Goal: Task Accomplishment & Management: Manage account settings

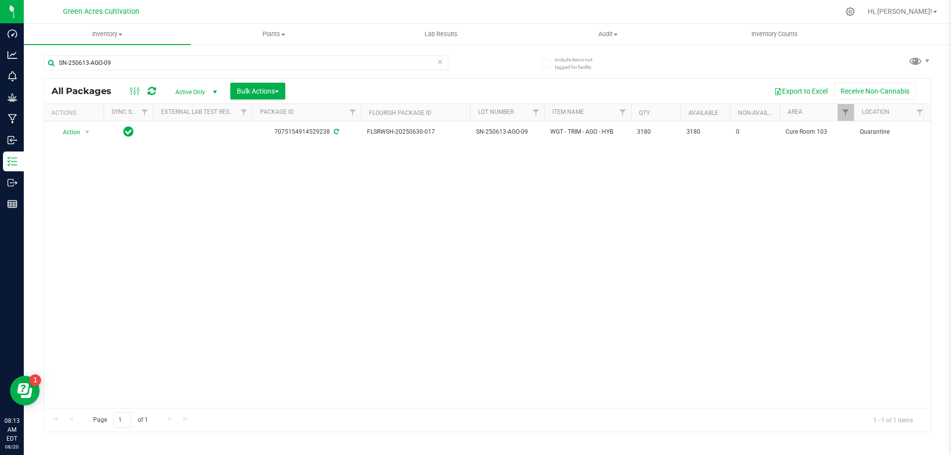
click at [366, 224] on div "Action Action Adjust qty Create package Edit attributes Global inventory Locate…" at bounding box center [487, 264] width 886 height 287
click at [436, 62] on icon at bounding box center [439, 61] width 7 height 12
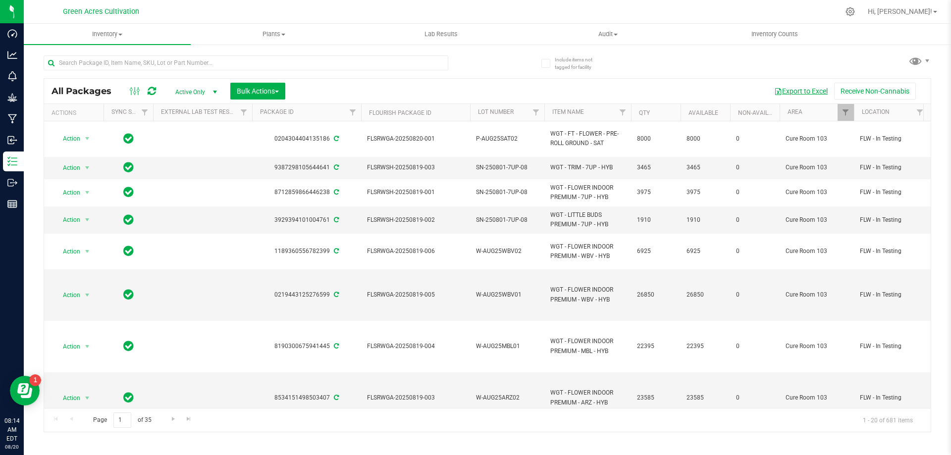
click at [813, 92] on button "Export to Excel" at bounding box center [801, 91] width 66 height 17
click at [313, 63] on input "text" at bounding box center [246, 62] width 405 height 15
paste input "SN-250425-DDF-10"
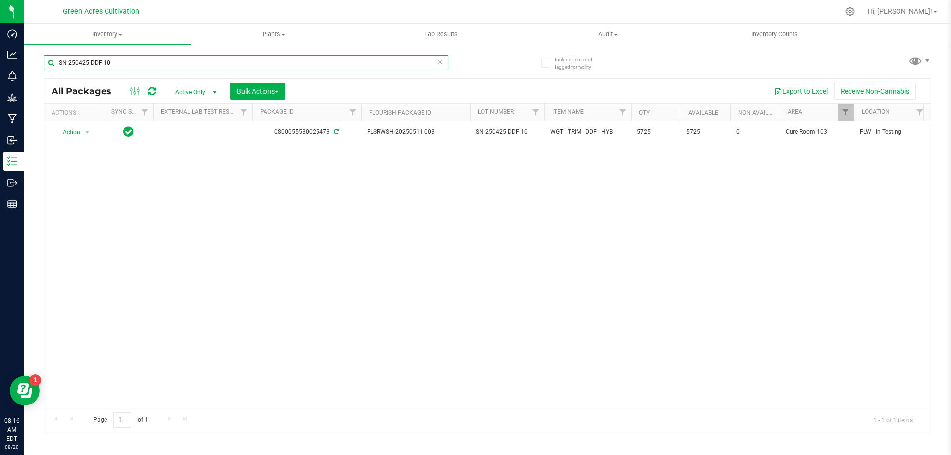
type input "SN-250425-DDF-10"
click at [383, 193] on div "Action Action Adjust qty Create package Edit attributes Global inventory Locate…" at bounding box center [487, 264] width 886 height 287
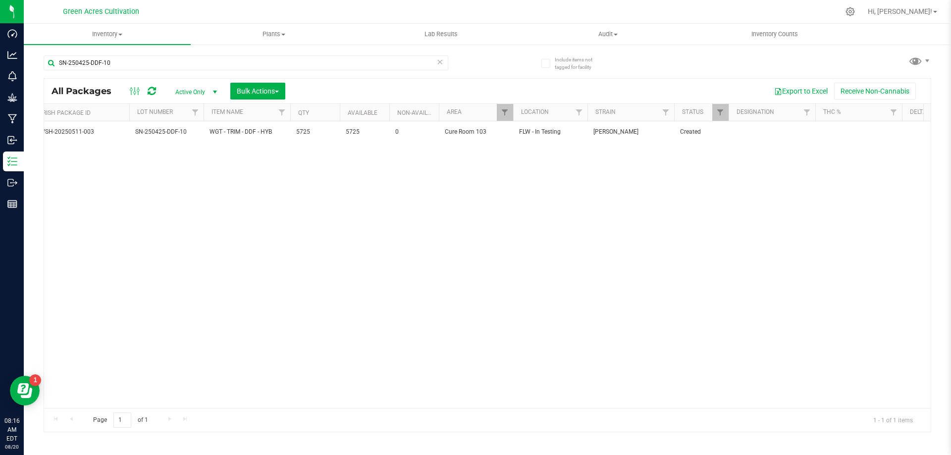
scroll to position [0, 440]
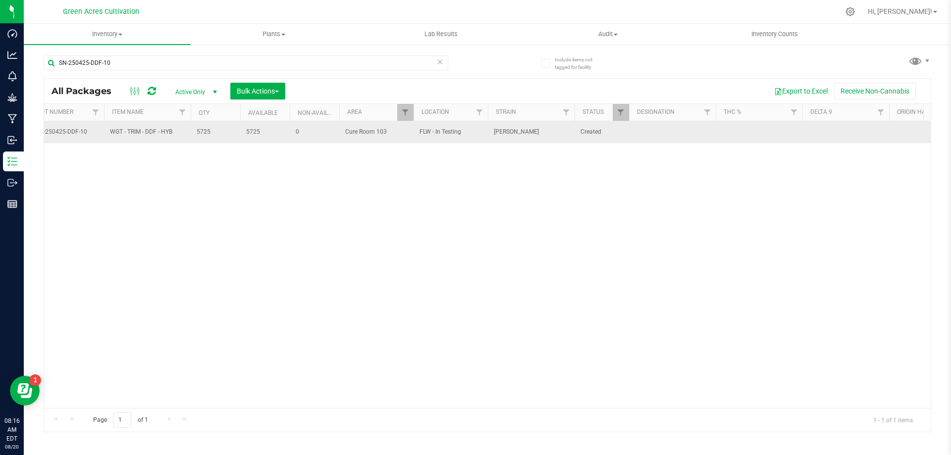
click at [675, 136] on td at bounding box center [672, 132] width 87 height 22
click at [650, 132] on input "text" at bounding box center [669, 131] width 83 height 15
type input "1"
type input "??? PBO Hit"
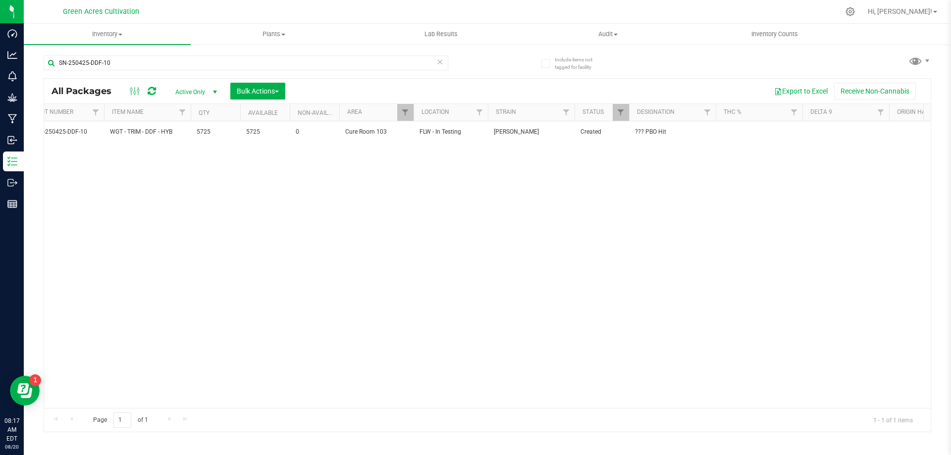
click at [611, 235] on div "Action Action Adjust qty Create package Edit attributes Global inventory Locate…" at bounding box center [487, 264] width 886 height 287
click at [544, 234] on div "Action Action Adjust qty Create package Edit attributes Global inventory Locate…" at bounding box center [487, 264] width 886 height 287
click at [417, 259] on div "Action Action Adjust qty Create package Edit attributes Global inventory Locate…" at bounding box center [487, 264] width 886 height 287
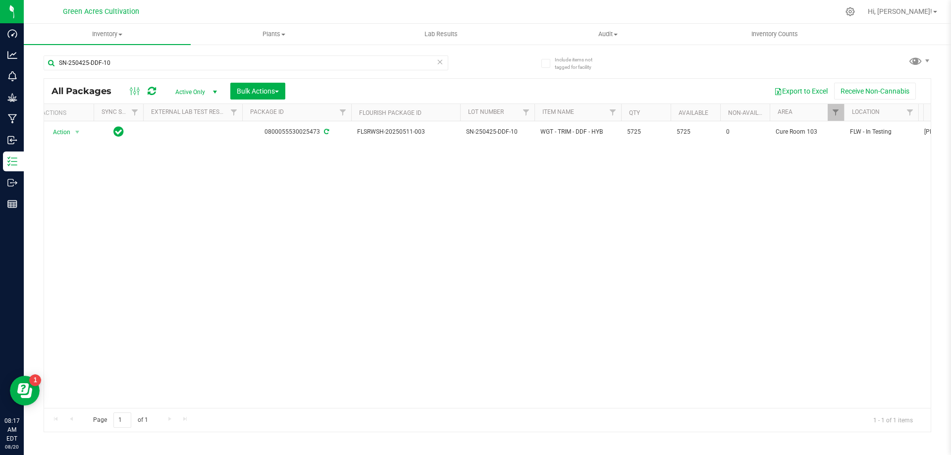
scroll to position [0, 0]
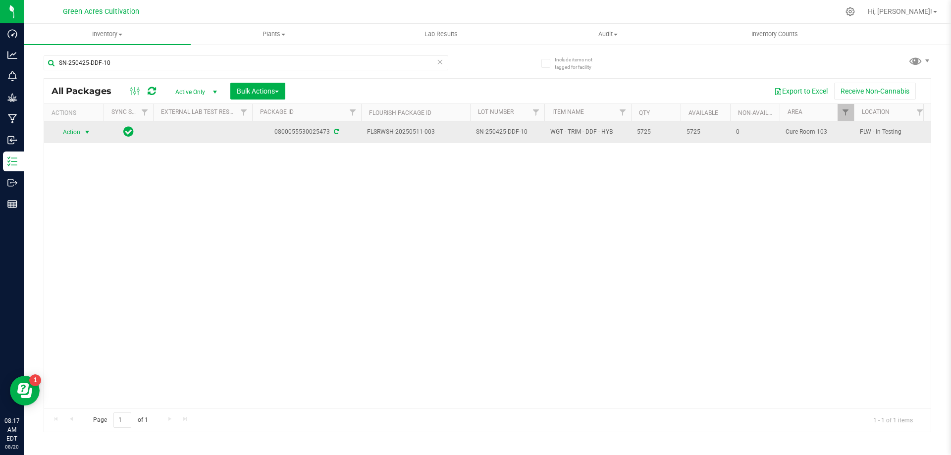
click at [70, 132] on span "Action" at bounding box center [67, 132] width 27 height 14
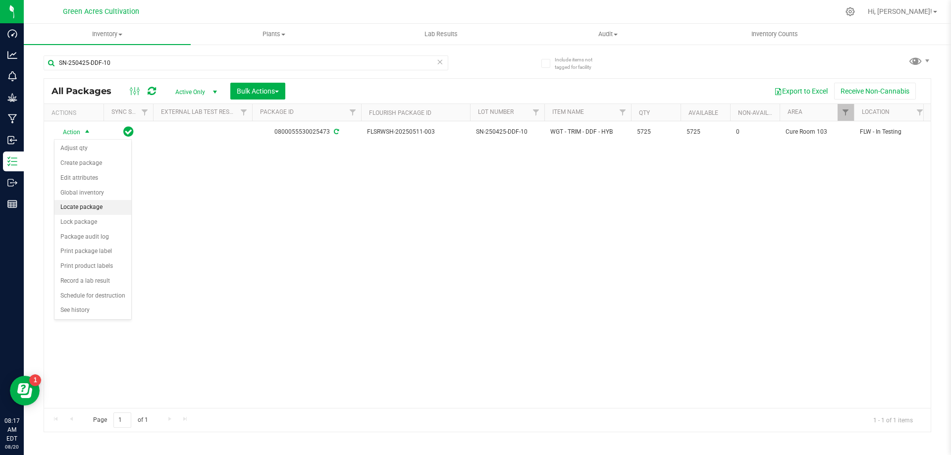
click at [95, 206] on li "Locate package" at bounding box center [92, 207] width 77 height 15
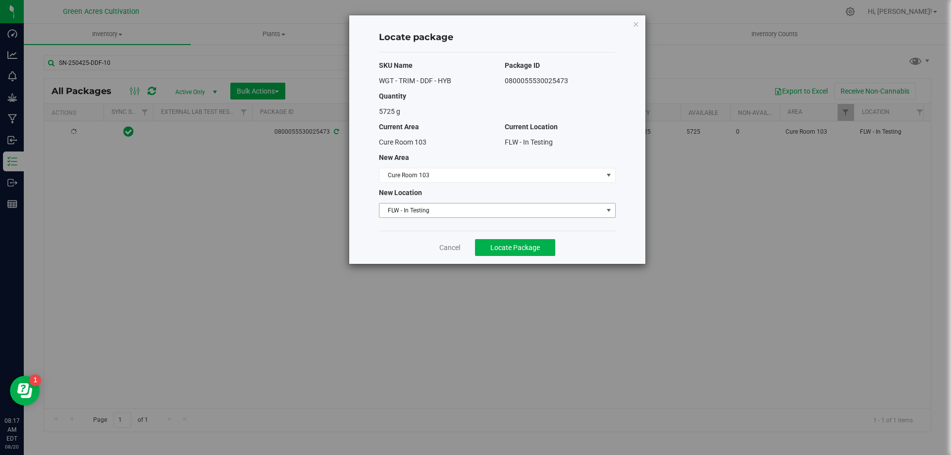
click at [431, 209] on span "FLW - In Testing" at bounding box center [490, 211] width 223 height 14
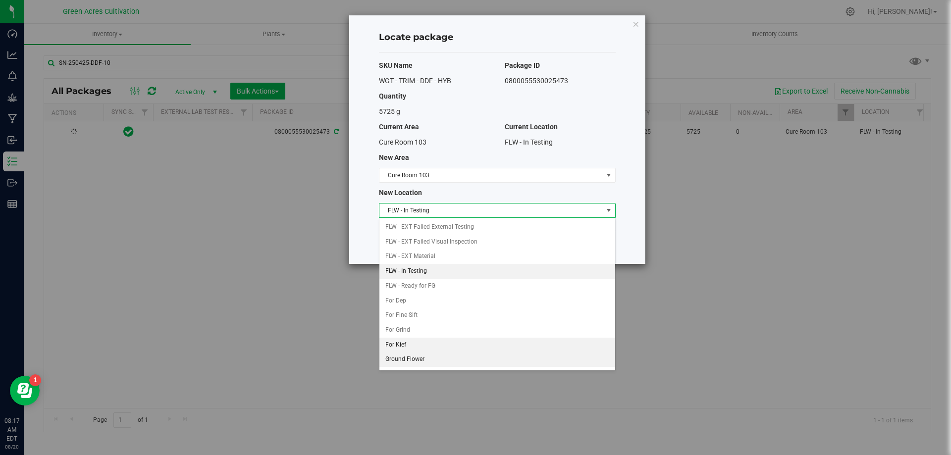
scroll to position [102, 0]
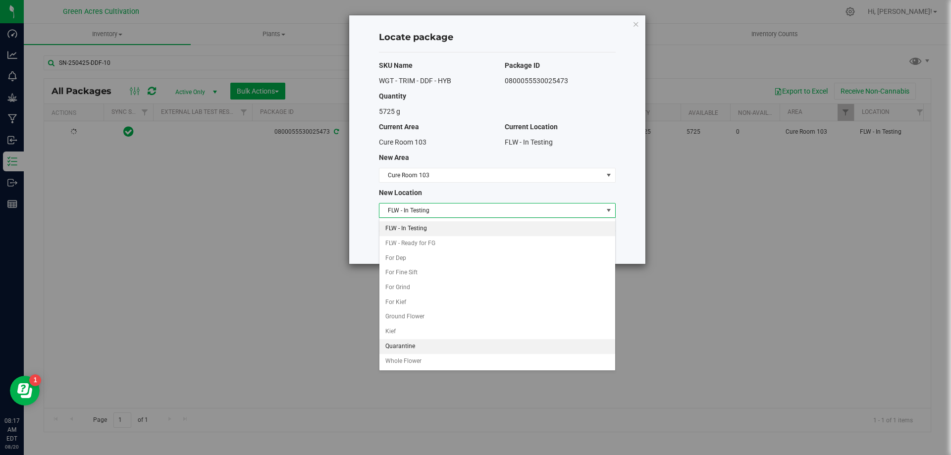
click at [410, 347] on li "Quarantine" at bounding box center [497, 346] width 236 height 15
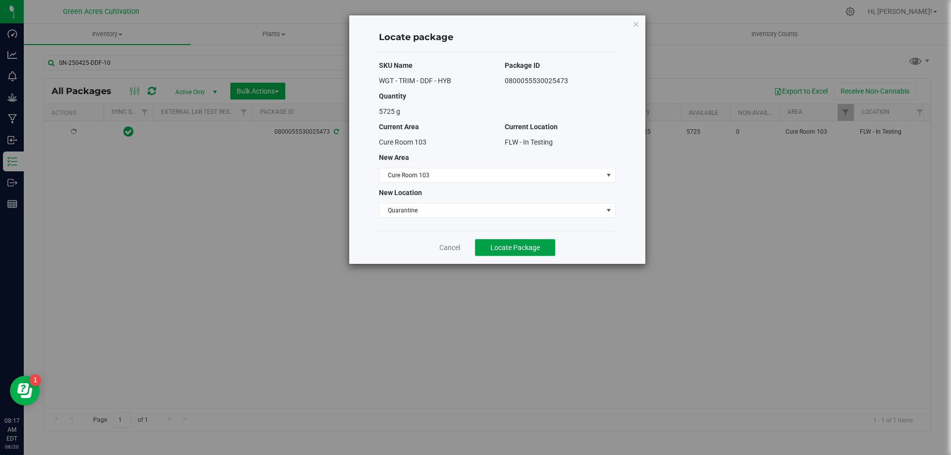
click at [515, 249] on span "Locate Package" at bounding box center [515, 248] width 50 height 8
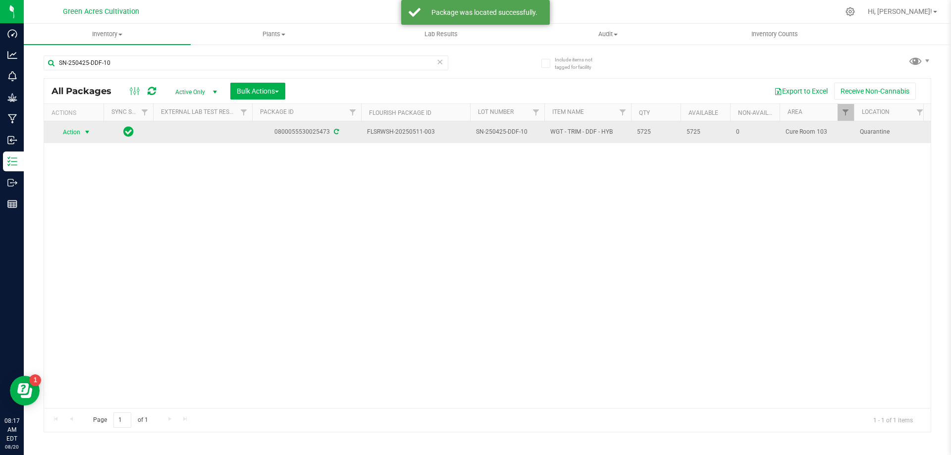
click at [86, 134] on span "select" at bounding box center [87, 132] width 8 height 8
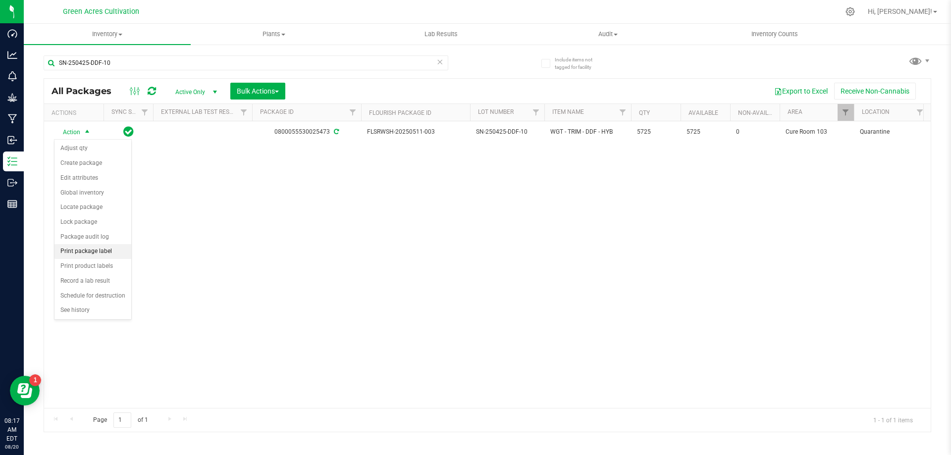
click at [112, 252] on li "Print package label" at bounding box center [92, 251] width 77 height 15
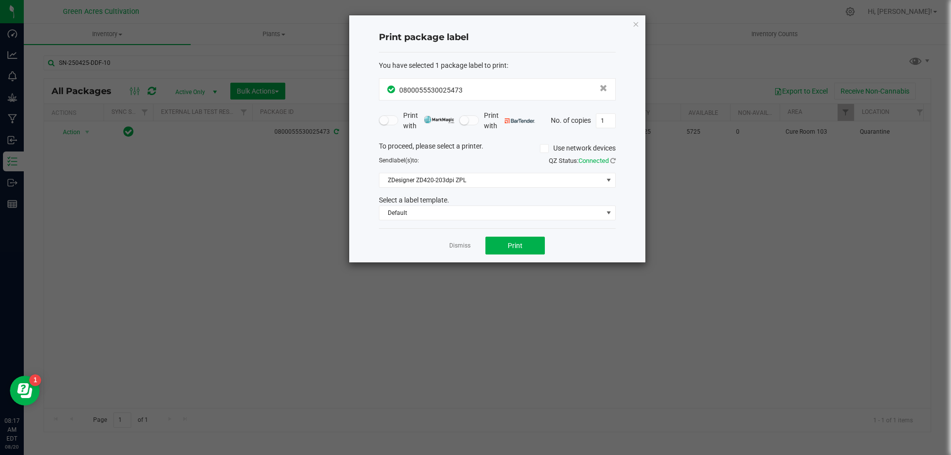
click at [542, 262] on div "Dismiss Print" at bounding box center [497, 245] width 237 height 34
click at [519, 242] on span "Print" at bounding box center [515, 246] width 15 height 8
click at [463, 244] on link "Dismiss" at bounding box center [459, 246] width 21 height 8
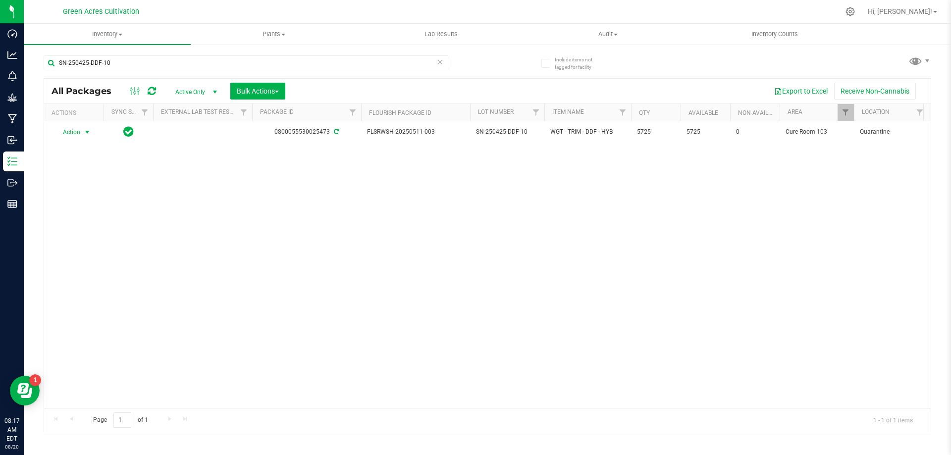
click at [446, 243] on div "Action Action Adjust qty Create package Edit attributes Global inventory Locate…" at bounding box center [487, 264] width 886 height 287
click at [282, 64] on input "SN-250425-DDF-10" at bounding box center [246, 62] width 405 height 15
paste input "MBL"
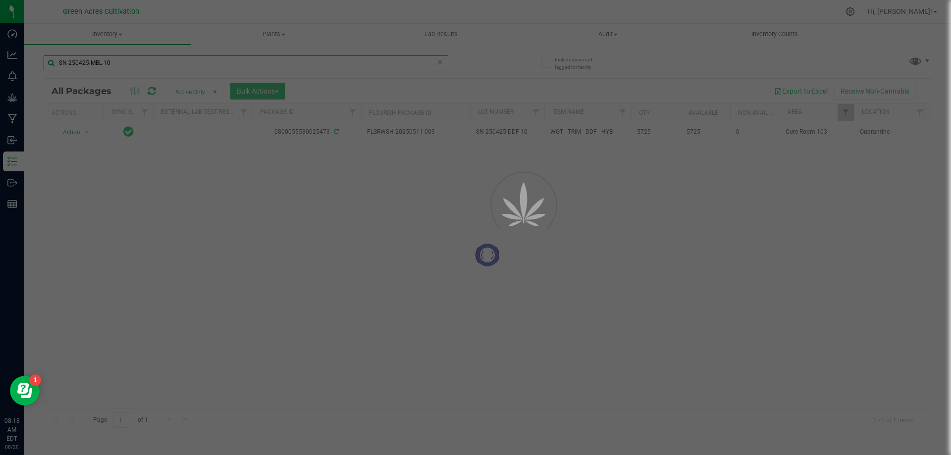
type input "SN-250425-MBL-10"
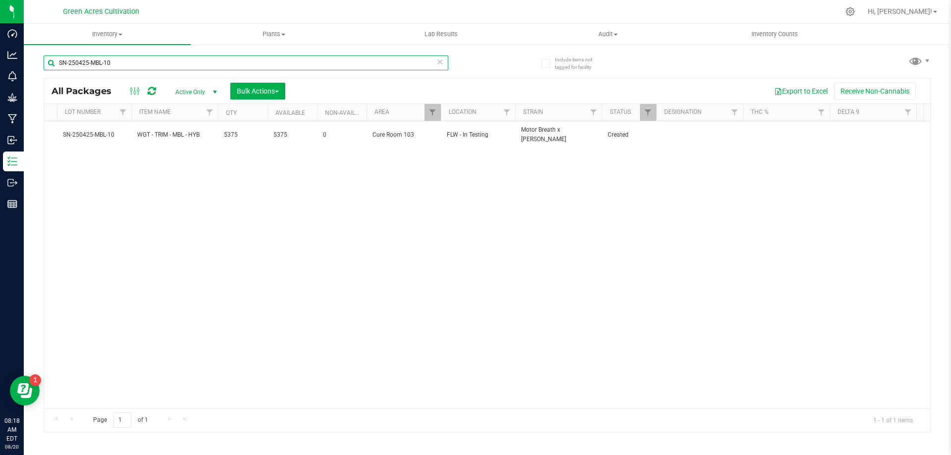
scroll to position [0, 462]
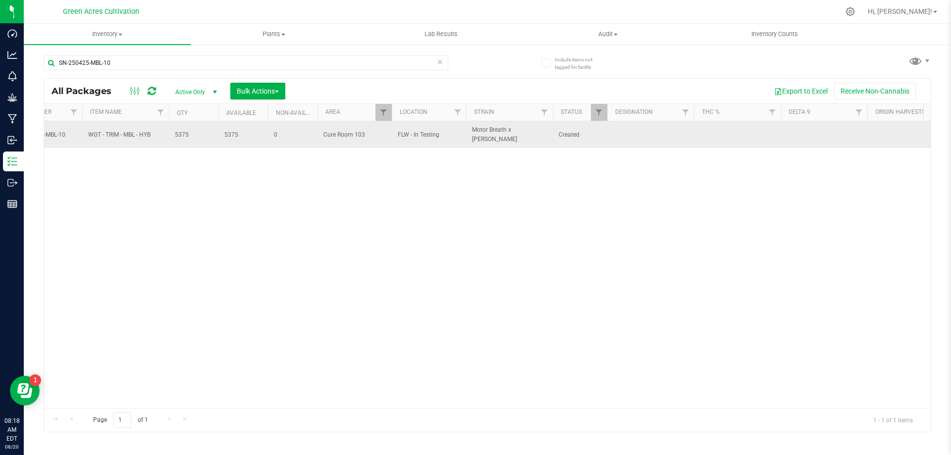
click at [629, 133] on td at bounding box center [650, 134] width 87 height 27
type input "??? PBO Hit"
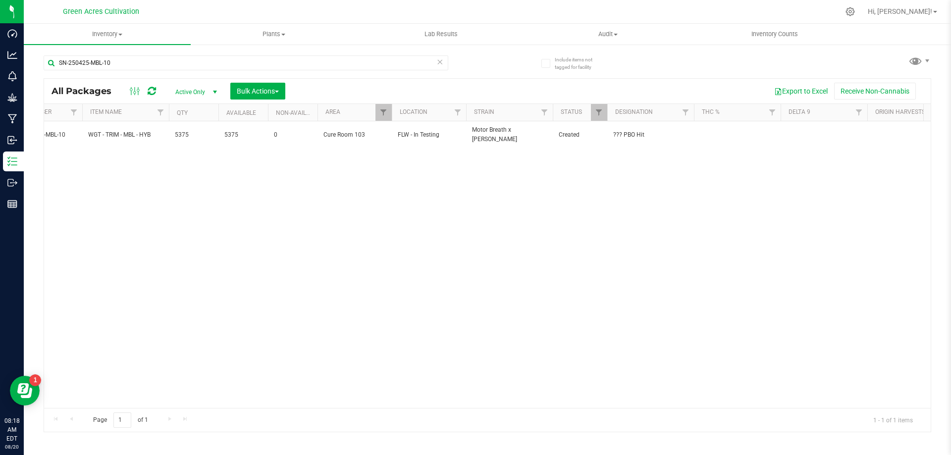
drag, startPoint x: 472, startPoint y: 245, endPoint x: 444, endPoint y: 338, distance: 97.3
click at [470, 247] on div "Action Action Adjust qty Create package Edit attributes Global inventory Locate…" at bounding box center [487, 264] width 886 height 287
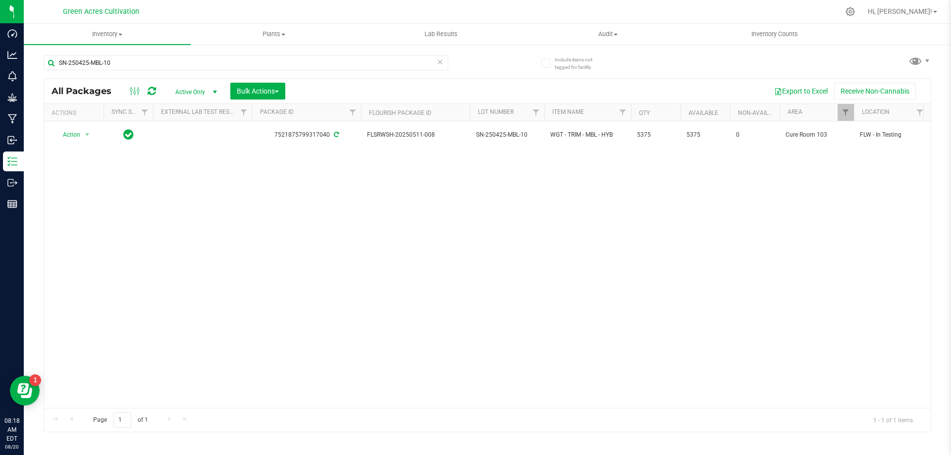
click at [274, 264] on div "Action Action Adjust qty Create package Edit attributes Global inventory Locate…" at bounding box center [487, 264] width 886 height 287
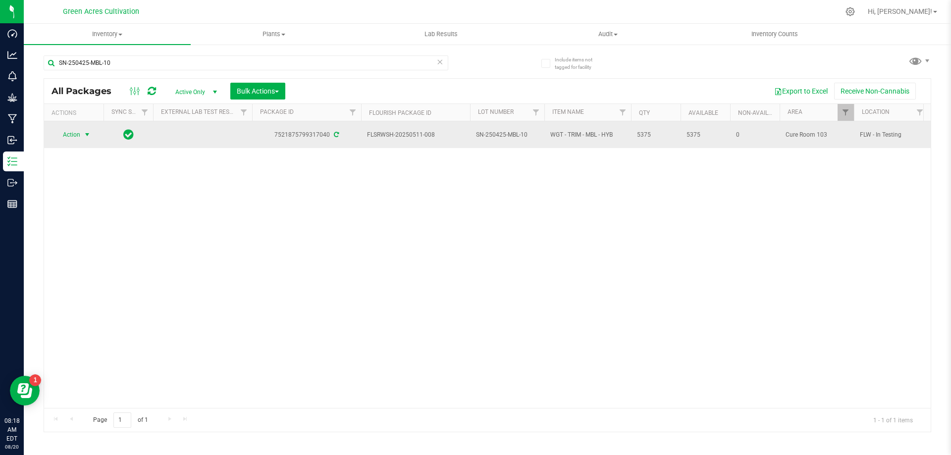
click at [85, 132] on span "select" at bounding box center [87, 135] width 8 height 8
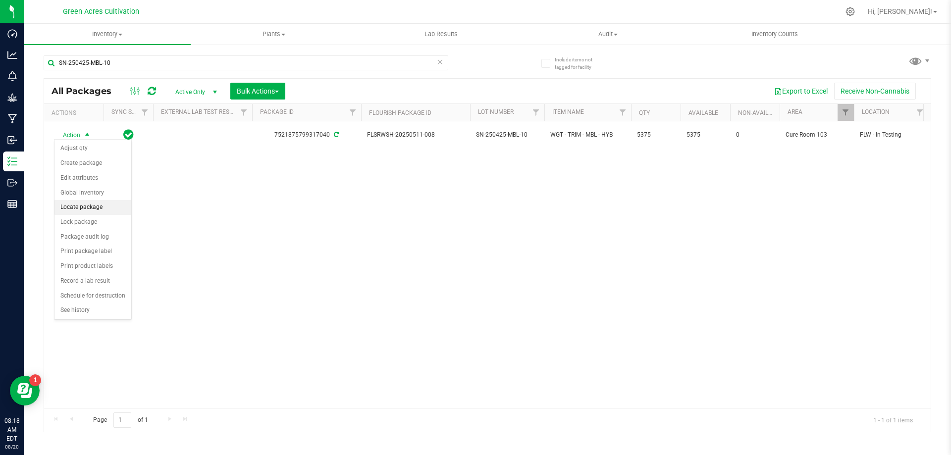
click at [84, 208] on li "Locate package" at bounding box center [92, 207] width 77 height 15
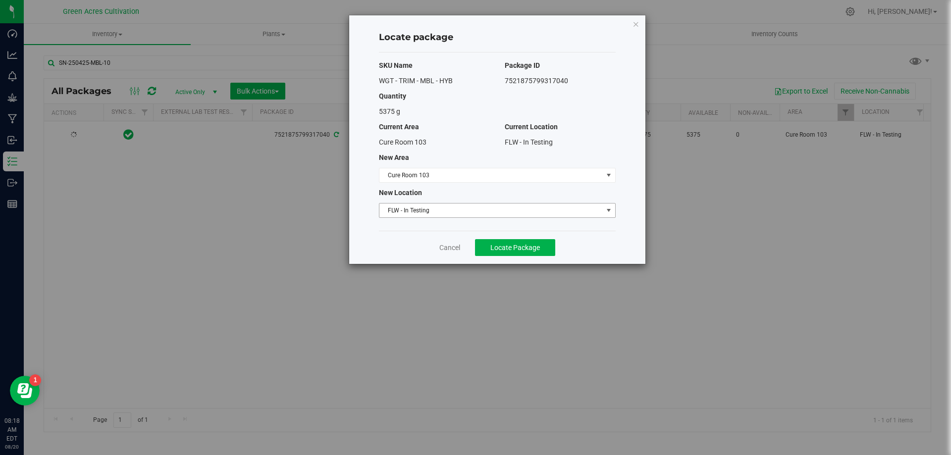
click at [450, 206] on span "FLW - In Testing" at bounding box center [490, 211] width 223 height 14
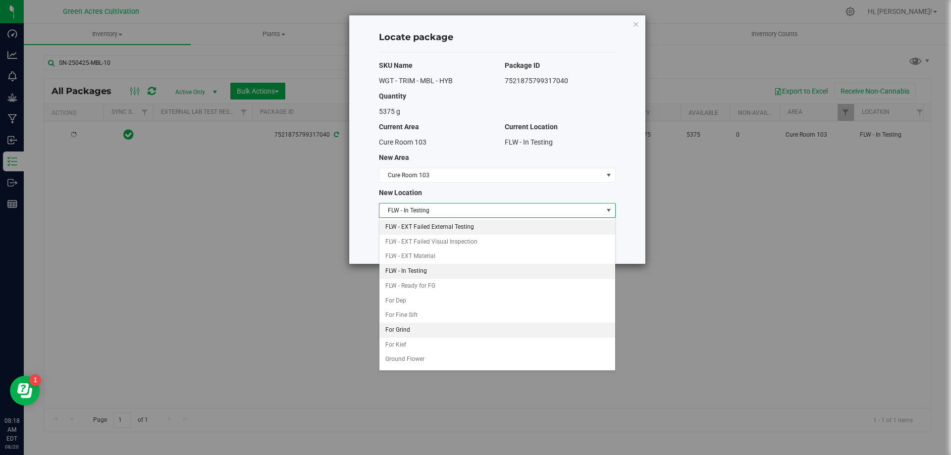
scroll to position [102, 0]
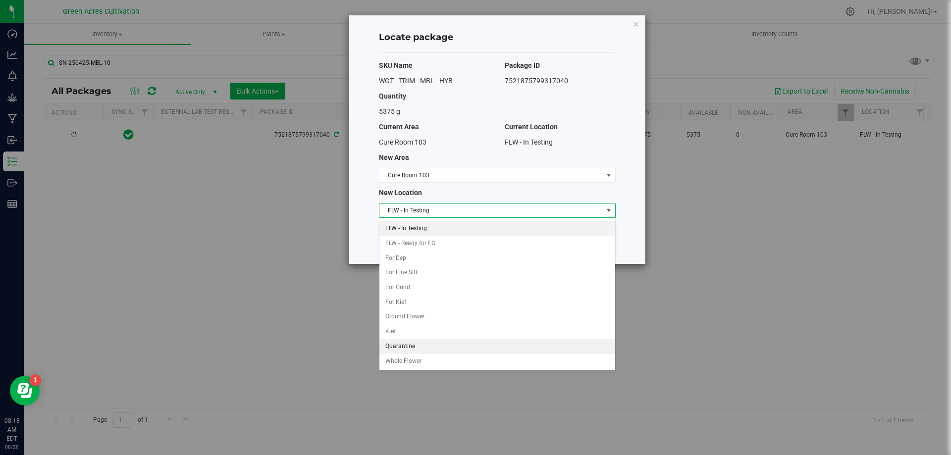
click at [421, 344] on li "Quarantine" at bounding box center [497, 346] width 236 height 15
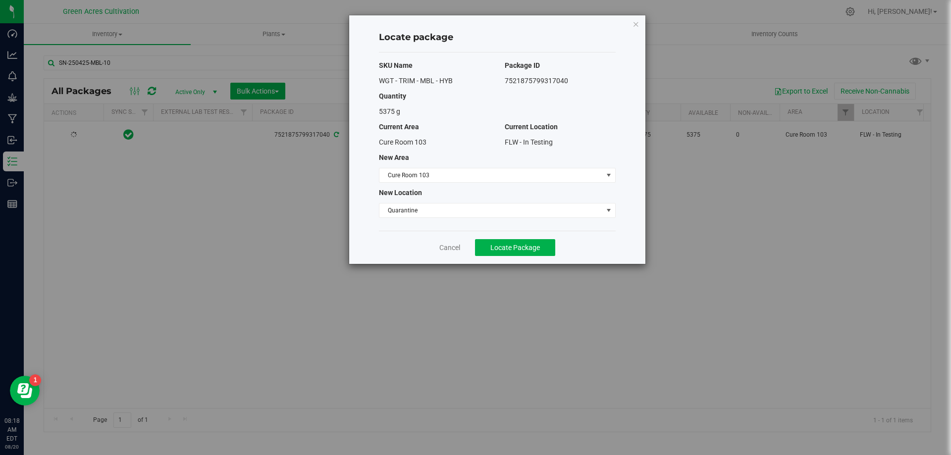
click at [523, 237] on div "Cancel Locate Package" at bounding box center [497, 247] width 237 height 33
click at [517, 259] on div "Cancel Locate Package" at bounding box center [497, 247] width 237 height 33
click at [519, 254] on button "Locate Package" at bounding box center [515, 247] width 80 height 17
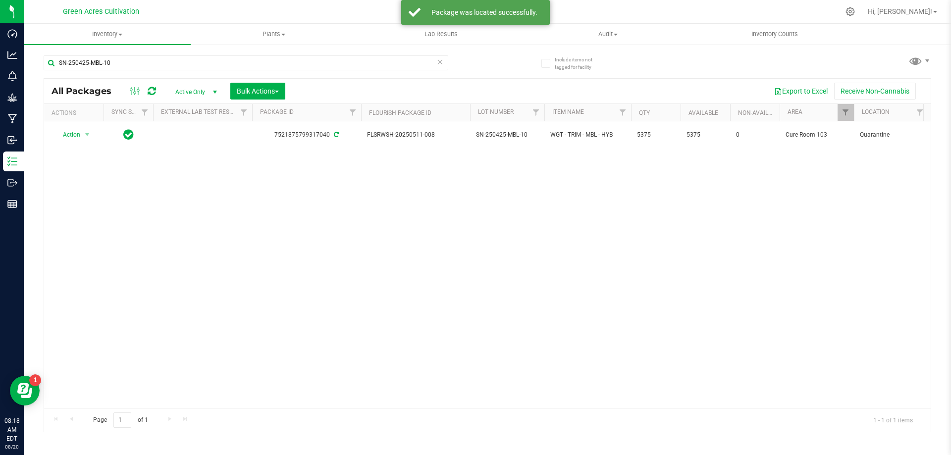
click at [335, 231] on div "Action Action Adjust qty Create package Edit attributes Global inventory Locate…" at bounding box center [487, 264] width 886 height 287
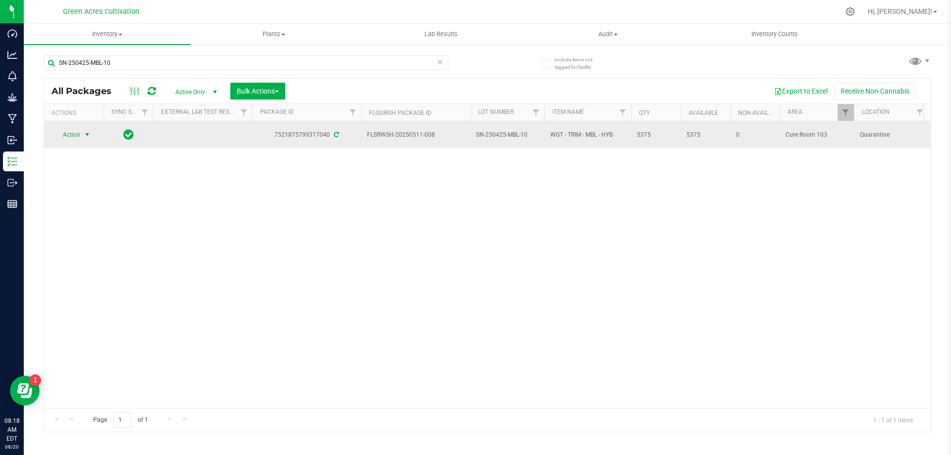
click at [79, 131] on span "Action" at bounding box center [67, 135] width 27 height 14
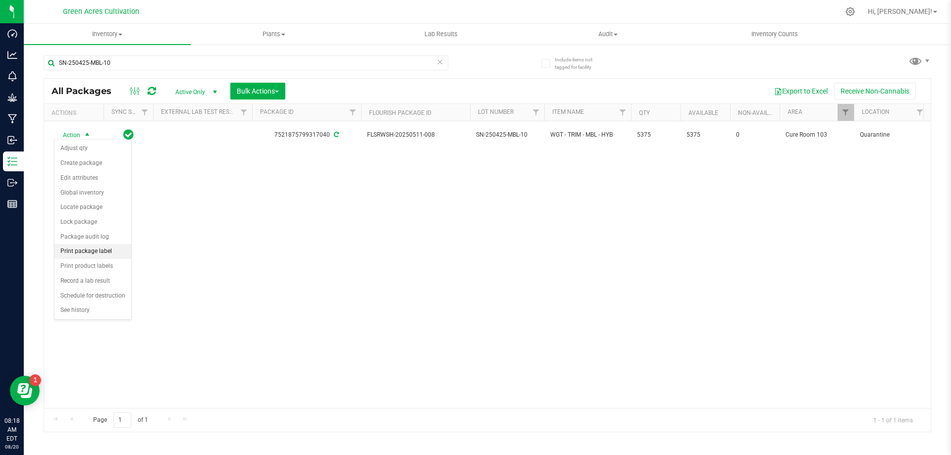
click at [103, 253] on li "Print package label" at bounding box center [92, 251] width 77 height 15
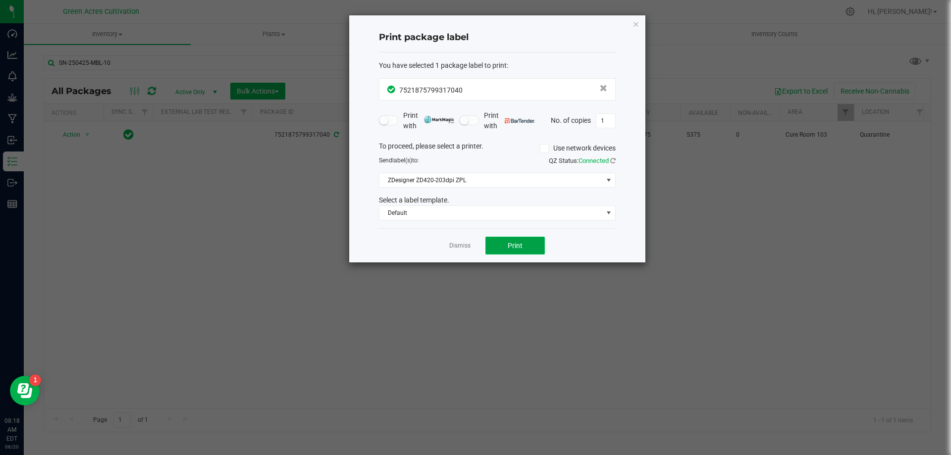
click at [518, 243] on span "Print" at bounding box center [515, 246] width 15 height 8
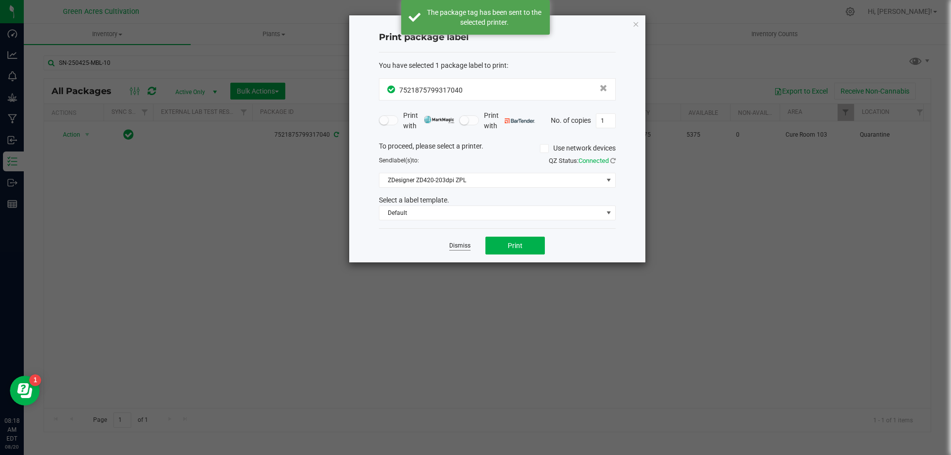
click at [460, 247] on link "Dismiss" at bounding box center [459, 246] width 21 height 8
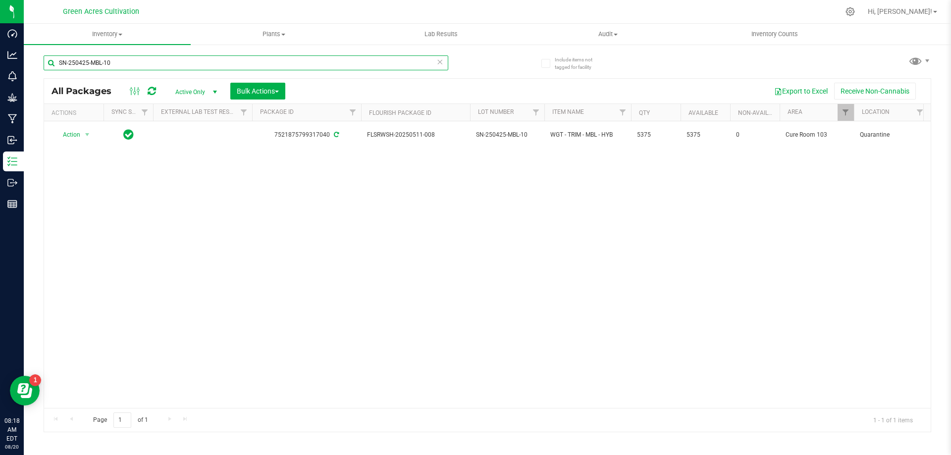
click at [293, 66] on input "SN-250425-MBL-10" at bounding box center [246, 62] width 405 height 15
paste input "JCW"
type input "SN-250425-JCW-10"
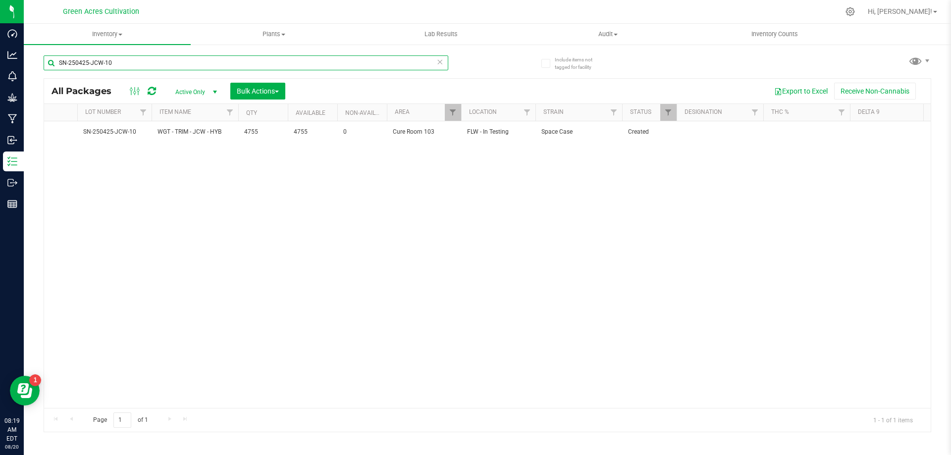
scroll to position [0, 394]
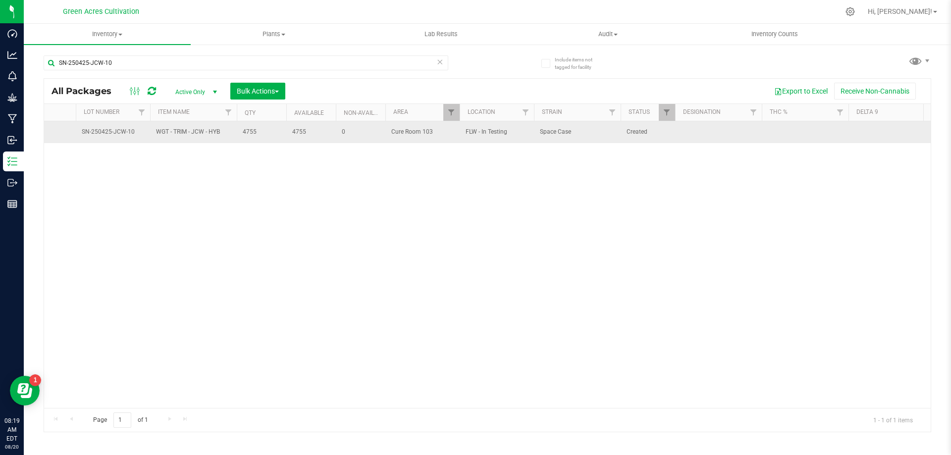
click at [700, 127] on td at bounding box center [718, 132] width 87 height 22
type input "??? PBO HIT"
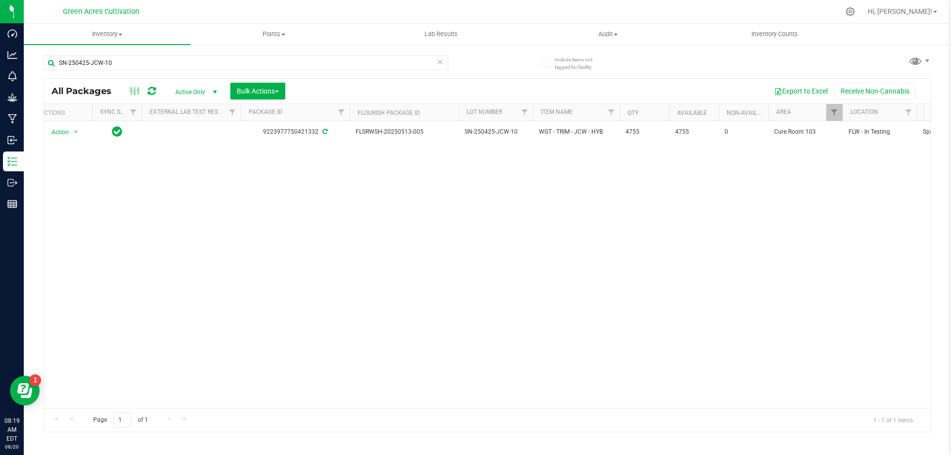
scroll to position [0, 0]
drag, startPoint x: 241, startPoint y: 312, endPoint x: 237, endPoint y: 306, distance: 7.6
click at [237, 306] on div "Action Action Adjust qty Create package Edit attributes Global inventory Locate…" at bounding box center [487, 264] width 886 height 287
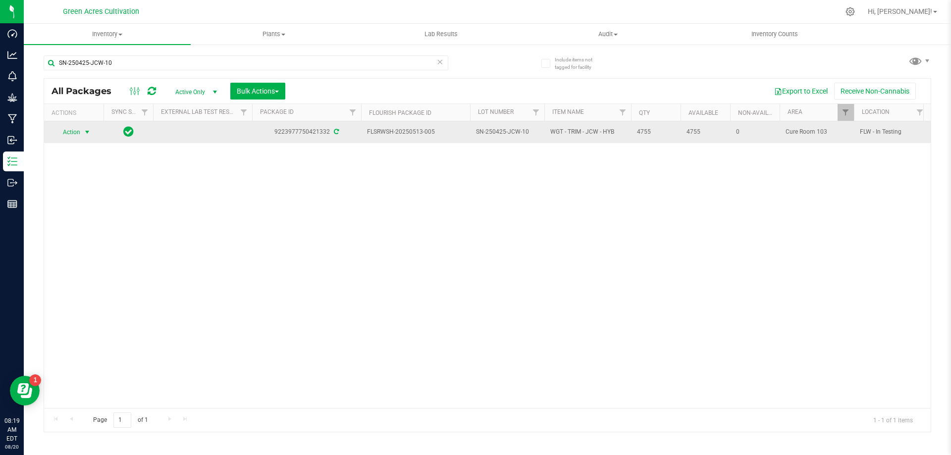
click at [86, 133] on span "select" at bounding box center [87, 132] width 8 height 8
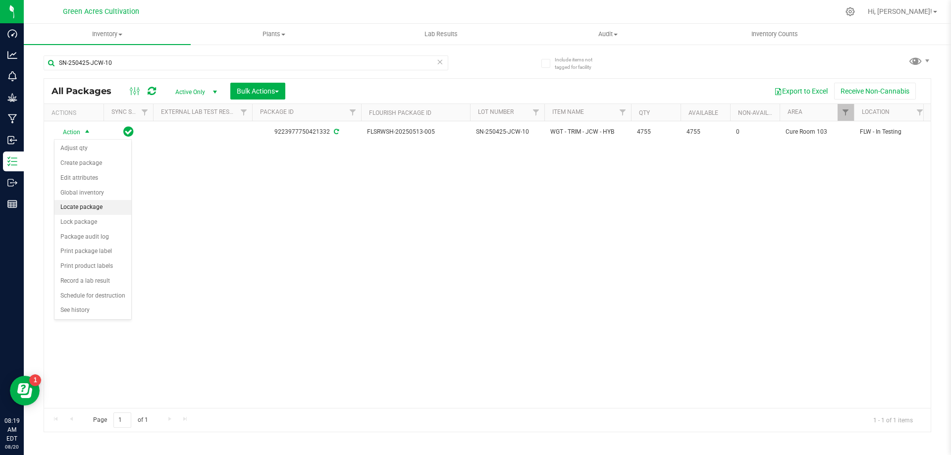
click at [104, 208] on li "Locate package" at bounding box center [92, 207] width 77 height 15
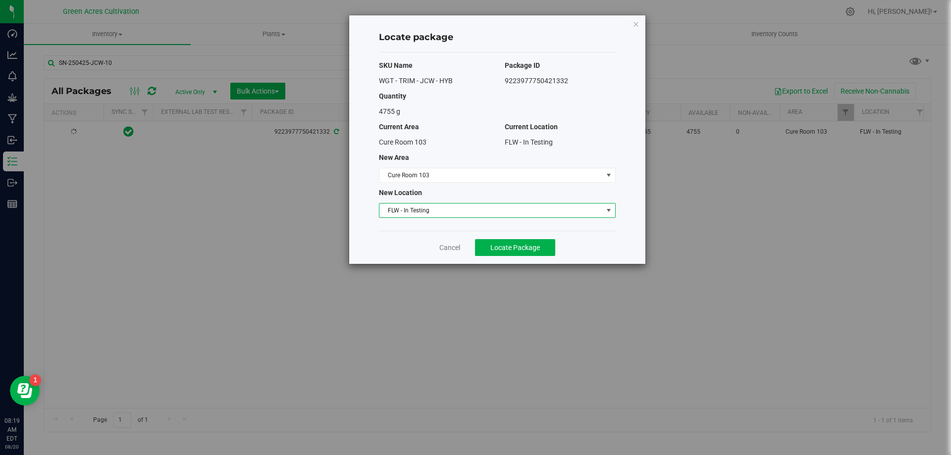
click at [418, 208] on span "FLW - In Testing" at bounding box center [490, 211] width 223 height 14
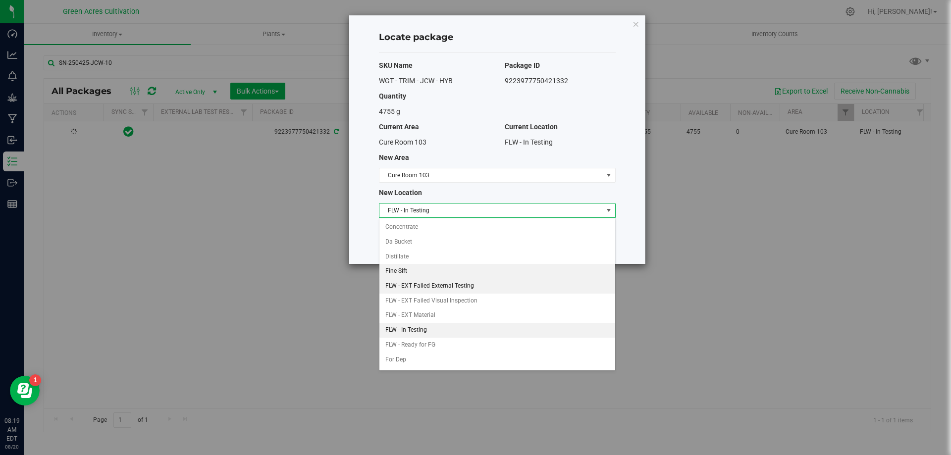
scroll to position [102, 0]
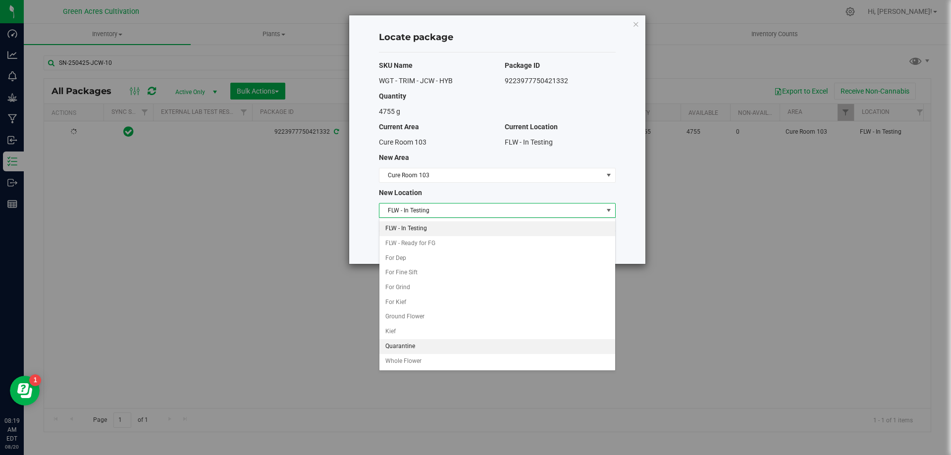
click at [409, 343] on li "Quarantine" at bounding box center [497, 346] width 236 height 15
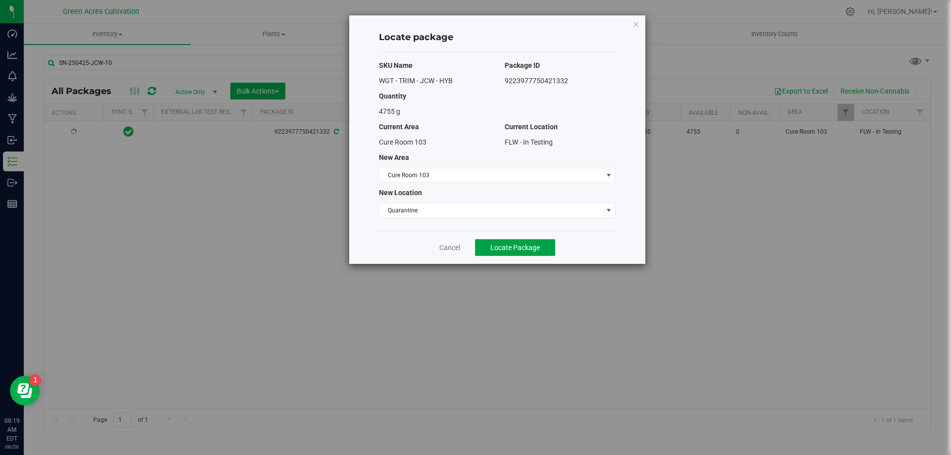
click at [536, 248] on span "Locate Package" at bounding box center [515, 248] width 50 height 8
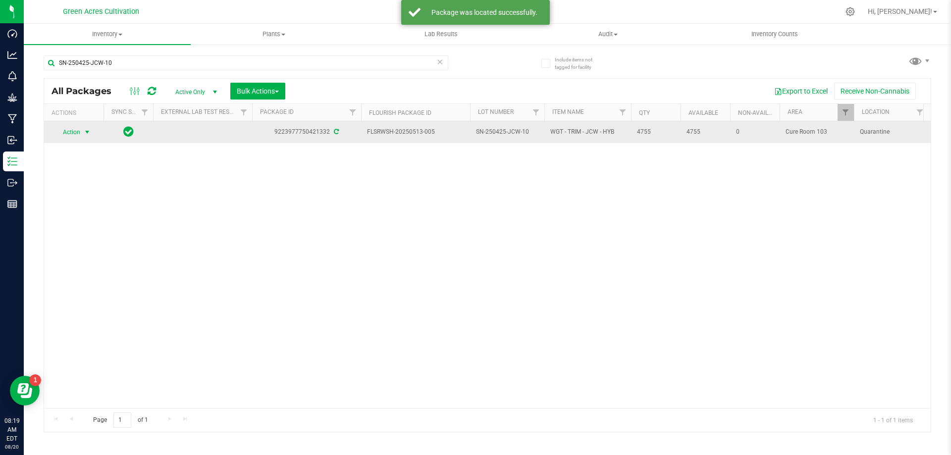
click at [80, 135] on span "Action" at bounding box center [67, 132] width 27 height 14
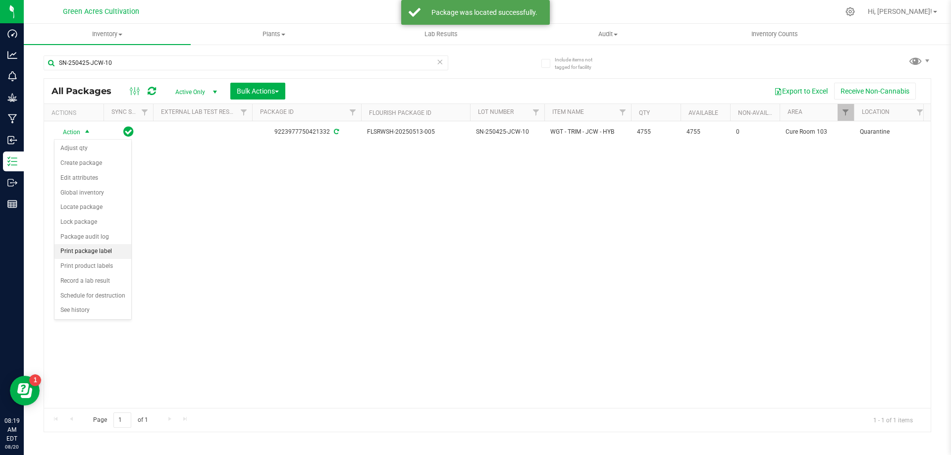
click at [103, 250] on li "Print package label" at bounding box center [92, 251] width 77 height 15
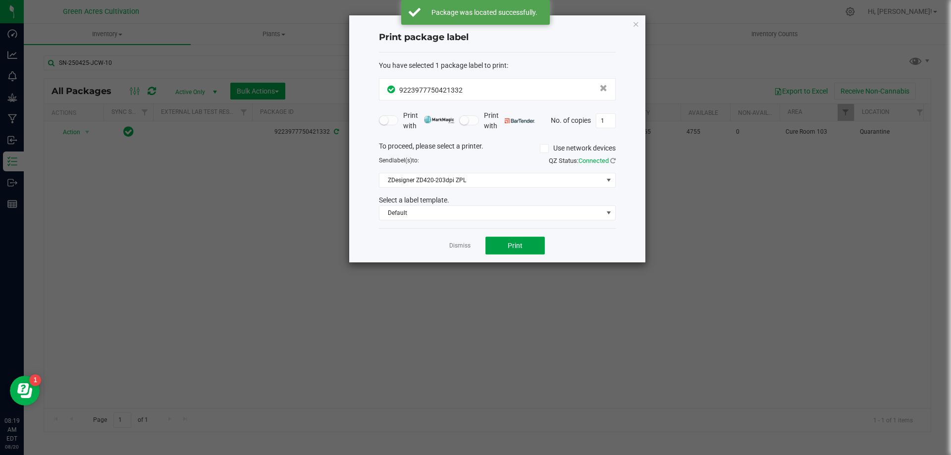
click at [514, 242] on span "Print" at bounding box center [515, 246] width 15 height 8
click at [455, 245] on link "Dismiss" at bounding box center [459, 246] width 21 height 8
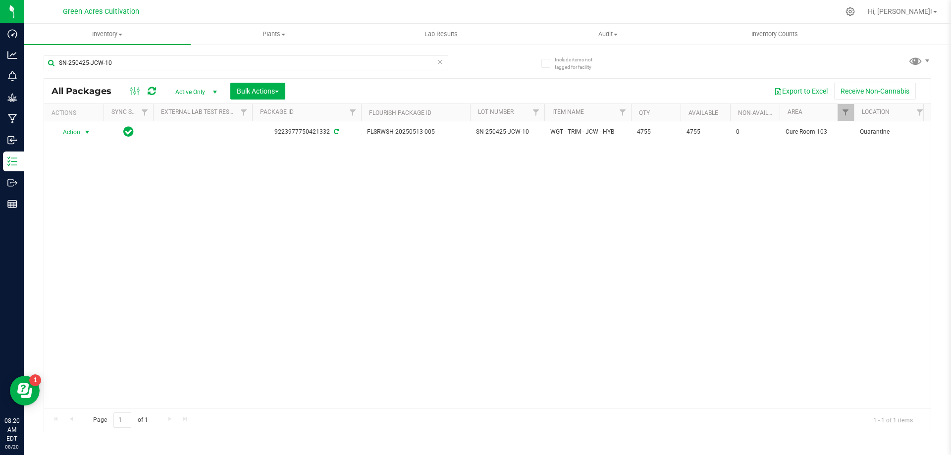
click at [350, 280] on div "Action Action Adjust qty Create package Edit attributes Global inventory Locate…" at bounding box center [487, 264] width 886 height 287
click at [362, 58] on input "SN-250425-JCW-10" at bounding box center [246, 62] width 405 height 15
paste input "-GPE"
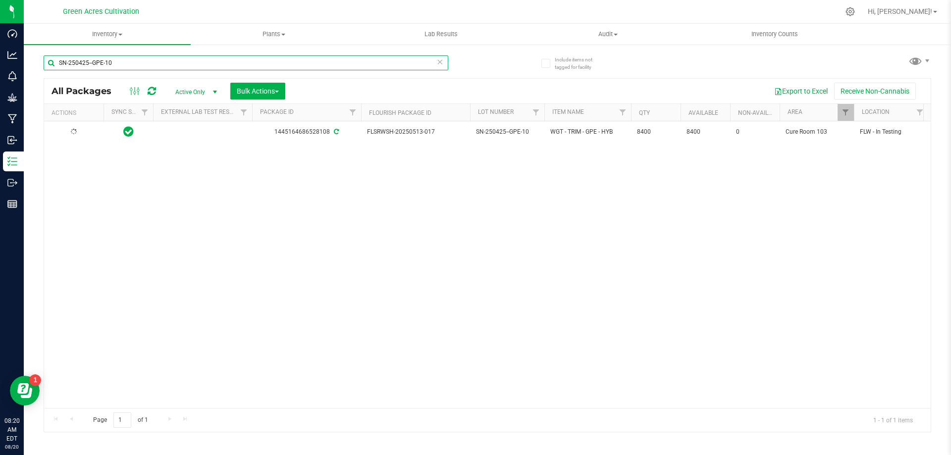
type input "SN-250425--GPE-10"
click at [312, 413] on div "Page 1 of 1 1 - 1 of 1 items" at bounding box center [487, 420] width 886 height 24
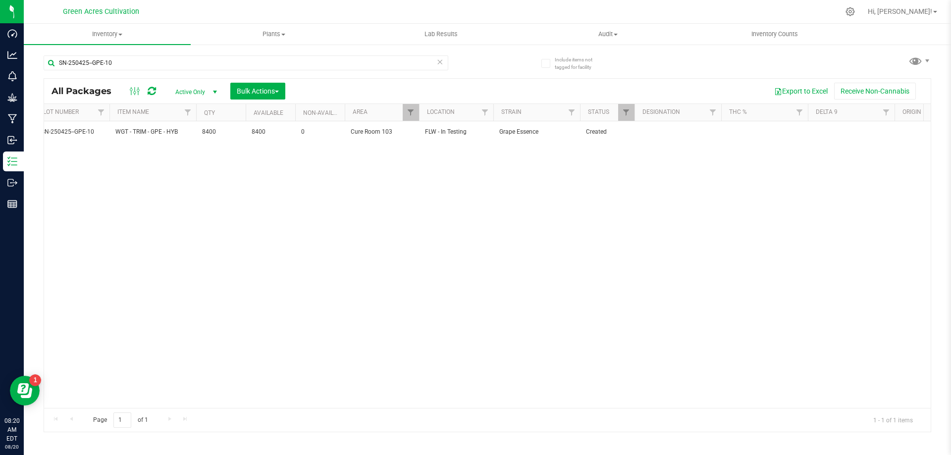
scroll to position [0, 436]
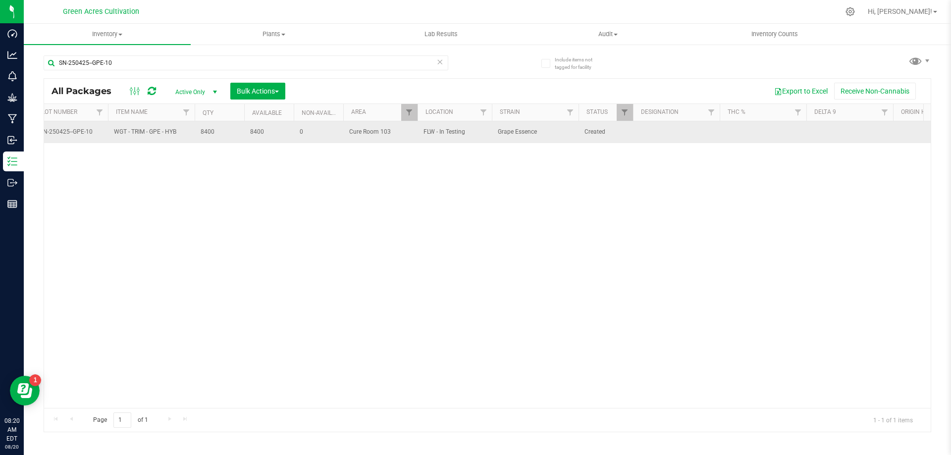
click at [687, 132] on td at bounding box center [676, 132] width 87 height 22
type input "??? PBO HIT"
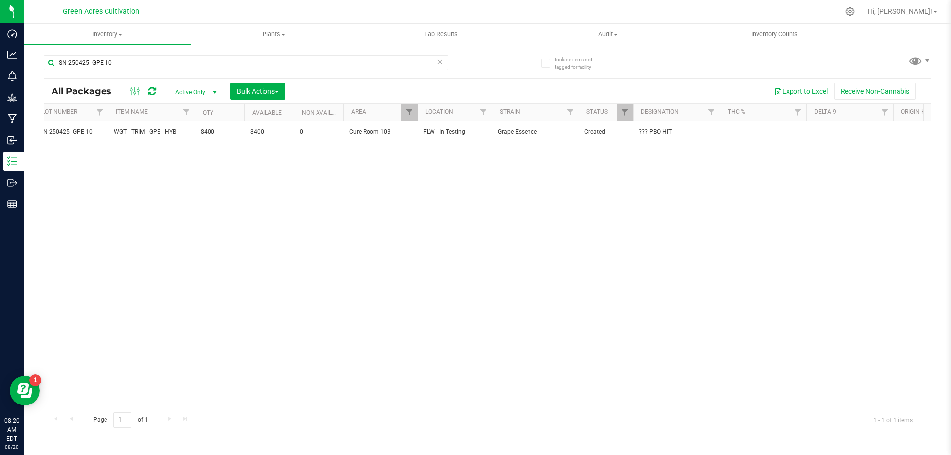
scroll to position [0, 0]
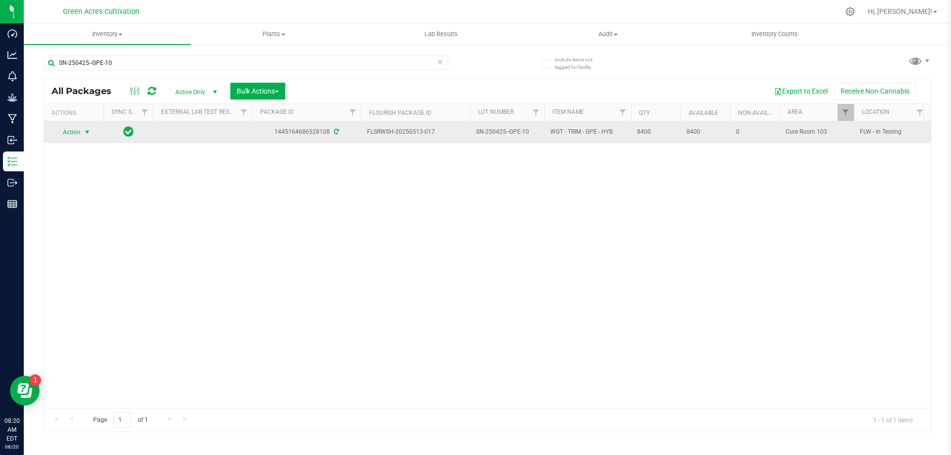
click at [92, 129] on span "select" at bounding box center [87, 132] width 12 height 14
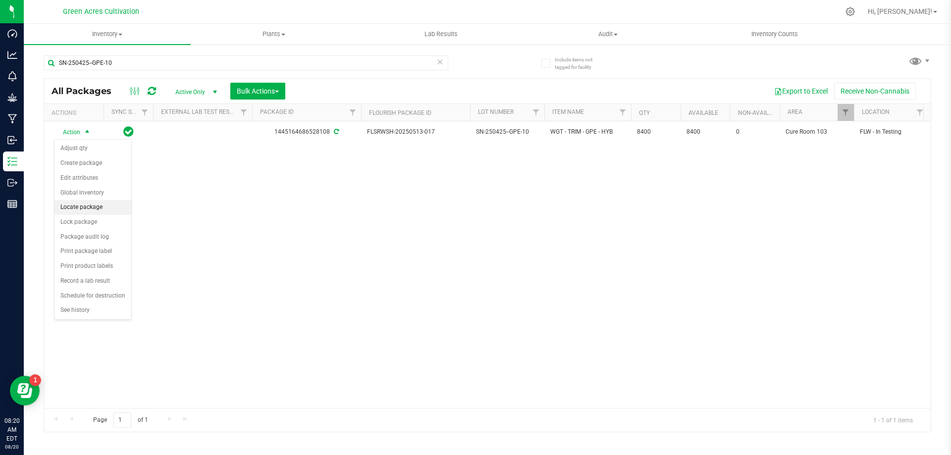
click at [96, 212] on li "Locate package" at bounding box center [92, 207] width 77 height 15
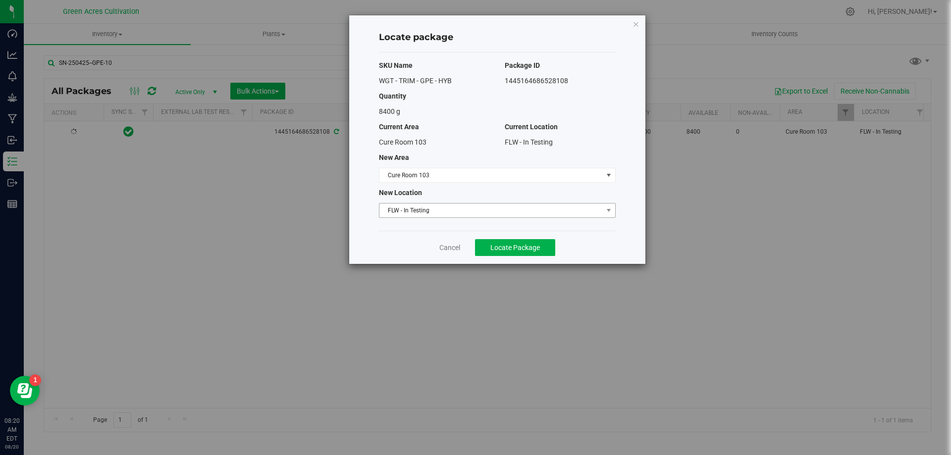
click at [436, 206] on span "FLW - In Testing" at bounding box center [490, 211] width 223 height 14
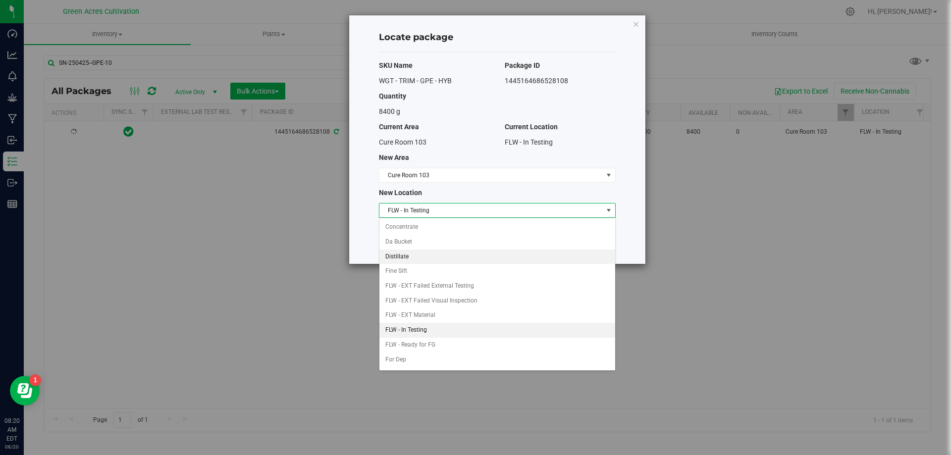
scroll to position [102, 0]
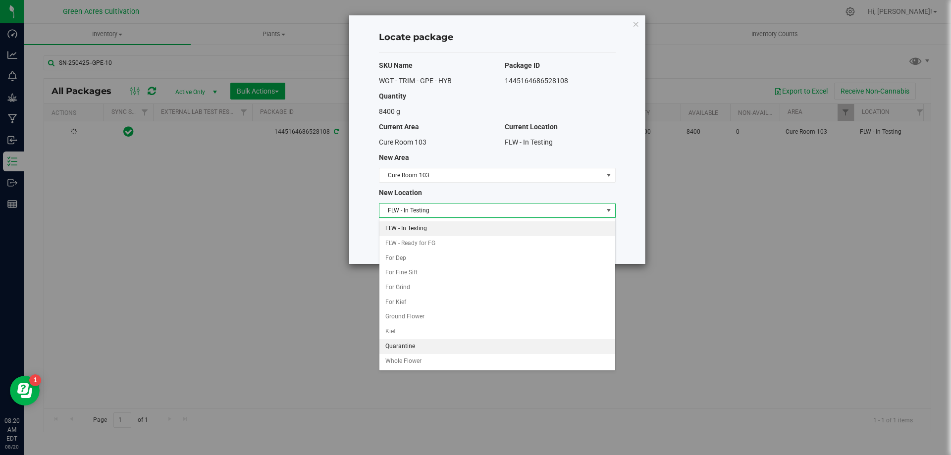
click at [414, 345] on li "Quarantine" at bounding box center [497, 346] width 236 height 15
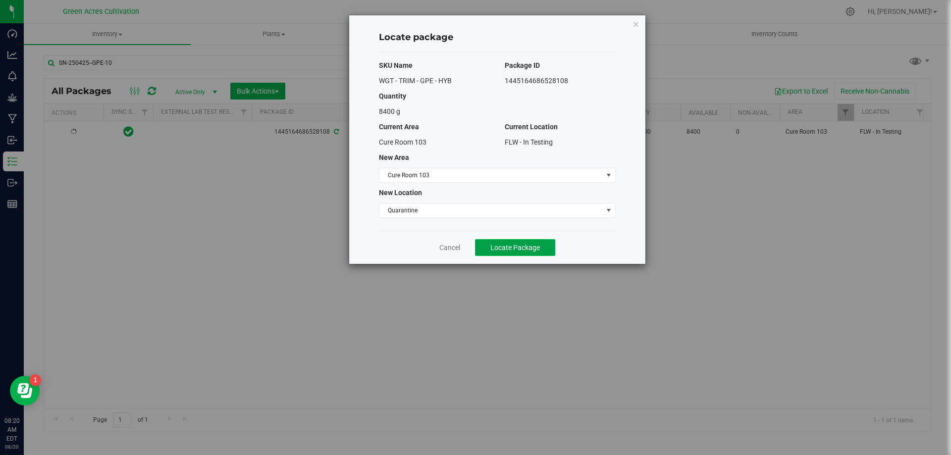
click at [536, 251] on span "Locate Package" at bounding box center [515, 248] width 50 height 8
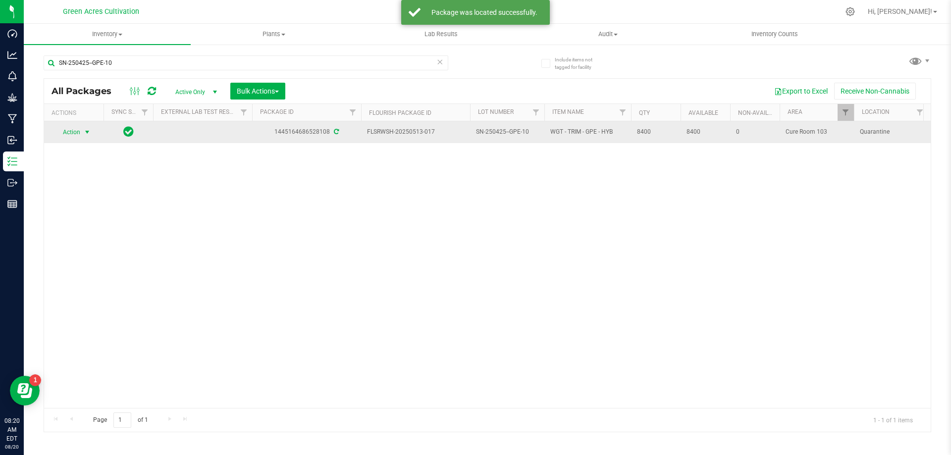
click at [79, 134] on span "Action" at bounding box center [67, 132] width 27 height 14
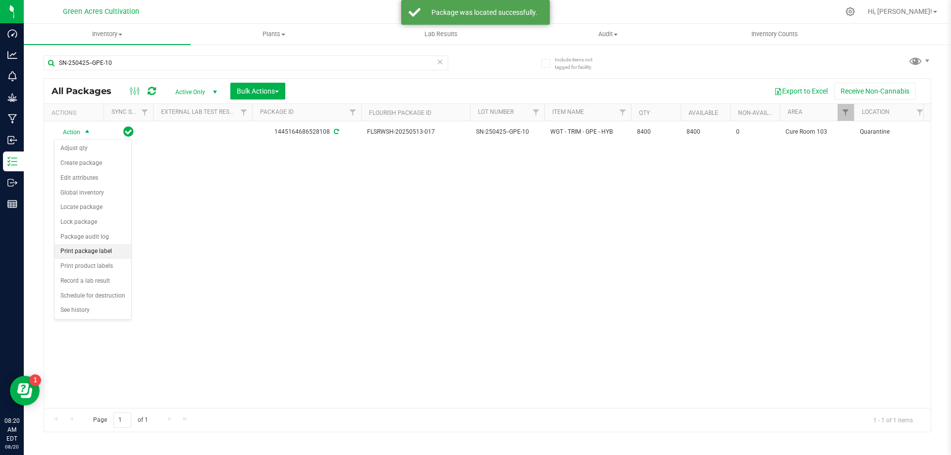
click at [79, 249] on li "Print package label" at bounding box center [92, 251] width 77 height 15
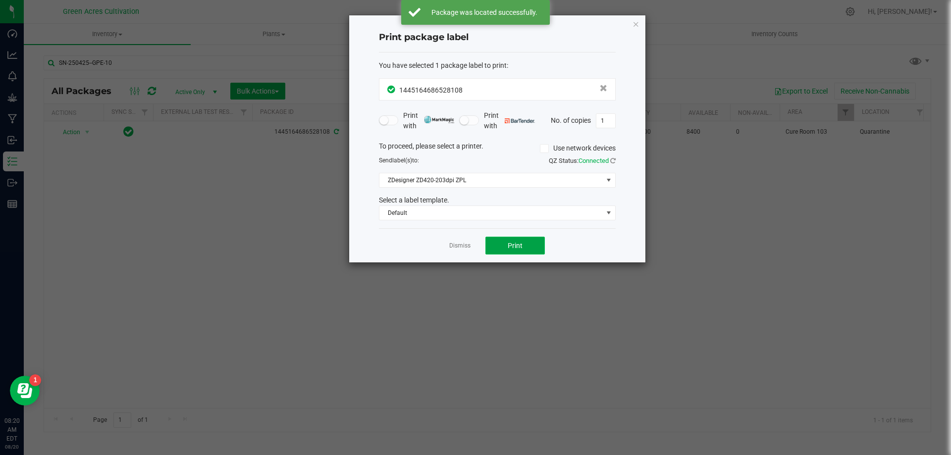
click at [510, 240] on button "Print" at bounding box center [514, 246] width 59 height 18
click at [458, 242] on link "Dismiss" at bounding box center [459, 246] width 21 height 8
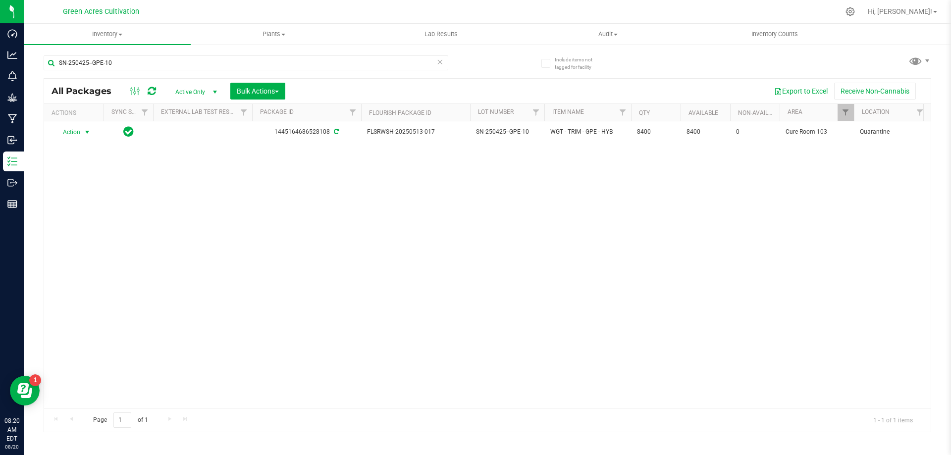
click at [448, 293] on div "Action Action Adjust qty Create package Edit attributes Global inventory Locate…" at bounding box center [487, 264] width 886 height 287
click at [251, 54] on div "SN-250425--GPE-10" at bounding box center [266, 63] width 444 height 32
click at [243, 63] on input "SN-250425--GPE-10" at bounding box center [246, 62] width 405 height 15
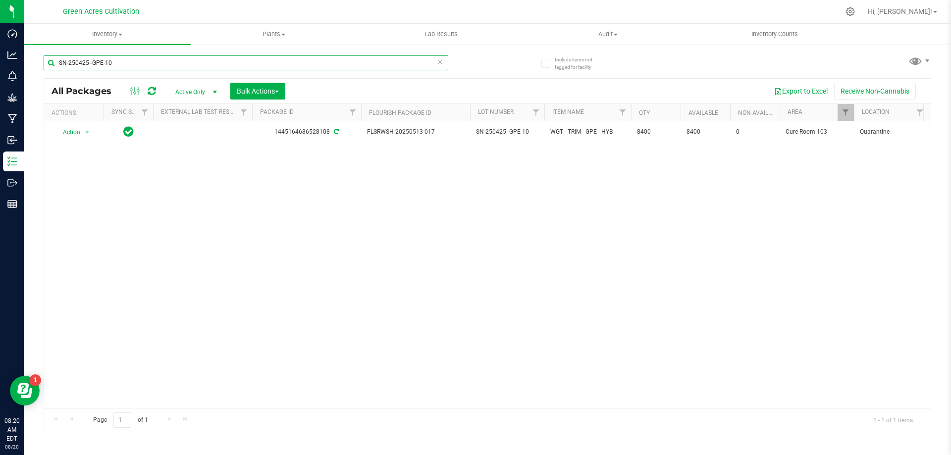
paste input "BCT"
type input "SN-250425-BCT-10"
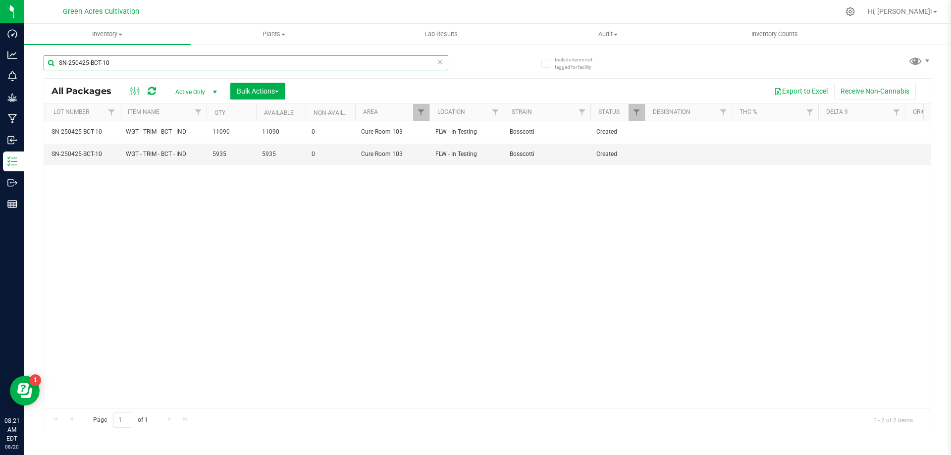
scroll to position [0, 423]
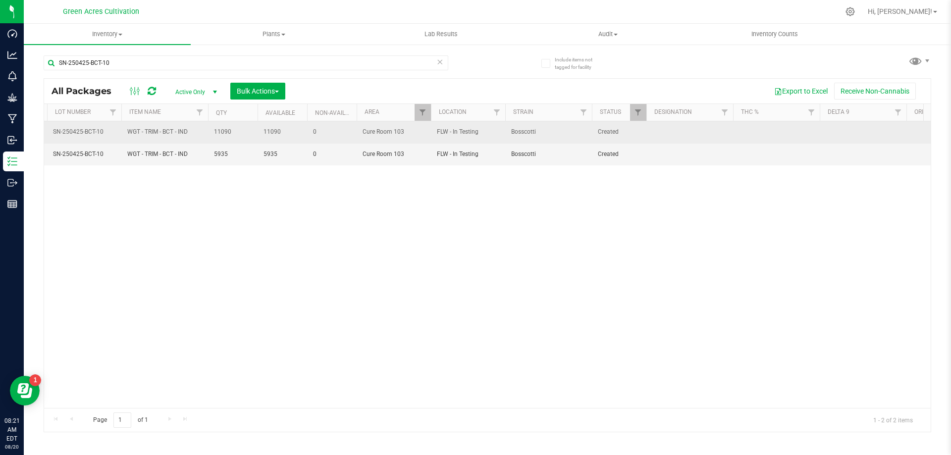
click at [675, 139] on td at bounding box center [689, 132] width 87 height 22
type input "??? PBO HIT"
click at [681, 132] on span "??? PBO HIT" at bounding box center [689, 131] width 75 height 9
click at [681, 132] on input "??? PBO HIT" at bounding box center [687, 131] width 83 height 15
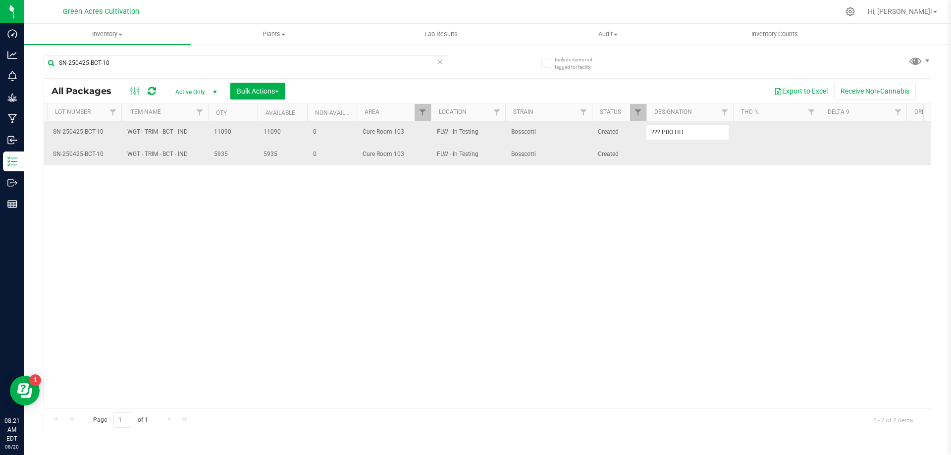
click at [665, 156] on td at bounding box center [689, 155] width 87 height 22
click at [665, 156] on input "text" at bounding box center [687, 154] width 83 height 15
type input "??? PBO HIT"
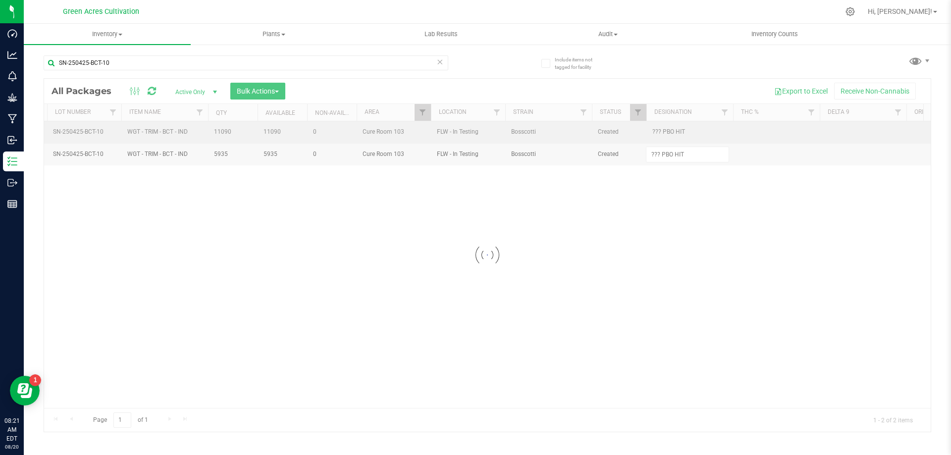
click at [633, 211] on div "Loading... All Packages Active Only Active Only Lab Samples Locked All External…" at bounding box center [487, 255] width 887 height 354
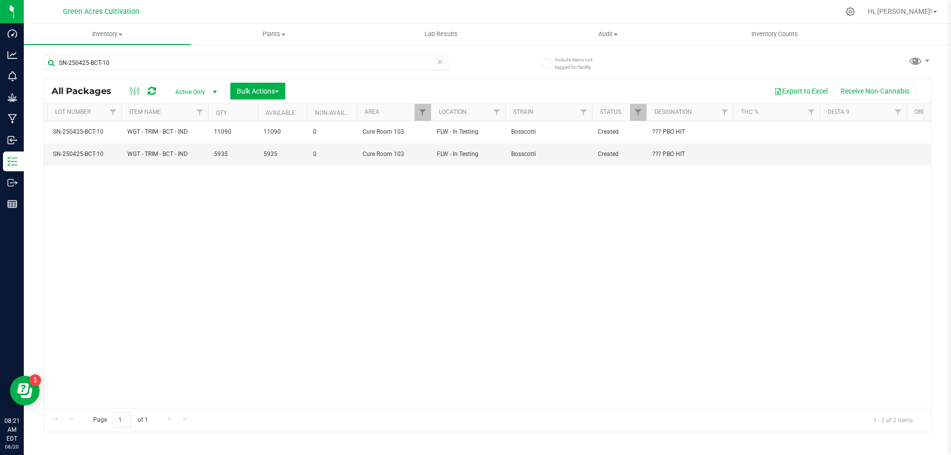
scroll to position [0, 0]
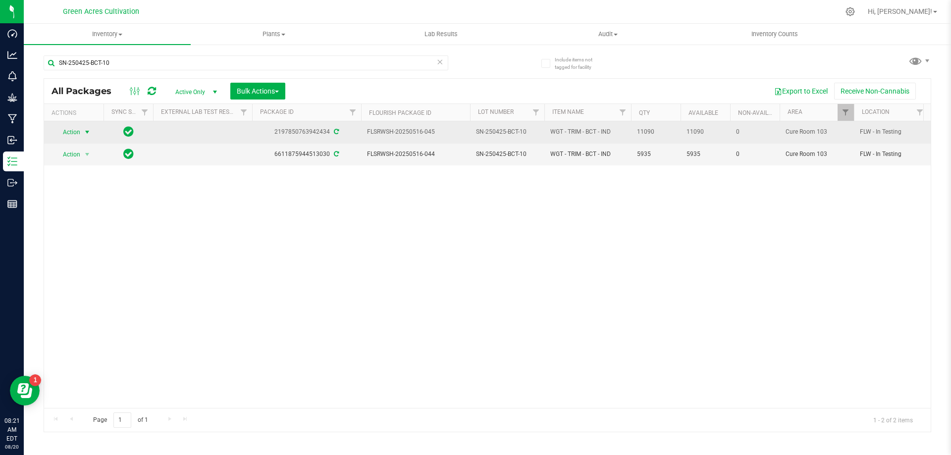
click at [78, 136] on span "Action" at bounding box center [67, 132] width 27 height 14
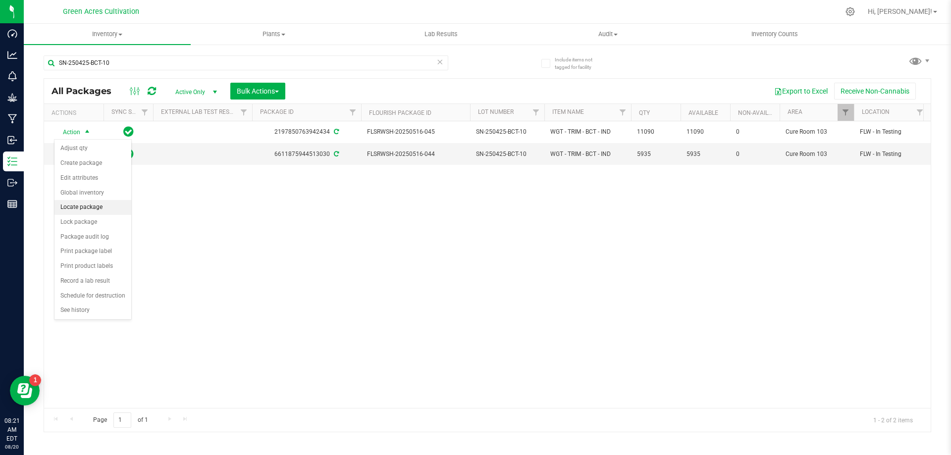
click at [85, 211] on li "Locate package" at bounding box center [92, 207] width 77 height 15
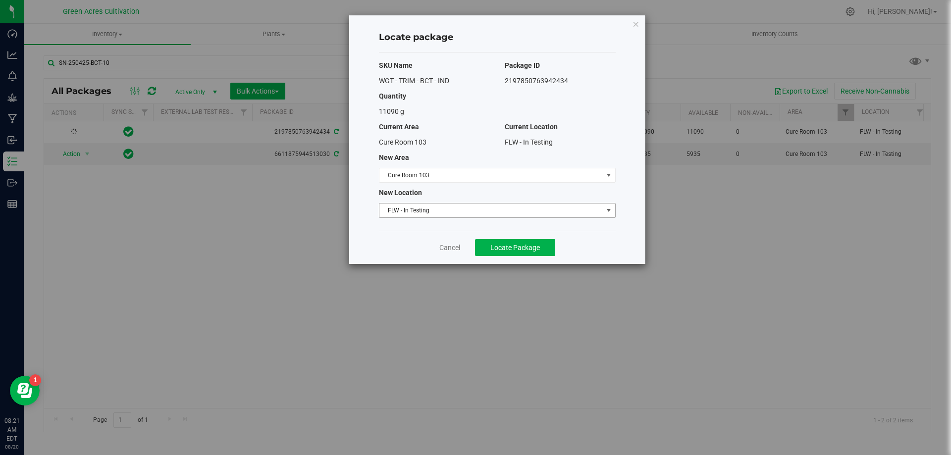
click at [430, 214] on span "FLW - In Testing" at bounding box center [490, 211] width 223 height 14
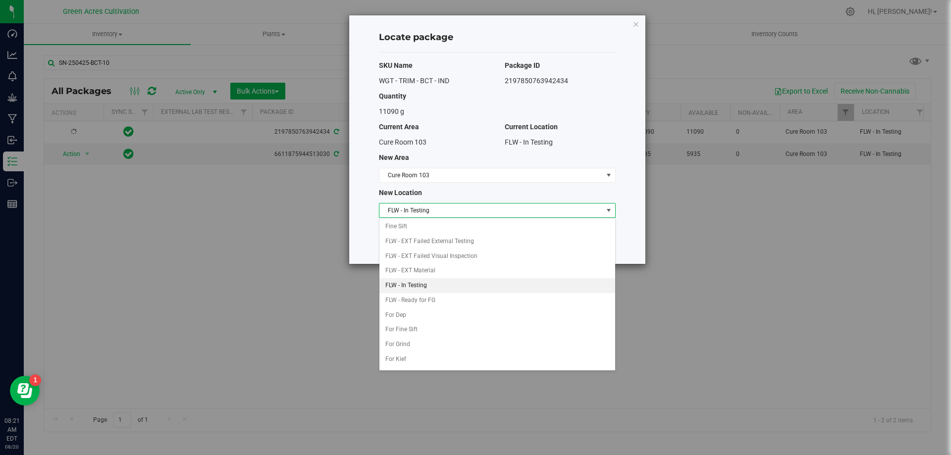
scroll to position [102, 0]
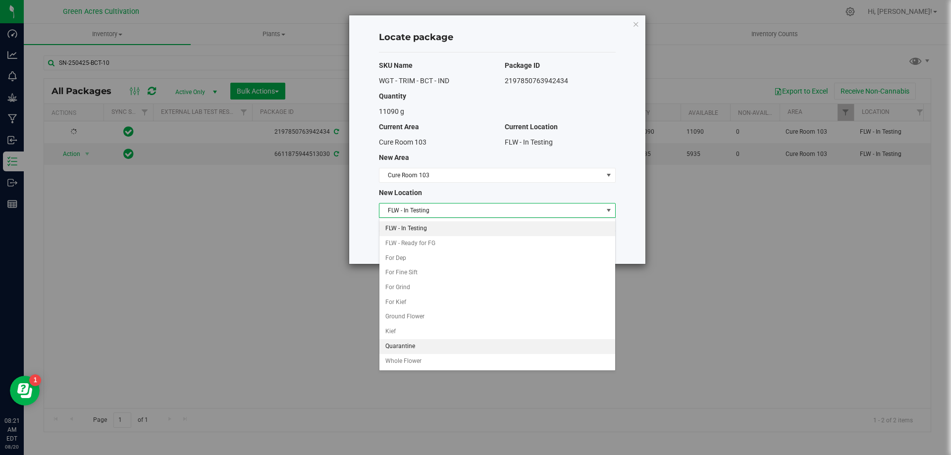
click at [405, 350] on li "Quarantine" at bounding box center [497, 346] width 236 height 15
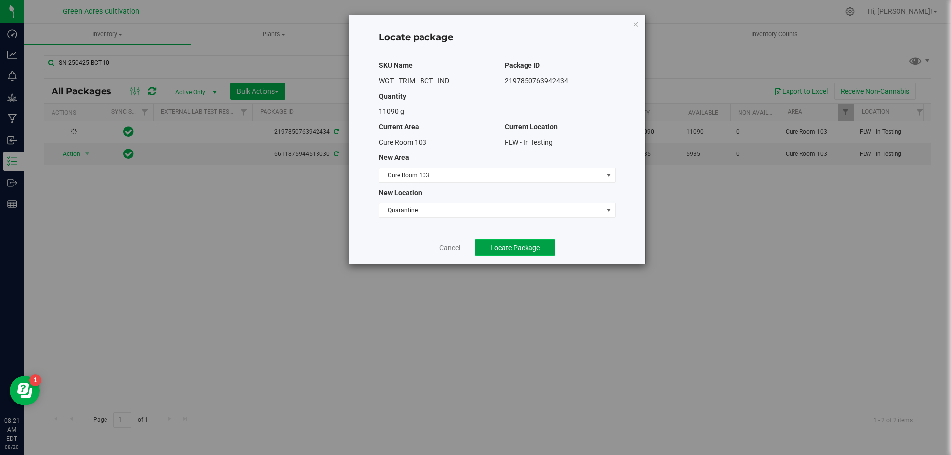
click at [529, 248] on span "Locate Package" at bounding box center [515, 248] width 50 height 8
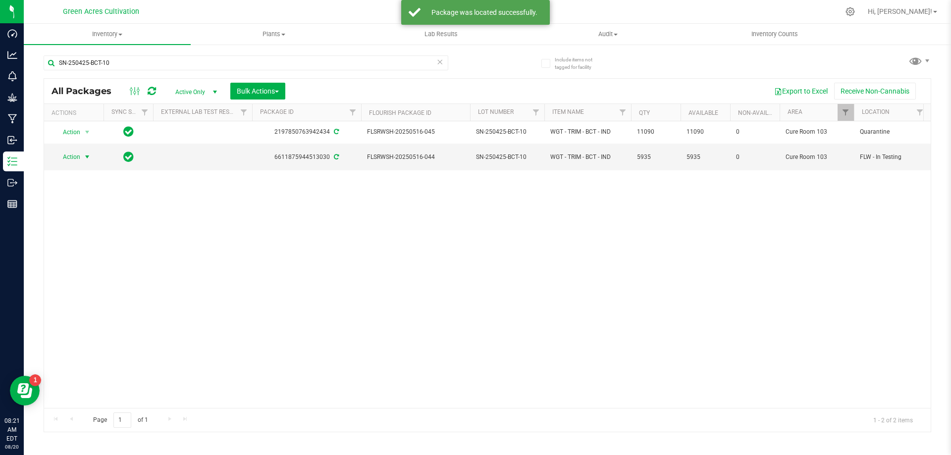
click at [68, 156] on span "Action" at bounding box center [67, 157] width 27 height 14
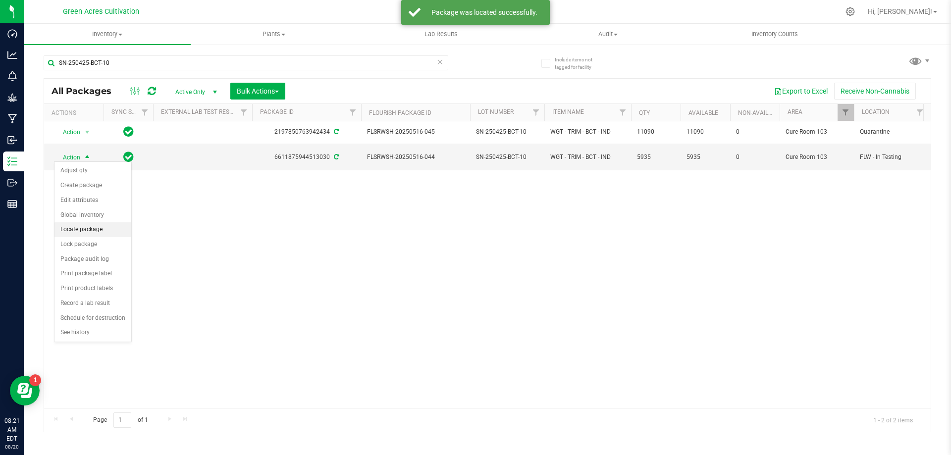
click at [87, 232] on li "Locate package" at bounding box center [92, 229] width 77 height 15
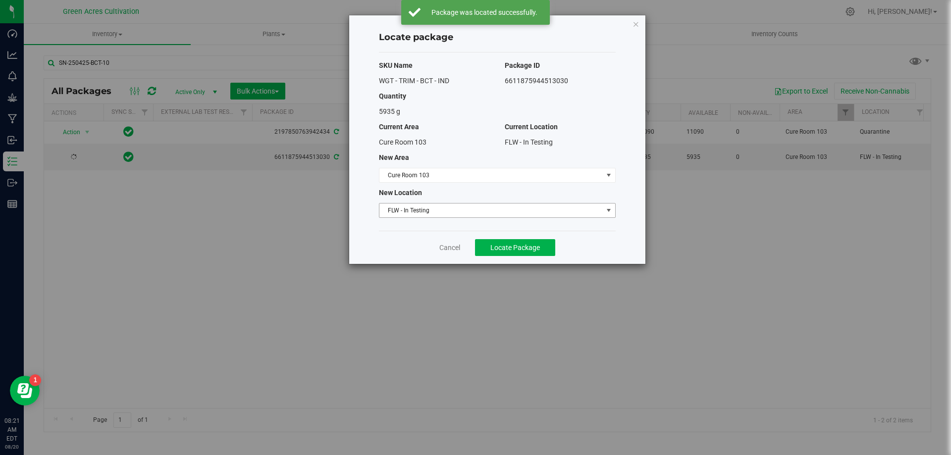
click at [402, 212] on span "FLW - In Testing" at bounding box center [490, 211] width 223 height 14
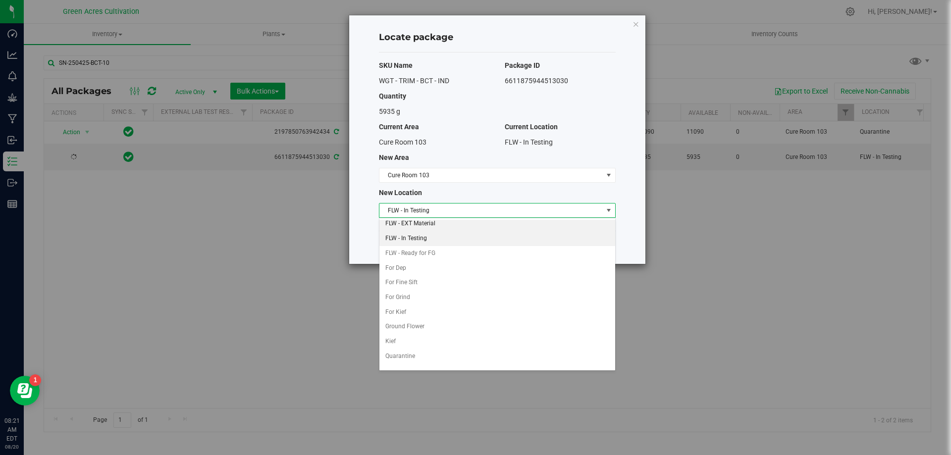
scroll to position [102, 0]
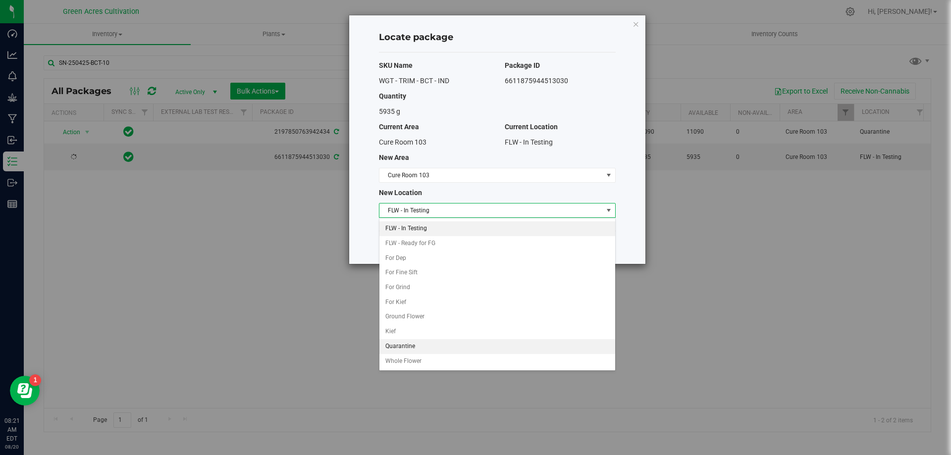
click at [405, 345] on li "Quarantine" at bounding box center [497, 346] width 236 height 15
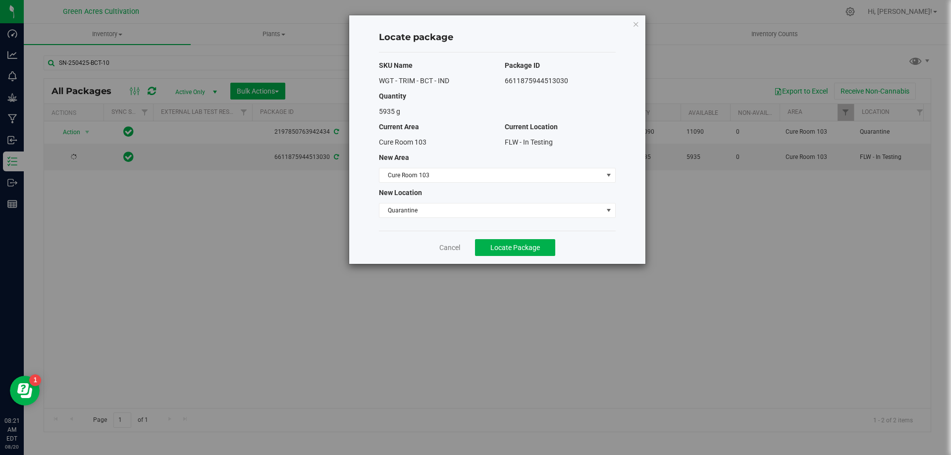
click at [521, 256] on div "Cancel Locate Package" at bounding box center [497, 247] width 237 height 33
click at [518, 246] on span "Locate Package" at bounding box center [515, 248] width 50 height 8
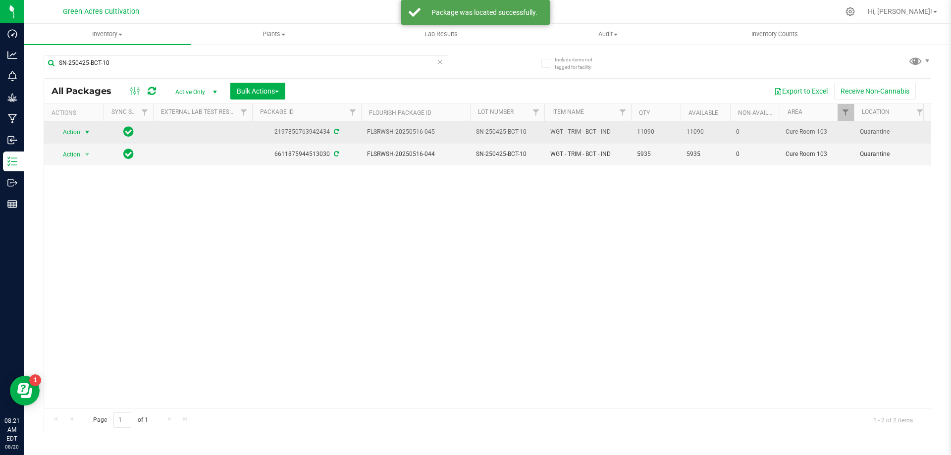
click at [83, 131] on span "select" at bounding box center [87, 132] width 12 height 14
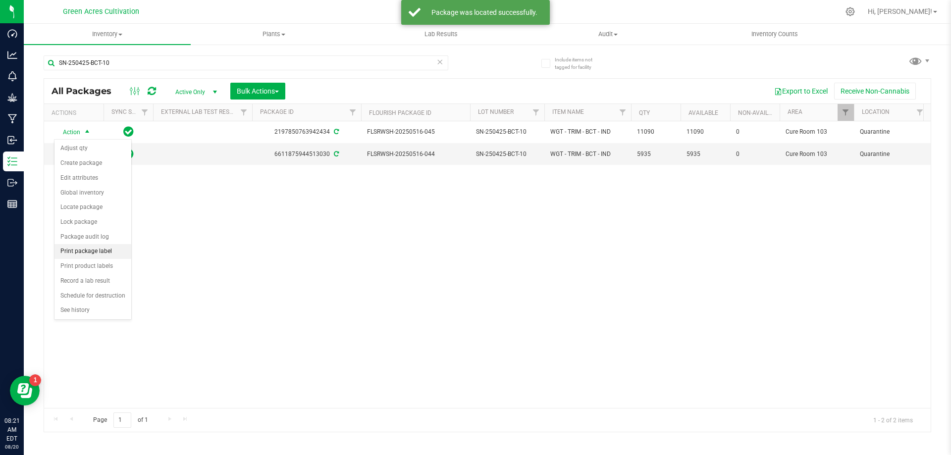
click at [93, 249] on li "Print package label" at bounding box center [92, 251] width 77 height 15
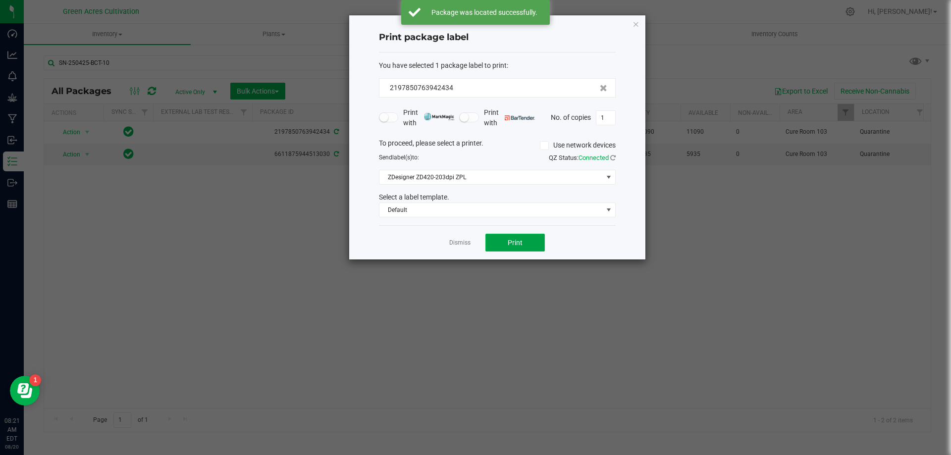
click at [510, 238] on button "Print" at bounding box center [514, 243] width 59 height 18
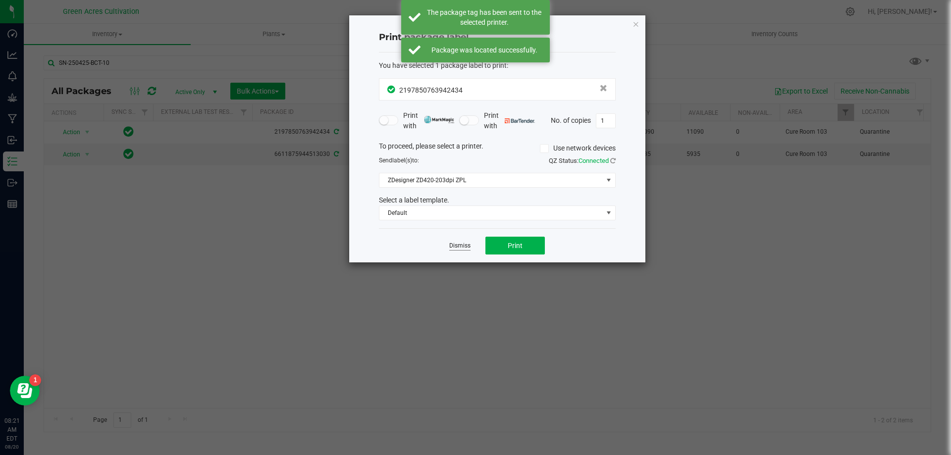
click at [461, 244] on link "Dismiss" at bounding box center [459, 246] width 21 height 8
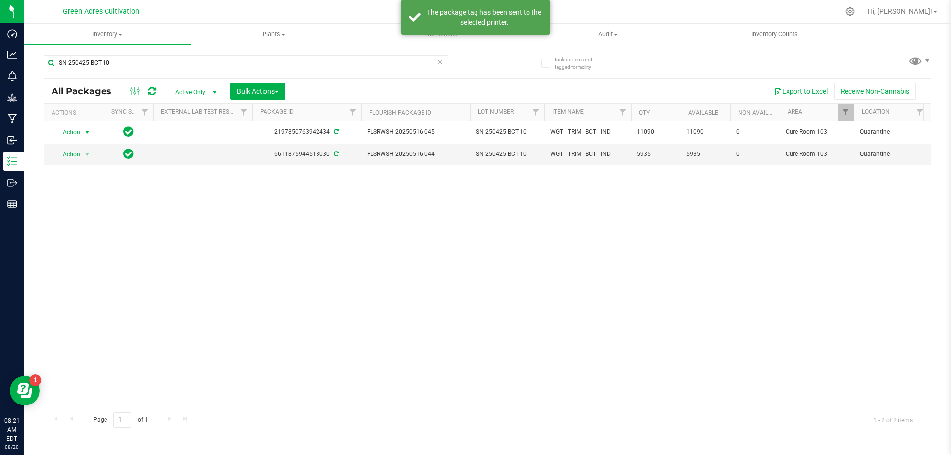
click at [318, 255] on div "Action Action Adjust qty Create package Edit attributes Global inventory Locate…" at bounding box center [487, 264] width 886 height 287
click at [68, 151] on span "Action" at bounding box center [67, 155] width 27 height 14
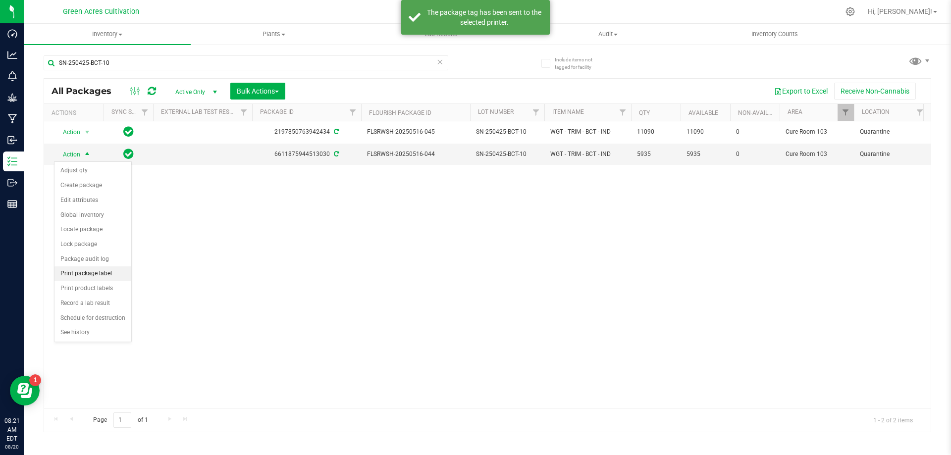
click at [92, 271] on li "Print package label" at bounding box center [92, 273] width 77 height 15
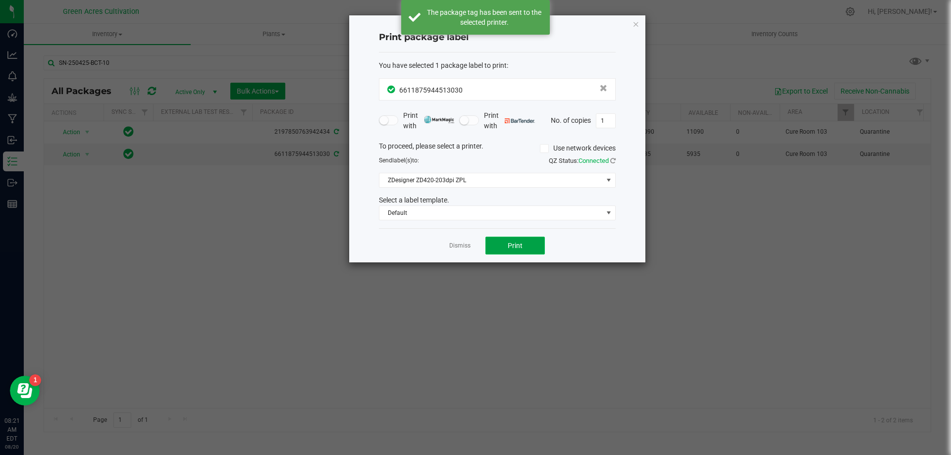
click at [502, 250] on button "Print" at bounding box center [514, 246] width 59 height 18
click at [460, 245] on link "Dismiss" at bounding box center [459, 246] width 21 height 8
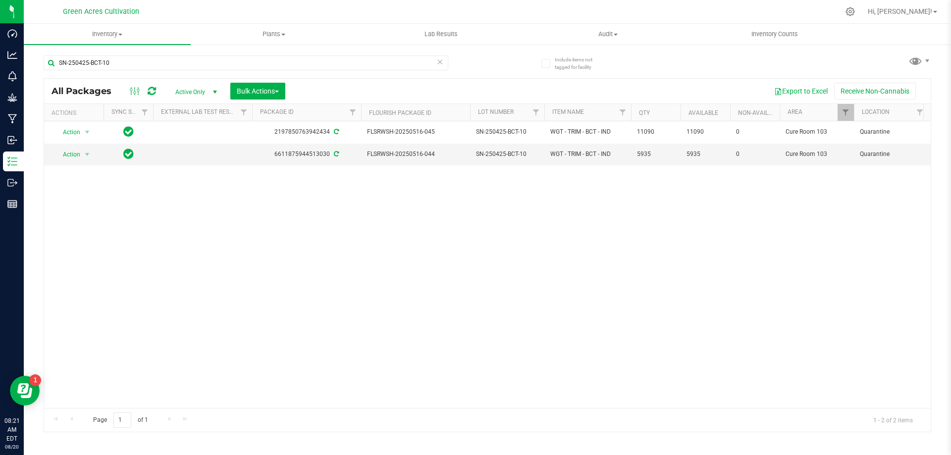
click at [450, 206] on div "Action Action Adjust qty Create package Edit attributes Global inventory Locate…" at bounding box center [487, 264] width 886 height 287
click at [309, 62] on input "SN-250425-BCT-10" at bounding box center [246, 62] width 405 height 15
paste input "GA-250430-HEA-33L-FA"
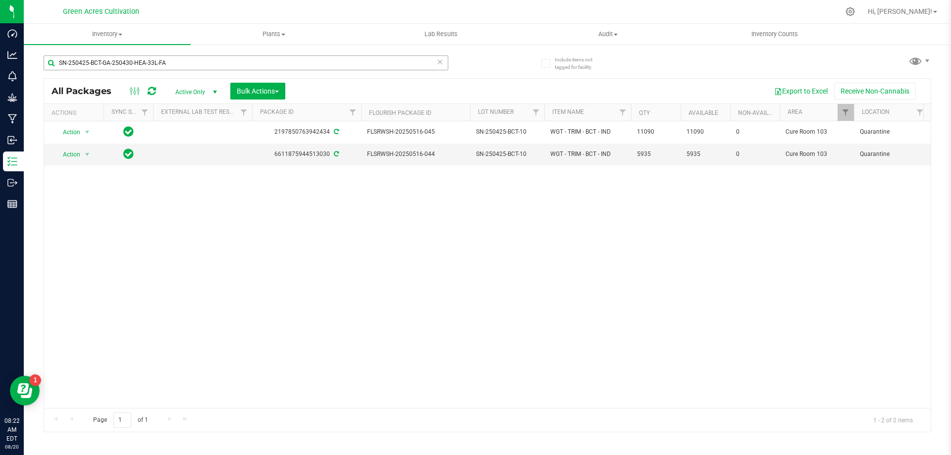
drag, startPoint x: 305, startPoint y: 71, endPoint x: 296, endPoint y: 65, distance: 10.0
click at [301, 69] on div "SN-250425-BCT-GA-250430-HEA-33L-FA" at bounding box center [246, 66] width 405 height 23
click at [295, 64] on input "SN-250425-BCT-GA-250430-HEA-33L-FA" at bounding box center [246, 62] width 405 height 15
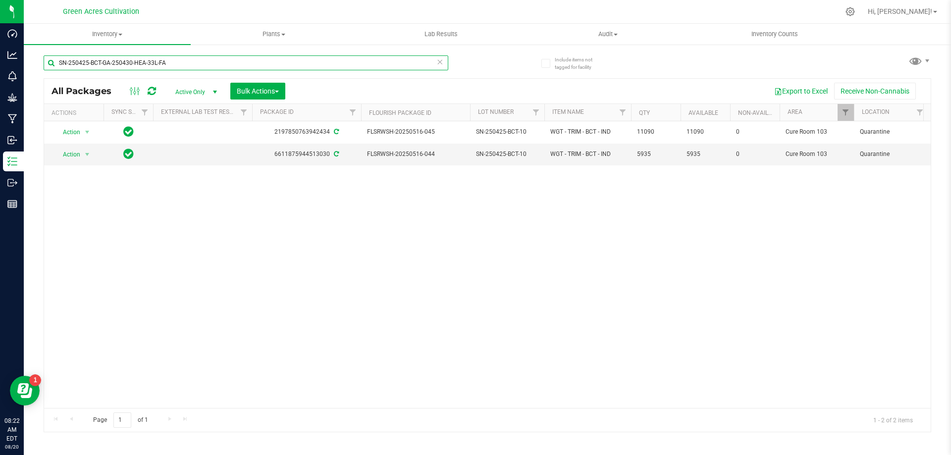
click at [295, 64] on input "SN-250425-BCT-GA-250430-HEA-33L-FA" at bounding box center [246, 62] width 405 height 15
paste input "text"
type input "GA-250430-HEA-33L-FA"
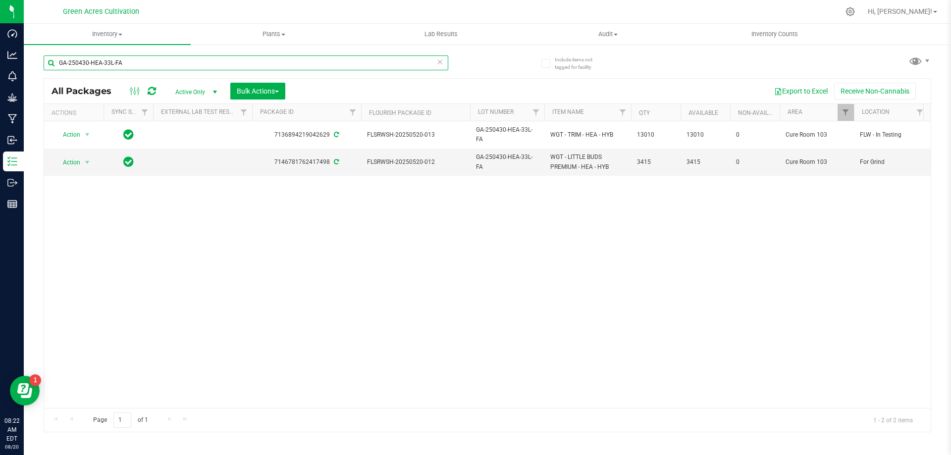
scroll to position [0, 335]
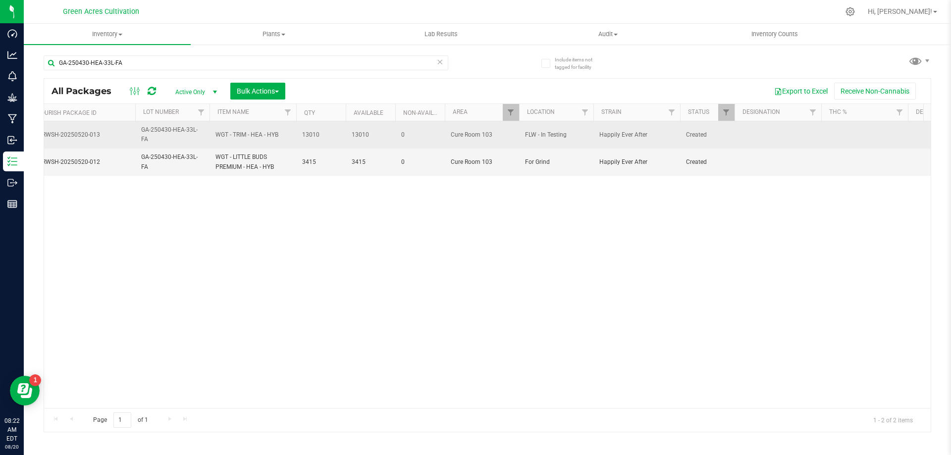
click at [804, 132] on td at bounding box center [777, 134] width 87 height 27
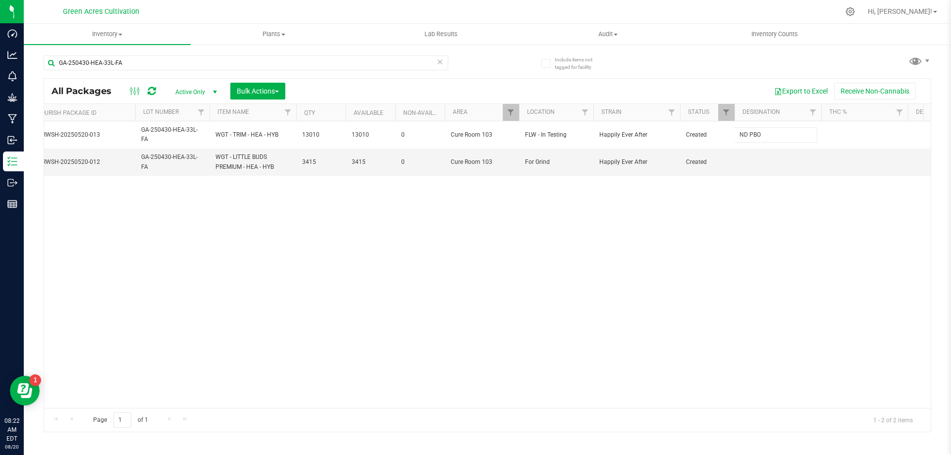
type input "ND PBO"
click at [778, 156] on td at bounding box center [777, 162] width 87 height 27
type input "ND PBO"
drag, startPoint x: 402, startPoint y: 409, endPoint x: 346, endPoint y: 411, distance: 56.0
click at [346, 411] on div "Page 1 of 1 1 - 2 of 2 items" at bounding box center [487, 420] width 886 height 24
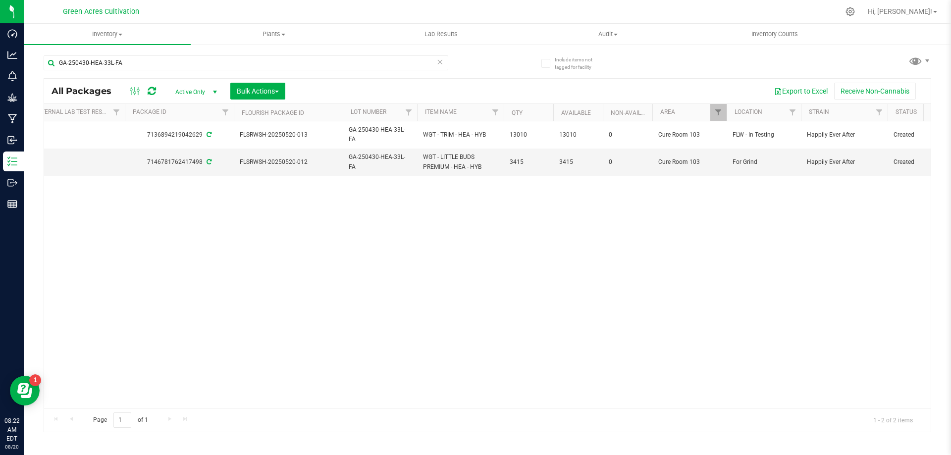
scroll to position [0, 42]
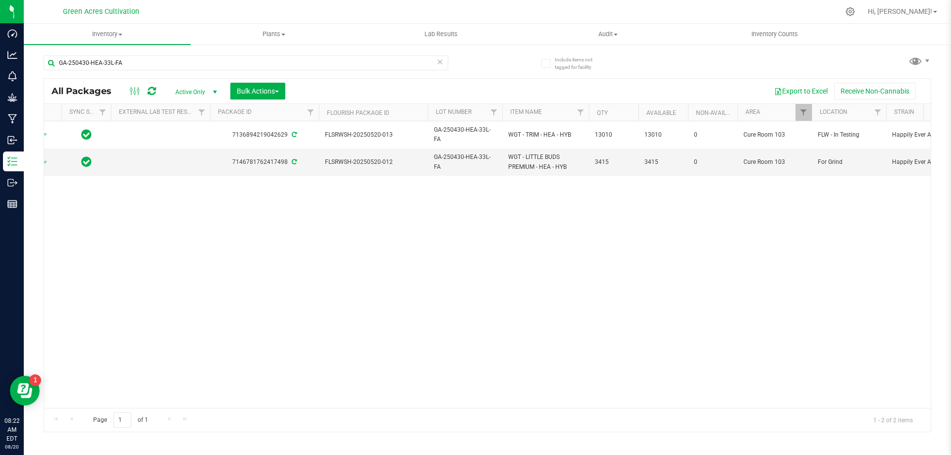
click at [310, 276] on div "Action Action Adjust qty Create package Edit attributes Global inventory Locate…" at bounding box center [487, 264] width 886 height 287
click at [299, 62] on input "GA-250430-HEA-33L-FA" at bounding box center [246, 62] width 405 height 15
paste input "SN-250502-DDF-03"
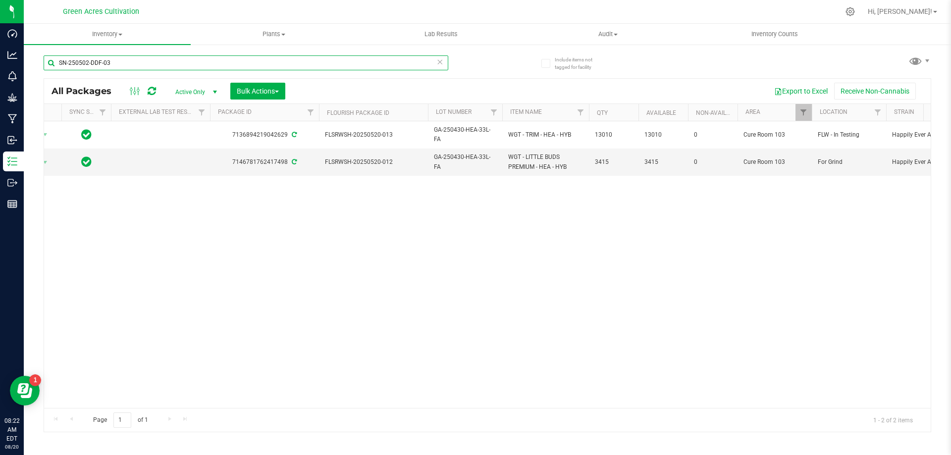
type input "SN-250502-DDF-03"
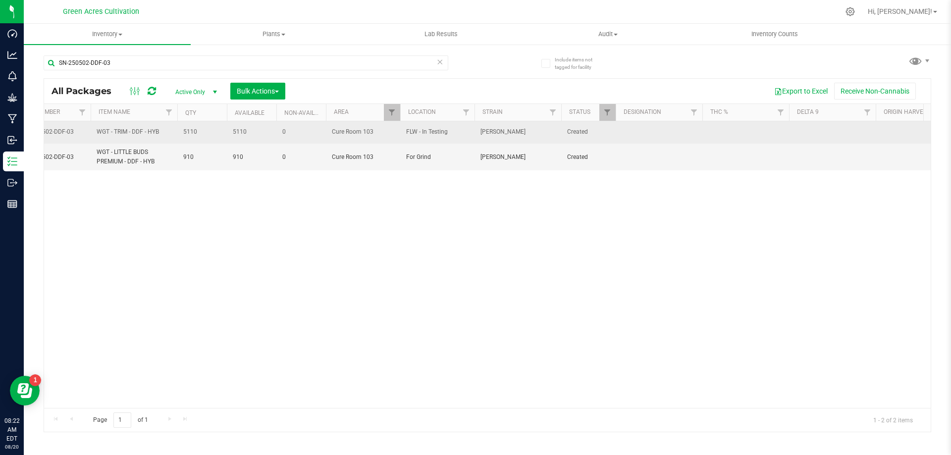
click at [638, 143] on td at bounding box center [659, 132] width 87 height 22
click at [639, 131] on input "text" at bounding box center [656, 131] width 83 height 15
type input "ND PBO"
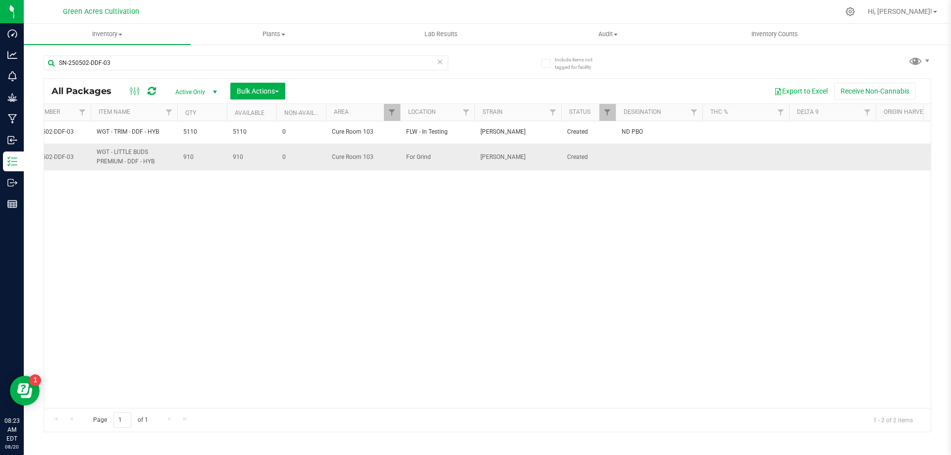
click at [652, 170] on td at bounding box center [659, 157] width 87 height 27
click at [647, 163] on input "text" at bounding box center [656, 157] width 83 height 15
type input "ND PBO"
click at [460, 280] on div "Action Action Adjust qty Create package Edit attributes Global inventory Locate…" at bounding box center [487, 264] width 886 height 287
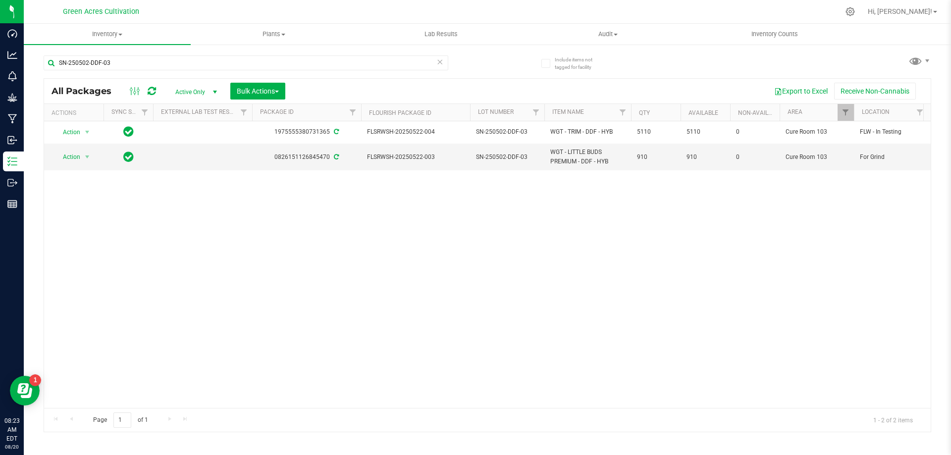
click at [337, 336] on div "Action Action Adjust qty Create package Edit attributes Global inventory Locate…" at bounding box center [487, 264] width 886 height 287
click at [339, 67] on input "SN-250502-DDF-03" at bounding box center [246, 62] width 405 height 15
paste input "FIC"
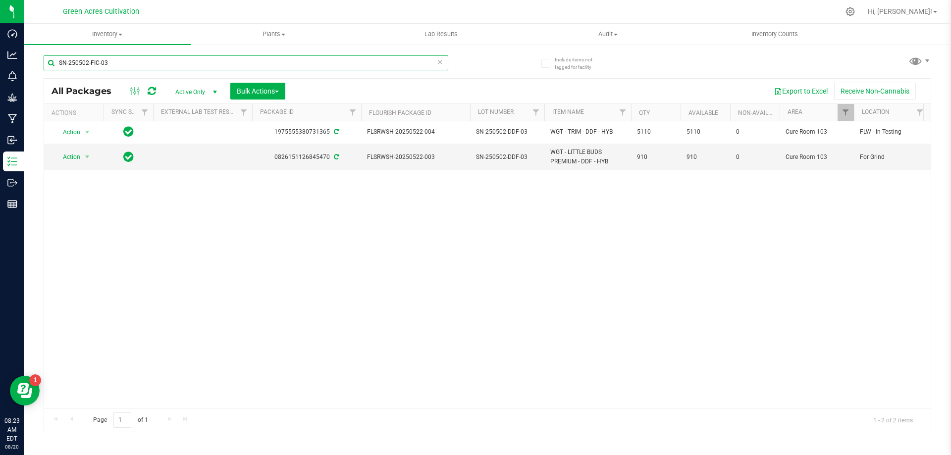
type input "SN-250502-FIC-03"
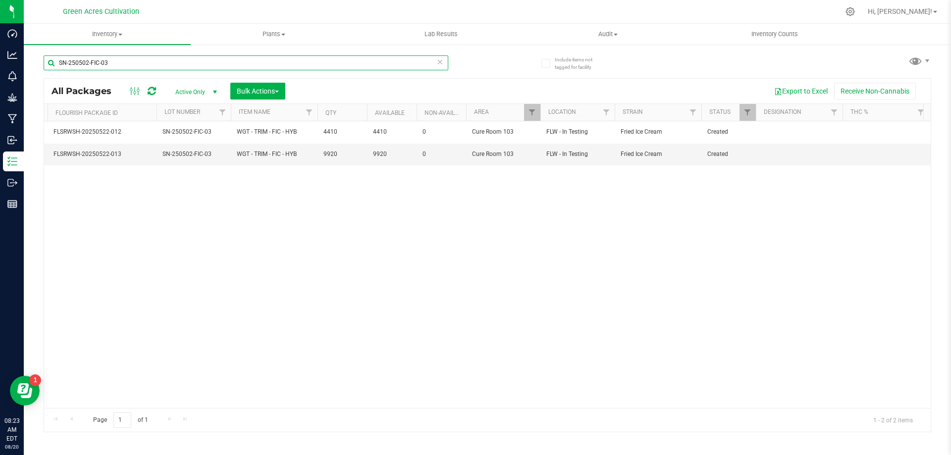
scroll to position [0, 320]
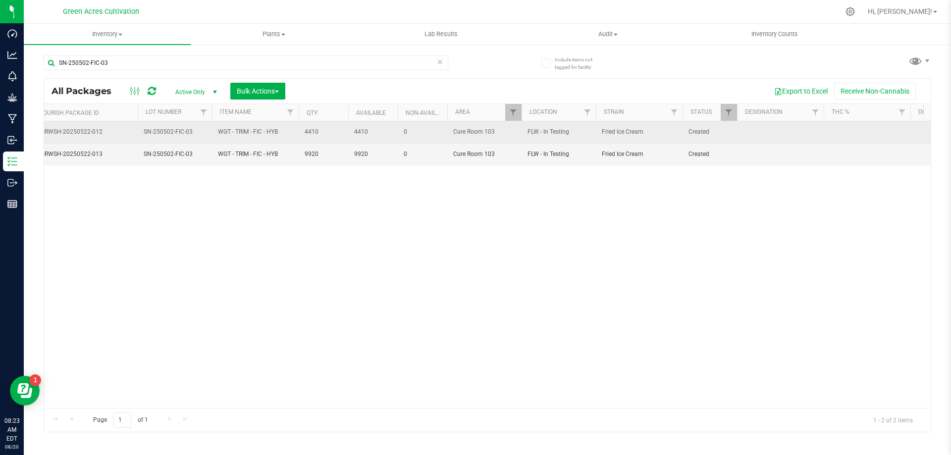
click at [761, 139] on td at bounding box center [780, 132] width 87 height 22
type input "ND PBO"
click at [807, 141] on td "ND PBO" at bounding box center [780, 132] width 87 height 22
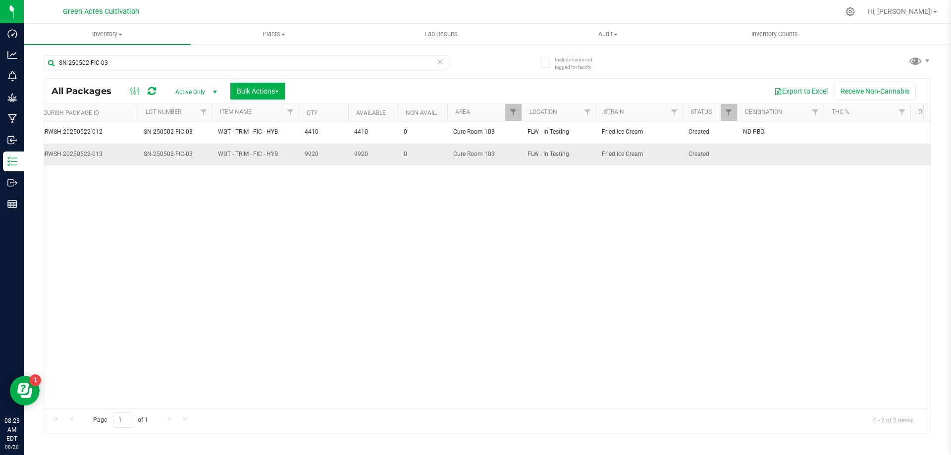
click at [789, 151] on td at bounding box center [780, 155] width 87 height 22
type input "ND PBO"
click at [461, 261] on div "Action Action Adjust qty Create package Edit attributes Global inventory Locate…" at bounding box center [487, 264] width 886 height 287
click at [258, 63] on input "SN-250502-FIC-03" at bounding box center [246, 62] width 405 height 15
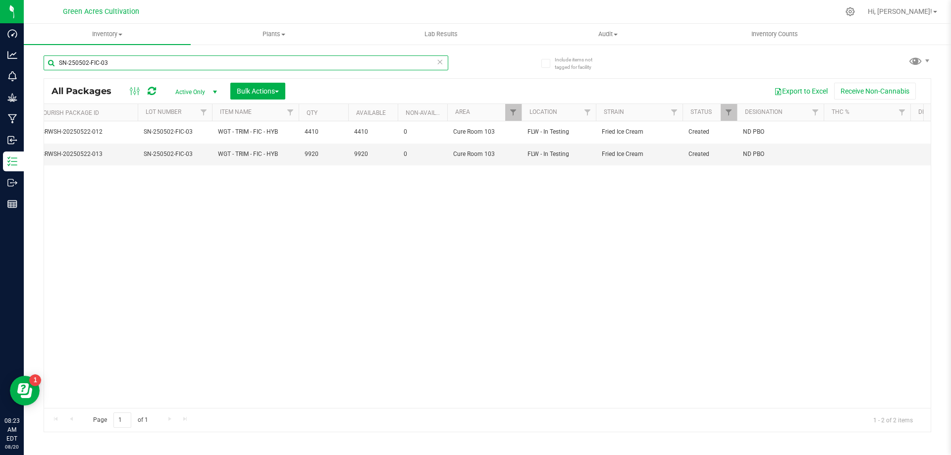
click at [258, 63] on input "SN-250502-FIC-03" at bounding box center [246, 62] width 405 height 15
paste input "JGN"
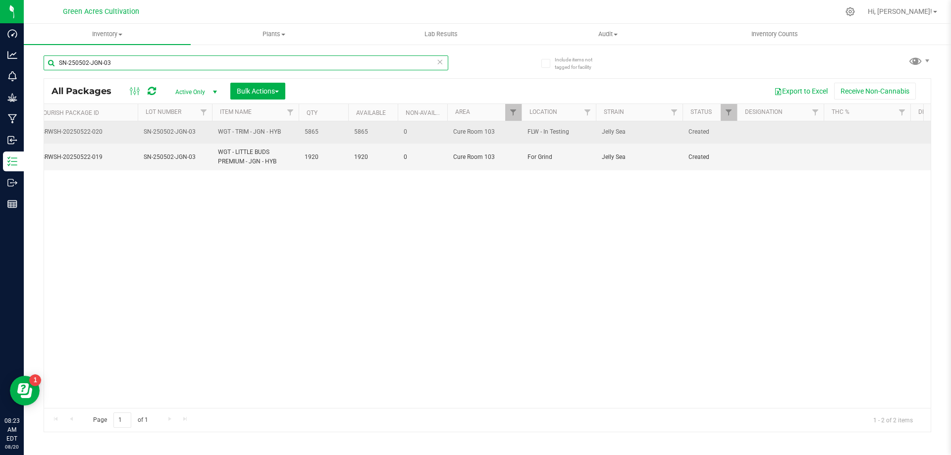
type input "SN-250502-JGN-03"
click at [769, 136] on td at bounding box center [780, 132] width 87 height 22
click at [776, 135] on input "text" at bounding box center [777, 131] width 83 height 15
type input "ND PBO"
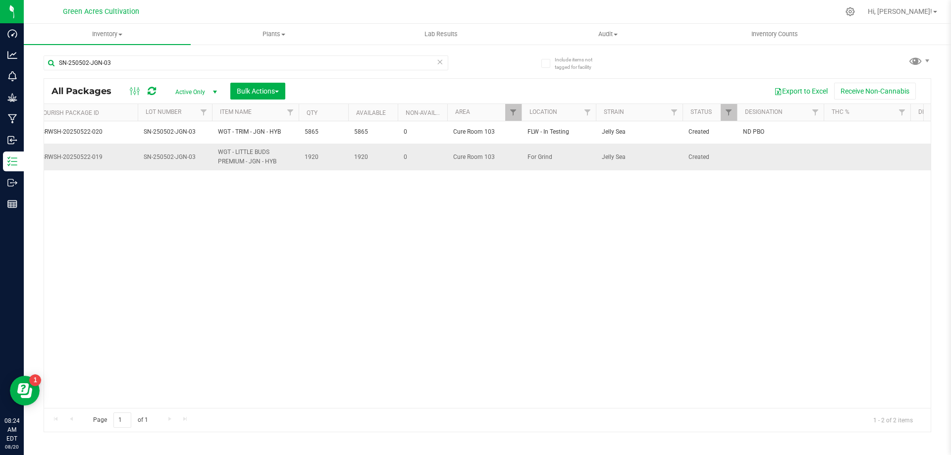
click at [765, 150] on td at bounding box center [780, 157] width 87 height 27
type input "ND PBO"
click at [584, 230] on div "Action Action Adjust qty Create package Edit attributes Global inventory Locate…" at bounding box center [487, 264] width 886 height 287
click at [278, 60] on input "SN-250502-JGN-03" at bounding box center [246, 62] width 405 height 15
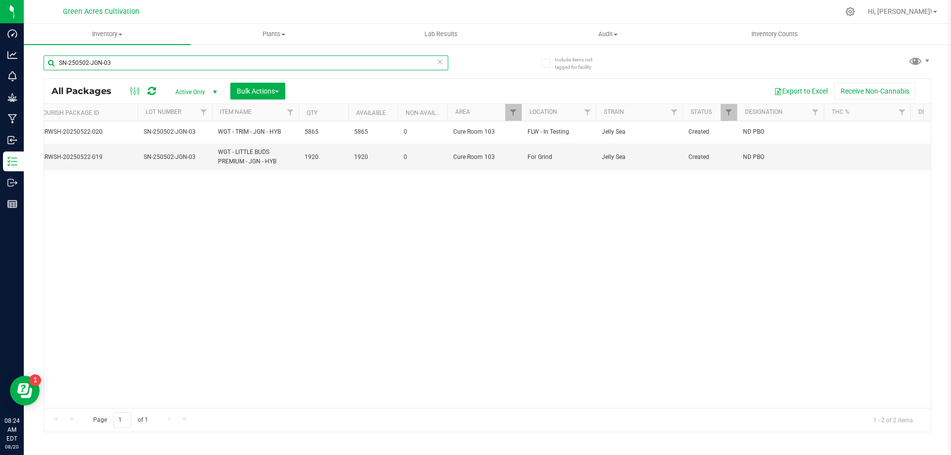
click at [278, 60] on input "SN-250502-JGN-03" at bounding box center [246, 62] width 405 height 15
paste input "STW"
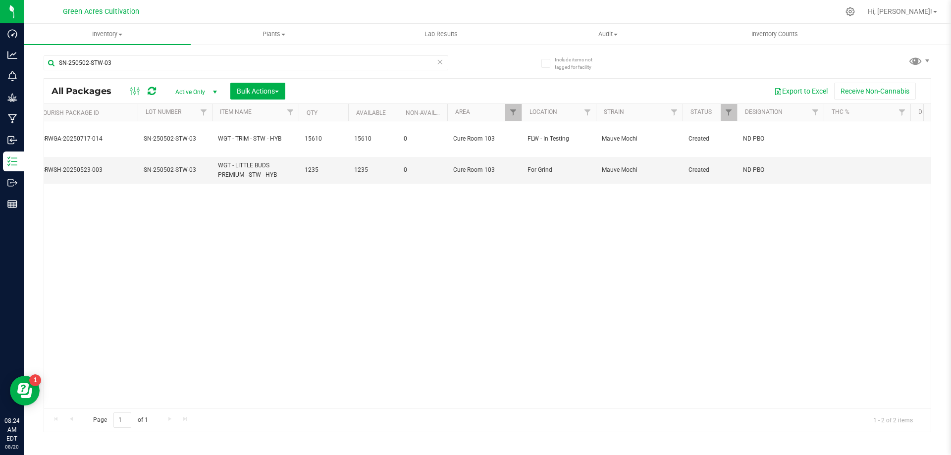
click at [364, 289] on div "Action Action Adjust qty Create package Edit attributes Global inventory Locate…" at bounding box center [487, 264] width 886 height 287
click at [273, 56] on input "SN-250502-STW-03" at bounding box center [246, 62] width 405 height 15
paste input "GA-250514-GRZ-35C-FA"
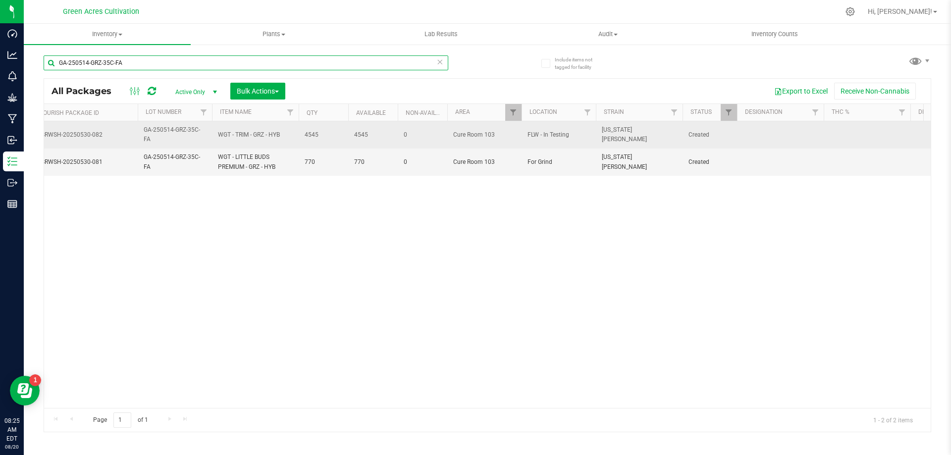
type input "GA-250514-GRZ-35C-FA"
click at [764, 141] on td at bounding box center [780, 134] width 87 height 27
click at [765, 140] on input "text" at bounding box center [777, 134] width 83 height 15
type input "ND PBO"
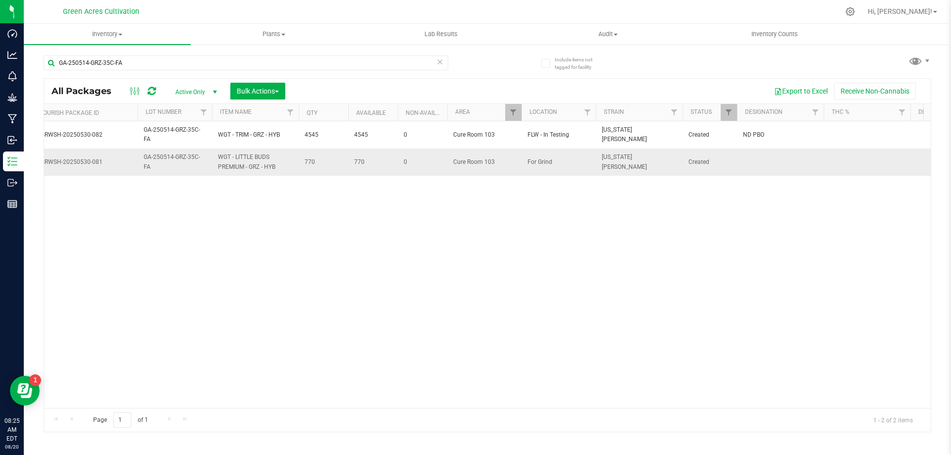
click at [771, 153] on td at bounding box center [780, 162] width 87 height 27
type input "ND PBO"
click at [392, 265] on div "Action Action Adjust qty Create package Edit attributes Global inventory Locate…" at bounding box center [487, 264] width 886 height 287
click at [392, 64] on input "GA-250514-GRZ-35C-FA" at bounding box center [246, 62] width 405 height 15
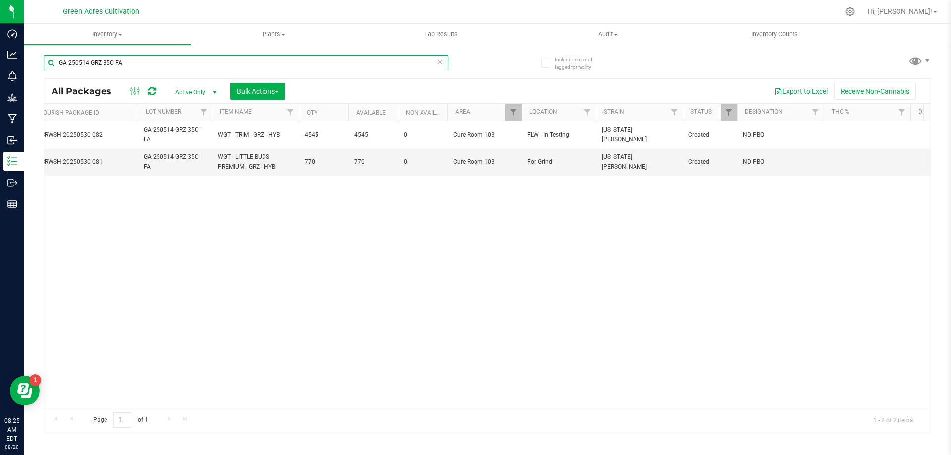
click at [392, 64] on input "GA-250514-GRZ-35C-FA" at bounding box center [246, 62] width 405 height 15
paste input "T-"
type input "GA-250514-GRZ-T-35C-FA"
click at [436, 63] on div "Inventory All packages All inventory Waste log Create inventory Plants All plan…" at bounding box center [487, 239] width 927 height 431
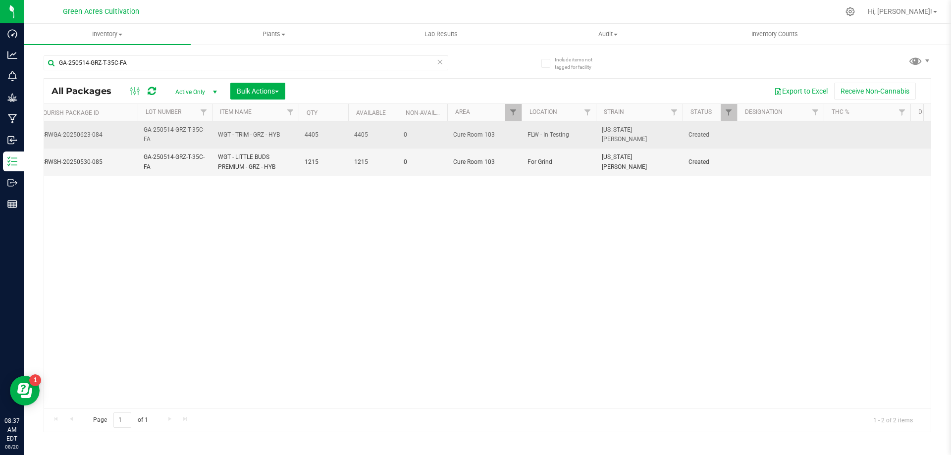
click at [783, 134] on td at bounding box center [780, 134] width 87 height 27
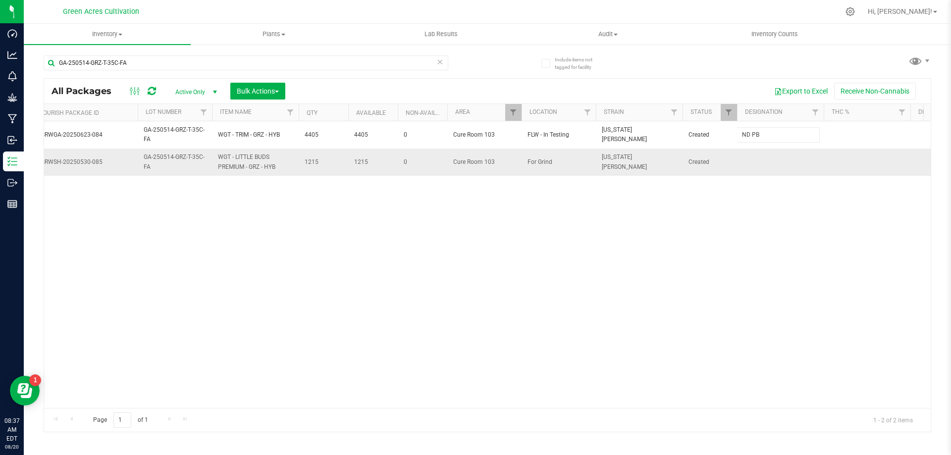
type input "ND PBO"
click at [788, 156] on div "Loading... All Packages Active Only Active Only Lab Samples Locked All External…" at bounding box center [487, 255] width 887 height 354
click at [782, 163] on td at bounding box center [780, 162] width 87 height 27
type input "ND PBO"
drag, startPoint x: 538, startPoint y: 298, endPoint x: 483, endPoint y: 390, distance: 107.3
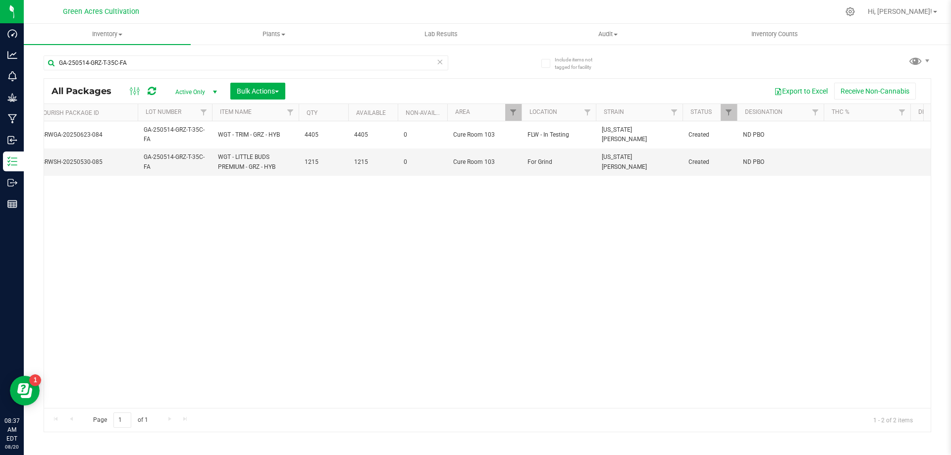
click at [535, 302] on div "Action Action Adjust qty Create package Edit attributes Global inventory Locate…" at bounding box center [487, 264] width 886 height 287
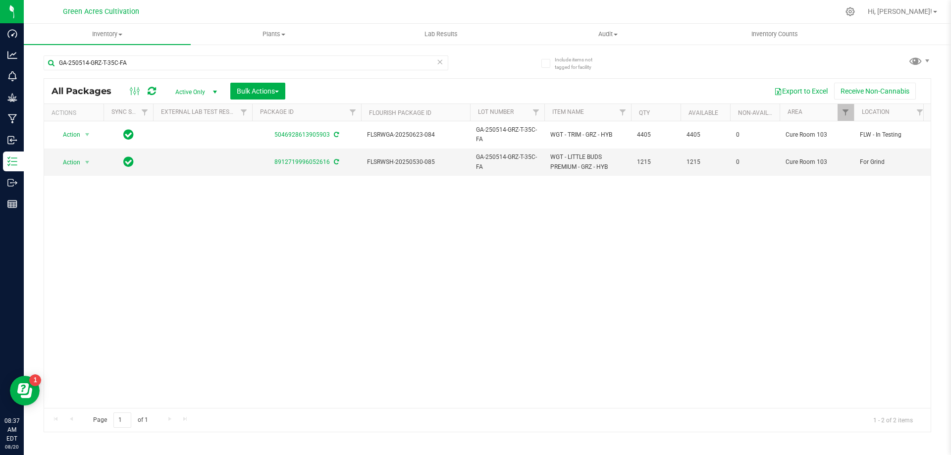
click at [234, 328] on div "Action Action Adjust qty Create package Edit attributes Global inventory Locate…" at bounding box center [487, 264] width 886 height 287
click at [342, 54] on div "GA-250514-GRZ-T-35C-FA" at bounding box center [266, 63] width 444 height 32
click at [341, 58] on input "GA-250514-GRZ-T-35C-FA" at bounding box center [246, 62] width 405 height 15
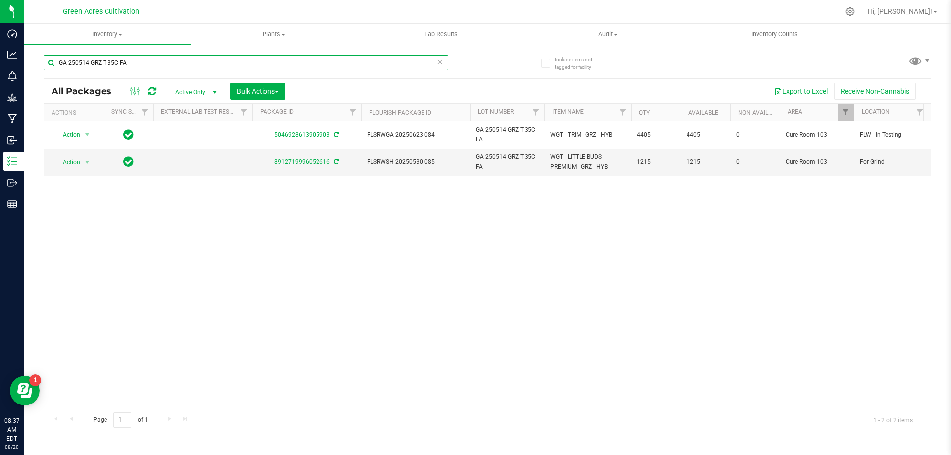
paste input "SN-250509-ZKR-04"
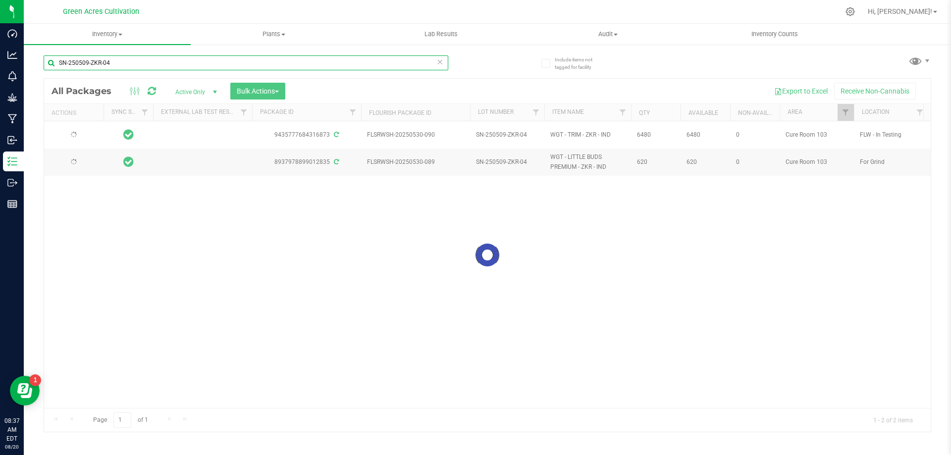
type input "SN-250509-ZKR-04"
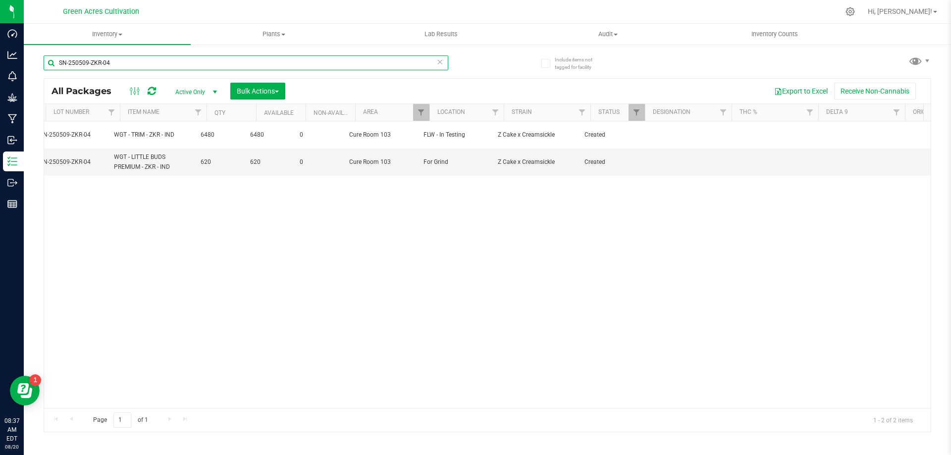
scroll to position [0, 436]
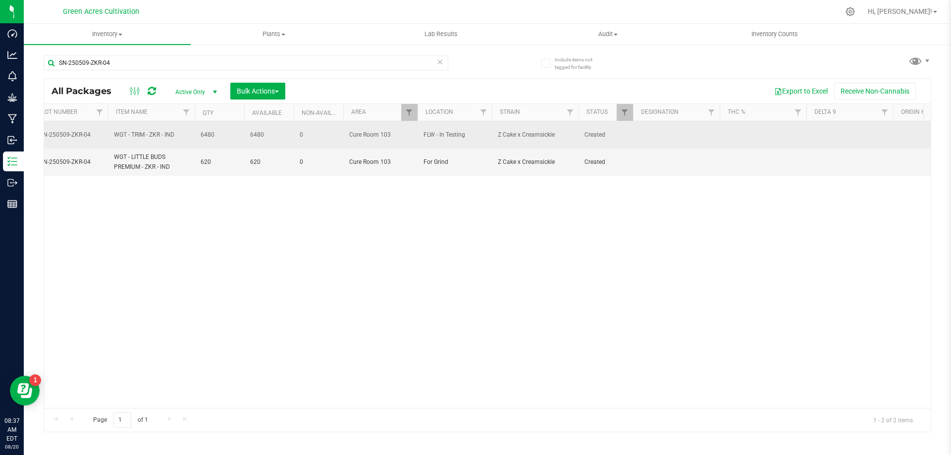
click at [659, 128] on td at bounding box center [676, 134] width 87 height 27
type input "ND PBO"
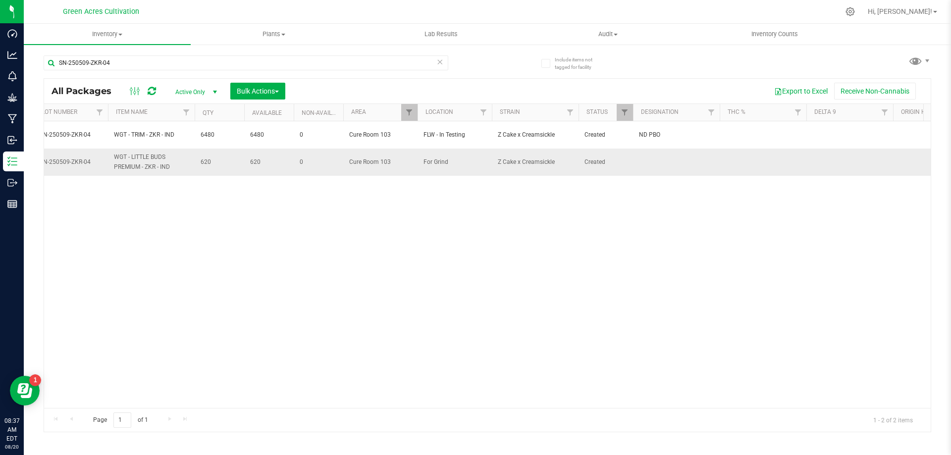
click at [711, 158] on td at bounding box center [676, 162] width 87 height 27
type input "ND PBO"
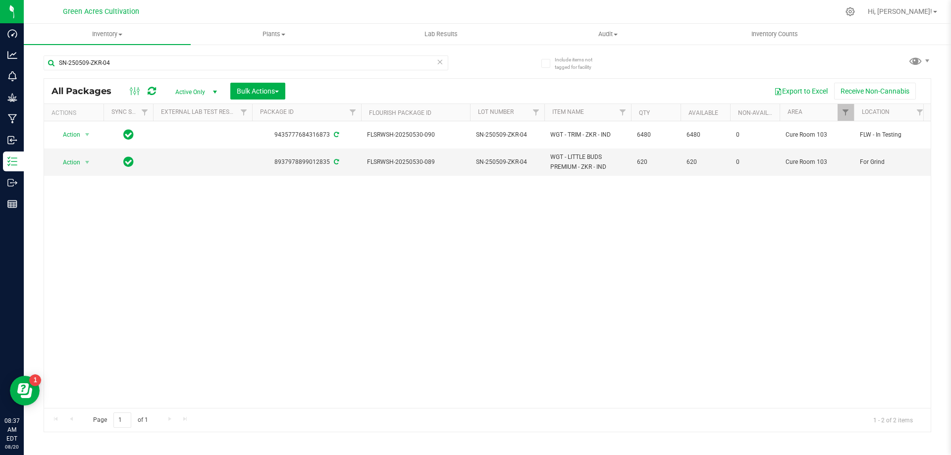
click at [389, 287] on div "Action Action Adjust qty Create package Edit attributes Global inventory Locate…" at bounding box center [487, 264] width 886 height 287
click at [356, 59] on input "SN-250509-ZKR-04" at bounding box center [246, 62] width 405 height 15
paste input "CLP-P04"
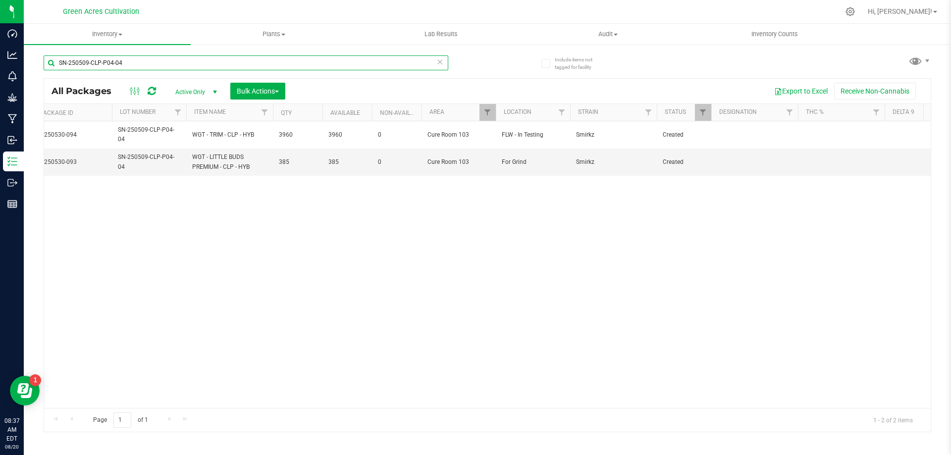
scroll to position [0, 371]
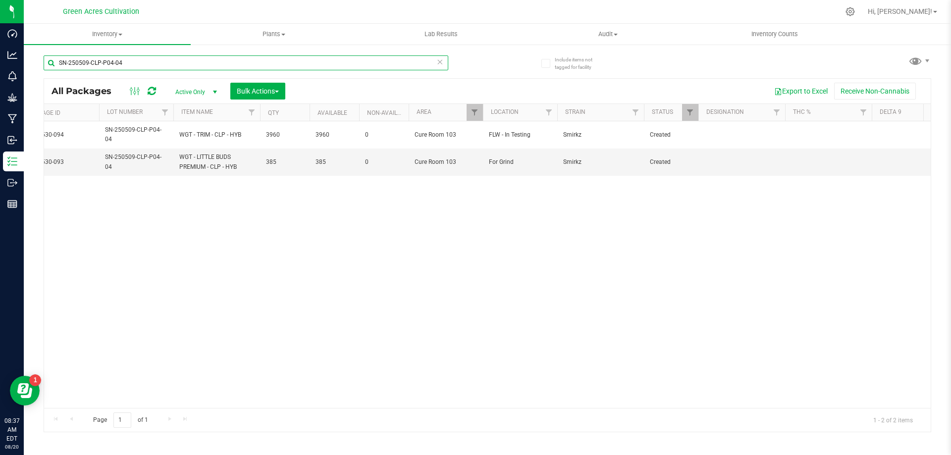
type input "SN-250509-CLP-P04-04"
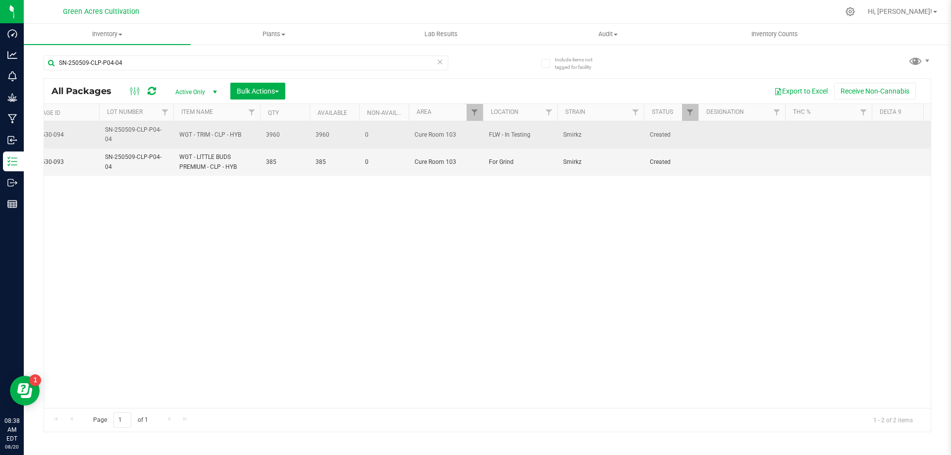
click at [712, 141] on td at bounding box center [741, 134] width 87 height 27
type input "ND PBO"
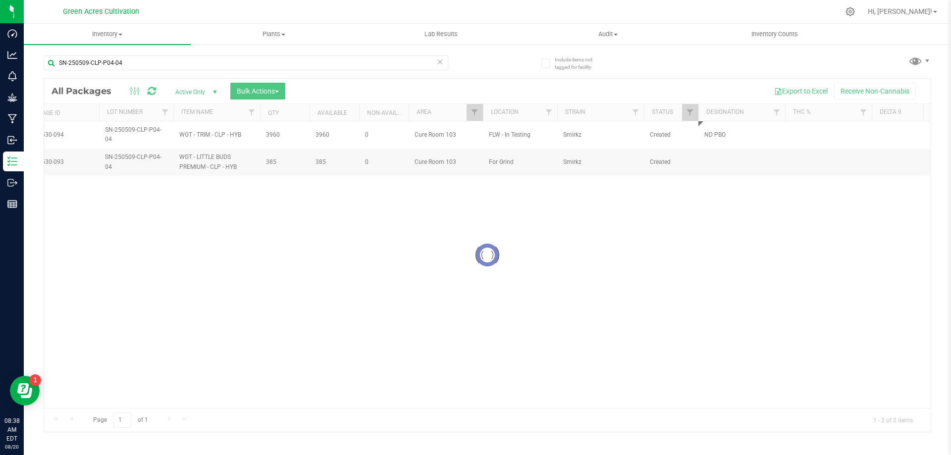
drag, startPoint x: 755, startPoint y: 143, endPoint x: 741, endPoint y: 152, distance: 16.2
click at [742, 151] on div "Loading... All Packages Active Only Active Only Lab Samples Locked All External…" at bounding box center [487, 255] width 887 height 354
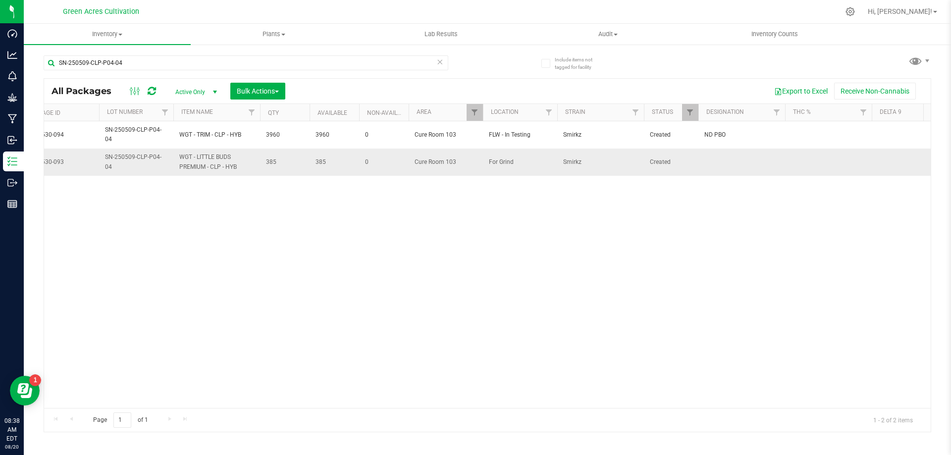
click at [730, 157] on td at bounding box center [741, 162] width 87 height 27
type input "ND PBO"
click at [535, 210] on div "Action Action Adjust qty Create package Edit attributes Global inventory Locate…" at bounding box center [487, 264] width 886 height 287
click at [247, 67] on input "SN-250509-CLP-P04-04" at bounding box center [246, 62] width 405 height 15
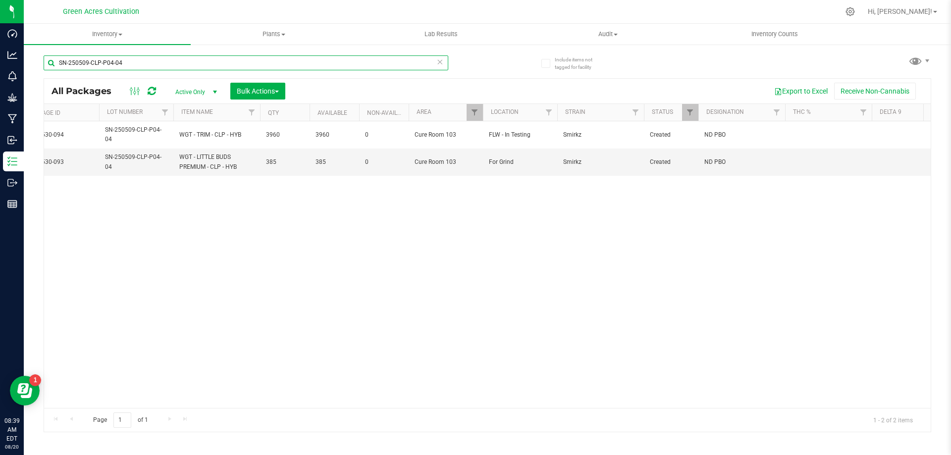
click at [247, 67] on input "SN-250509-CLP-P04-04" at bounding box center [246, 62] width 405 height 15
paste input "T17"
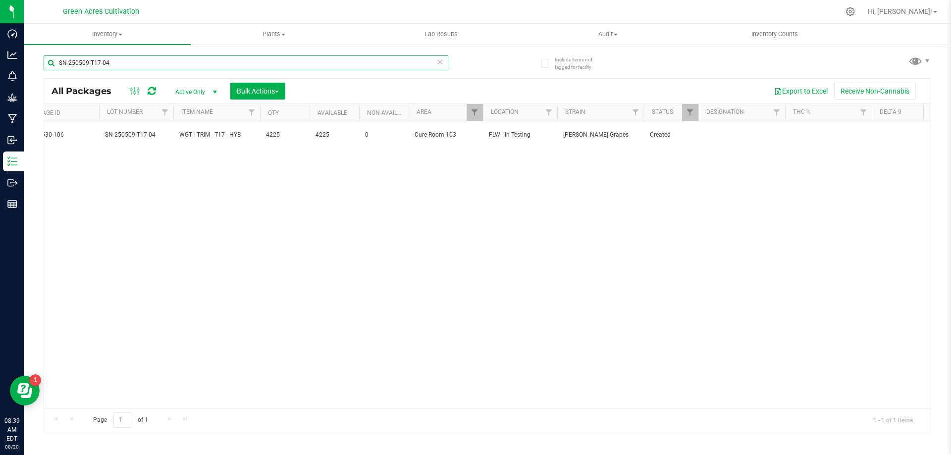
type input "SN-250509-T17-04"
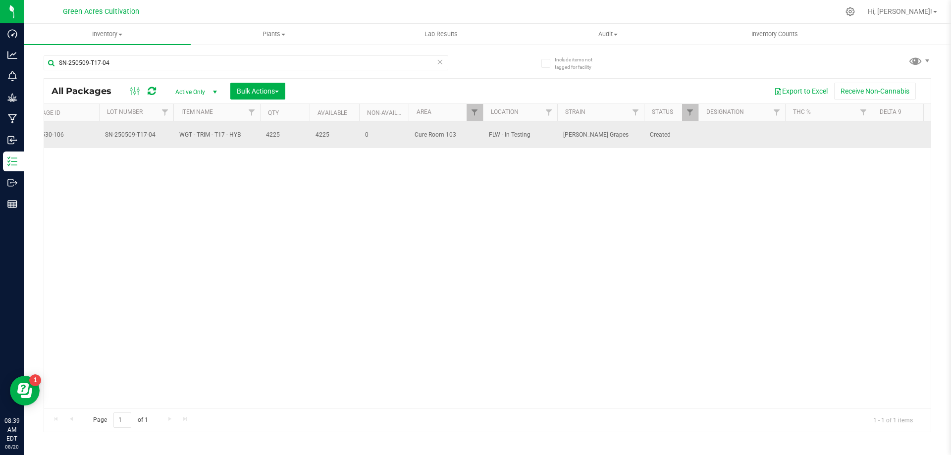
click at [742, 143] on td at bounding box center [741, 134] width 87 height 27
type input "ND PBO"
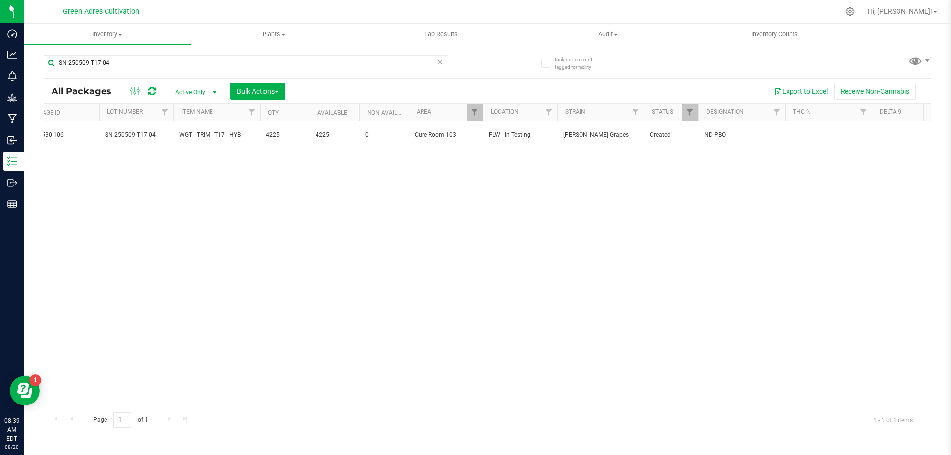
click at [445, 181] on div "Action Action Adjust qty Create package Edit attributes Global inventory Locate…" at bounding box center [487, 264] width 886 height 287
click at [206, 58] on input "SN-250509-T17-04" at bounding box center [246, 62] width 405 height 15
click at [294, 64] on input "SN-250509-T17-04" at bounding box center [246, 62] width 405 height 15
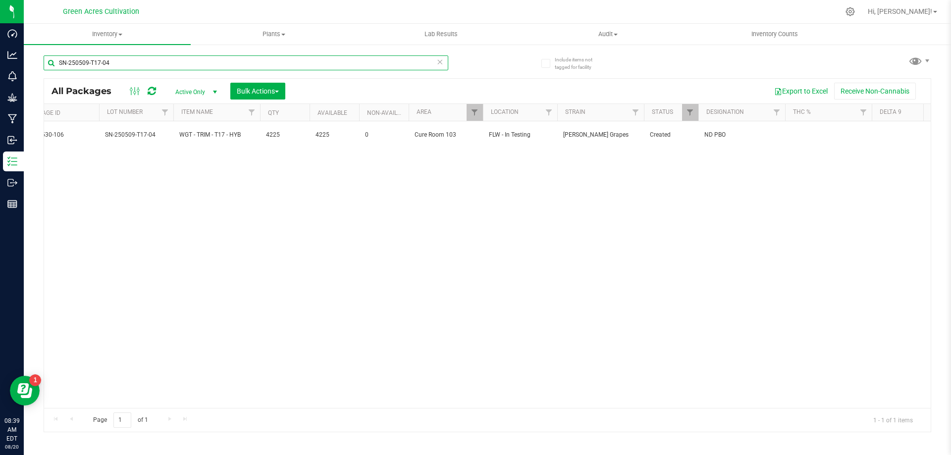
paste input "STW"
type input "SN-250509-STW-04"
click at [338, 399] on div "Action Action Adjust qty Create package Edit attributes Global inventory Locate…" at bounding box center [487, 264] width 886 height 287
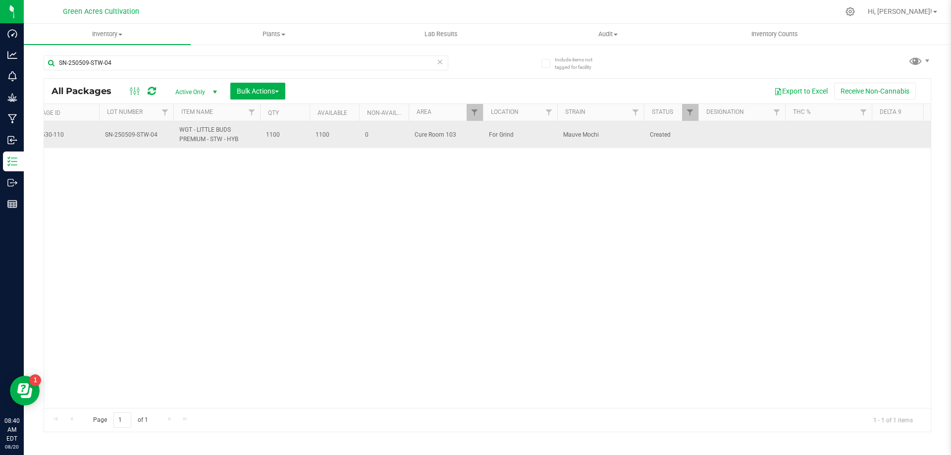
click at [725, 134] on td at bounding box center [741, 134] width 87 height 27
type input "n"
type input "ND PBO"
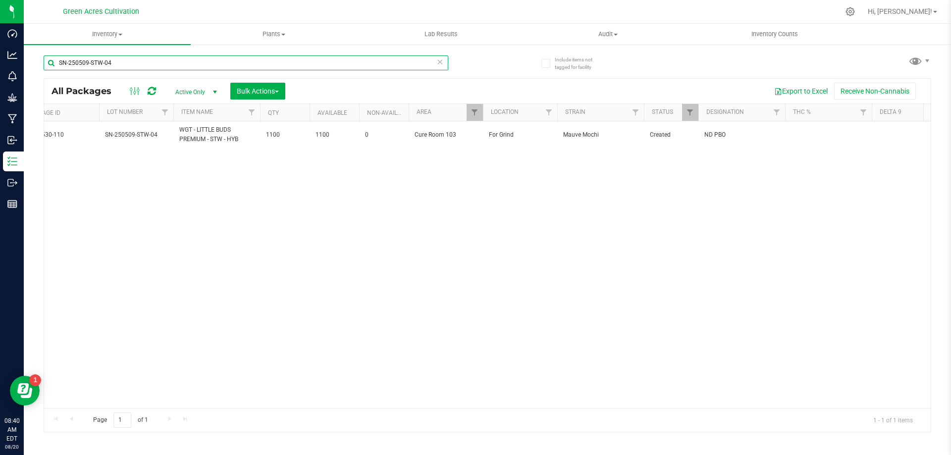
click at [204, 64] on input "SN-250509-STW-04" at bounding box center [246, 62] width 405 height 15
paste input "PBS"
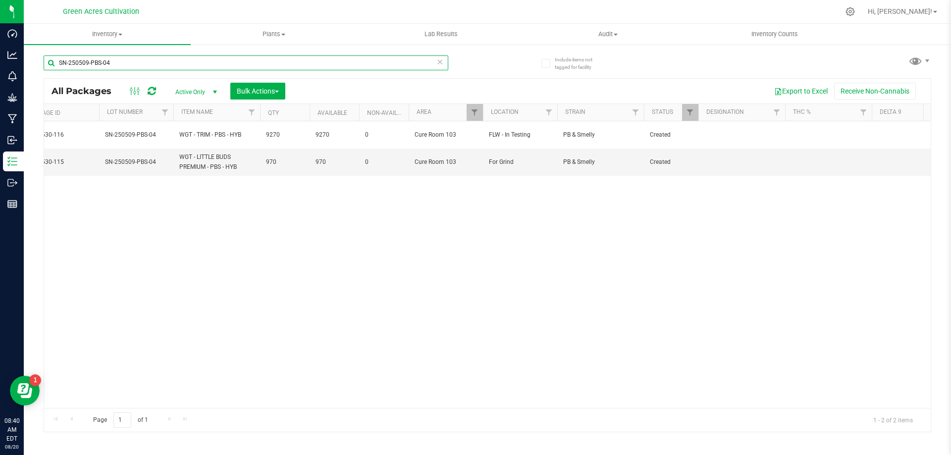
type input "SN-250509-PBS-04"
click at [735, 121] on th "Designation" at bounding box center [741, 112] width 87 height 17
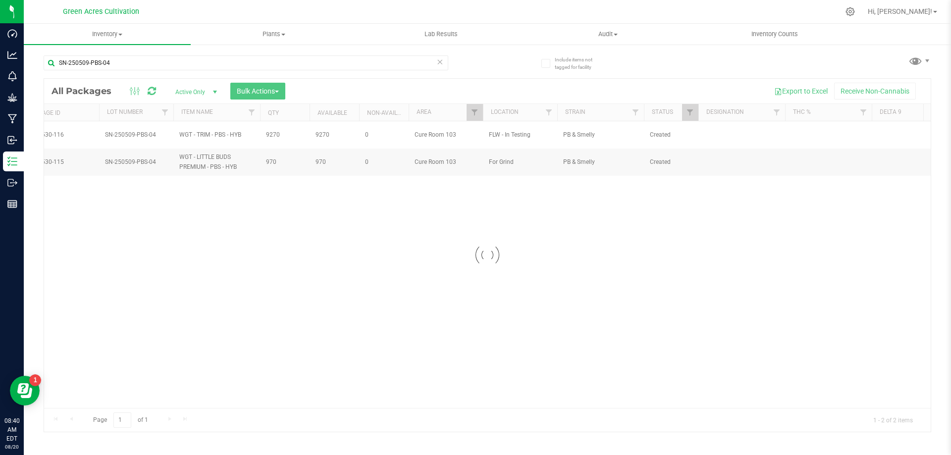
click at [738, 130] on div at bounding box center [487, 255] width 886 height 353
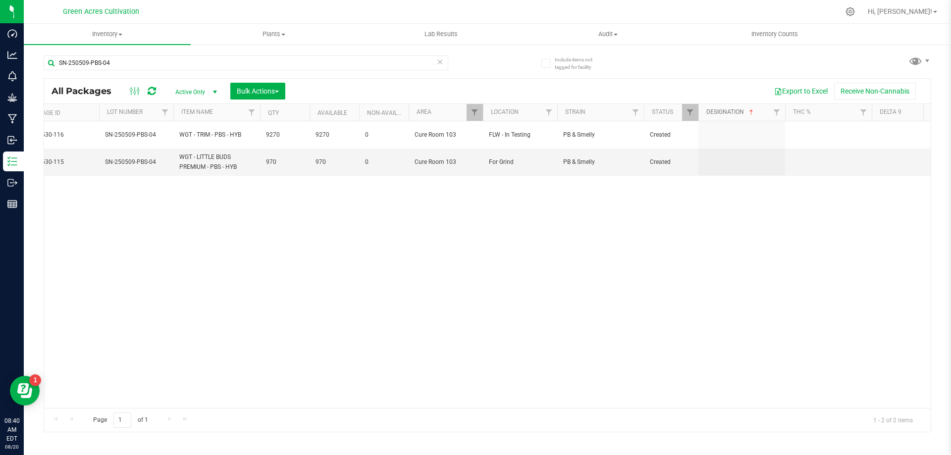
click at [744, 110] on link "Designation" at bounding box center [730, 111] width 49 height 7
click at [732, 106] on th "Designation" at bounding box center [741, 112] width 87 height 17
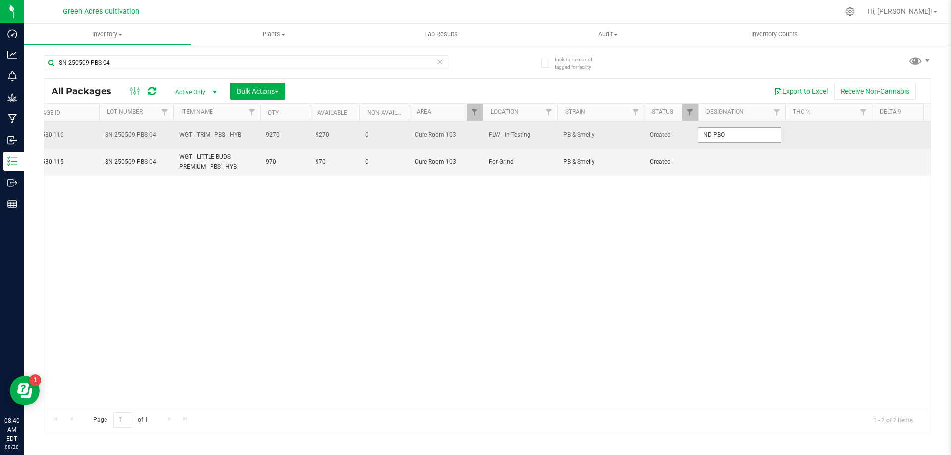
type input "ND PBO\"
click at [740, 134] on span "ND PBO\" at bounding box center [741, 134] width 75 height 9
type input "ND PBO"
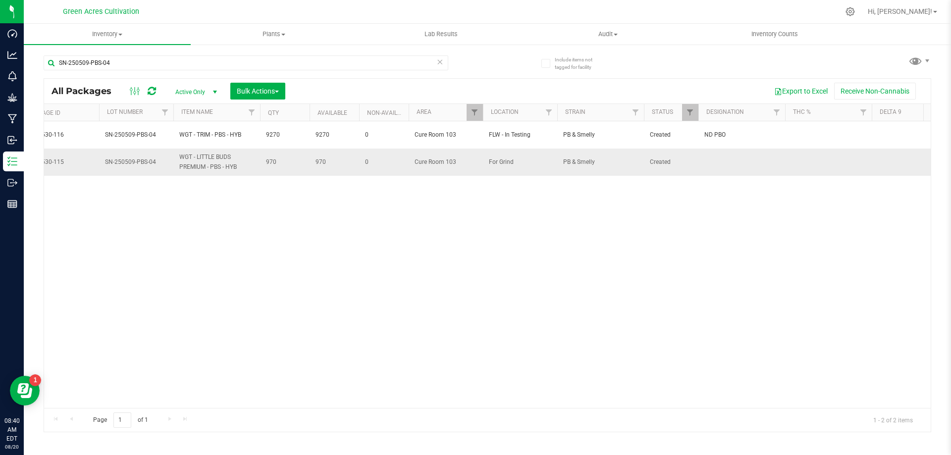
click at [725, 157] on td at bounding box center [741, 162] width 87 height 27
type input "ND PBO"
click at [574, 264] on div "Action Action Adjust qty Create package Edit attributes Global inventory Locate…" at bounding box center [487, 264] width 886 height 287
click at [310, 65] on input "SN-250509-PBS-04" at bounding box center [246, 62] width 405 height 15
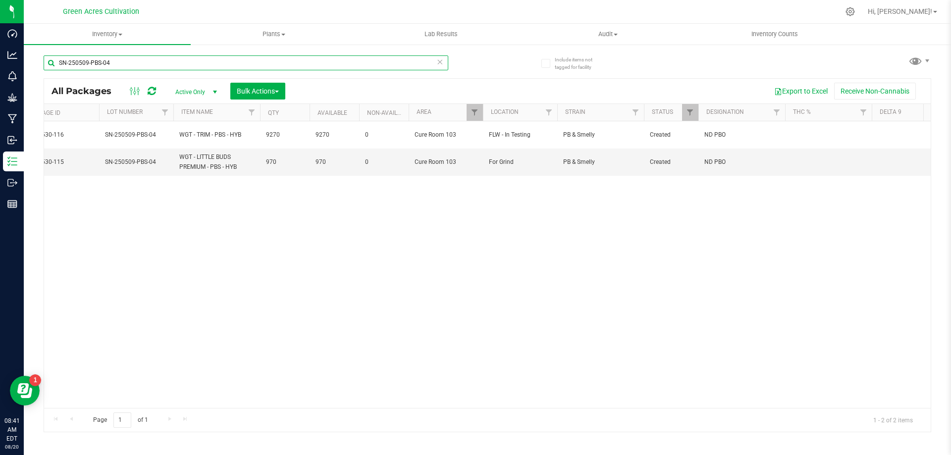
click at [310, 65] on input "SN-250509-PBS-04" at bounding box center [246, 62] width 405 height 15
paste input "JGN"
type input "SN-250509-JGN-04"
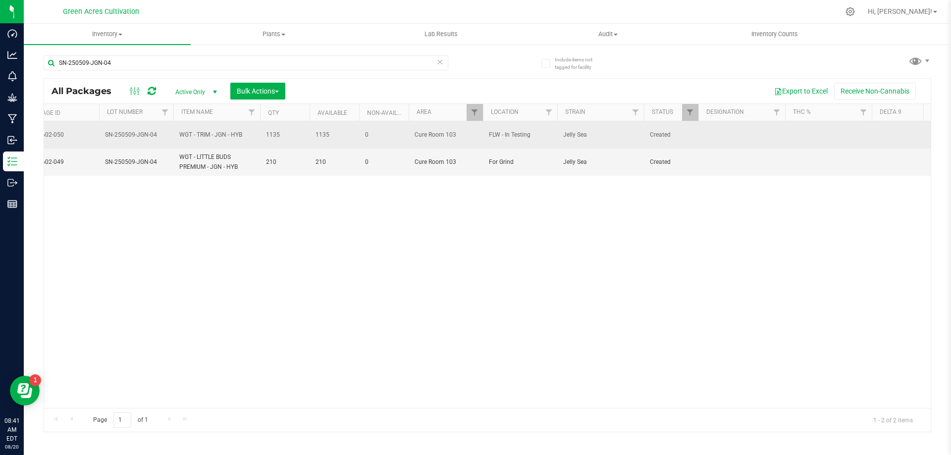
click at [719, 138] on td at bounding box center [741, 134] width 87 height 27
type input "ND PBO"
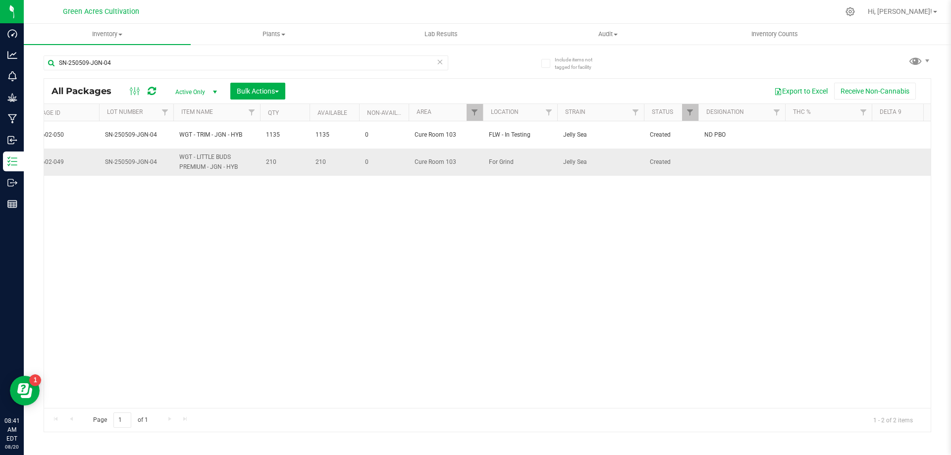
click at [725, 153] on td at bounding box center [741, 162] width 87 height 27
type input "ND PBO"
click at [542, 235] on div "Action Action Adjust qty Create package Edit attributes Global inventory Locate…" at bounding box center [487, 264] width 886 height 287
click at [328, 62] on input "SN-250509-JGN-04" at bounding box center [246, 62] width 405 height 15
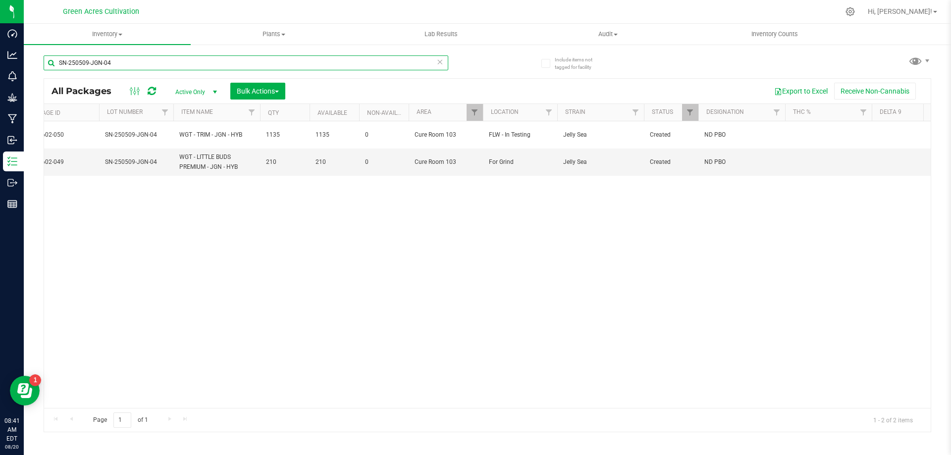
paste input "16-CLP-05"
click at [328, 62] on input "SN-250509-JGN-04" at bounding box center [246, 62] width 405 height 15
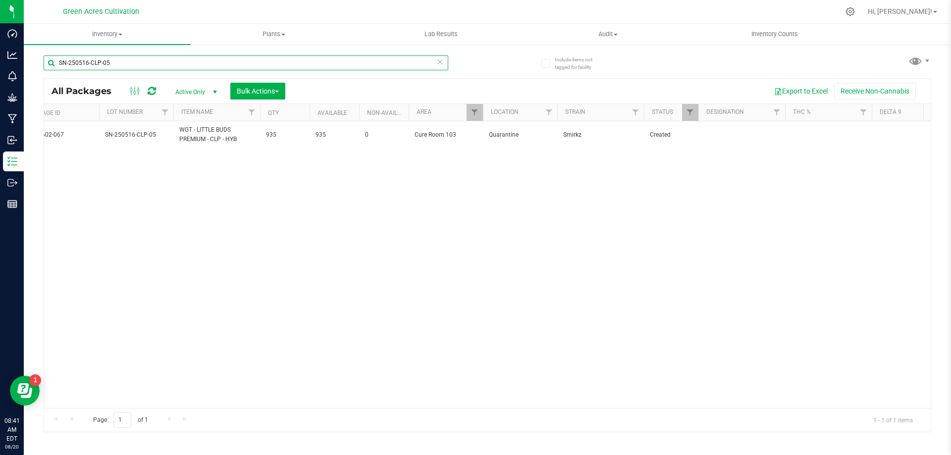
type input "SN-250516-CLP-05"
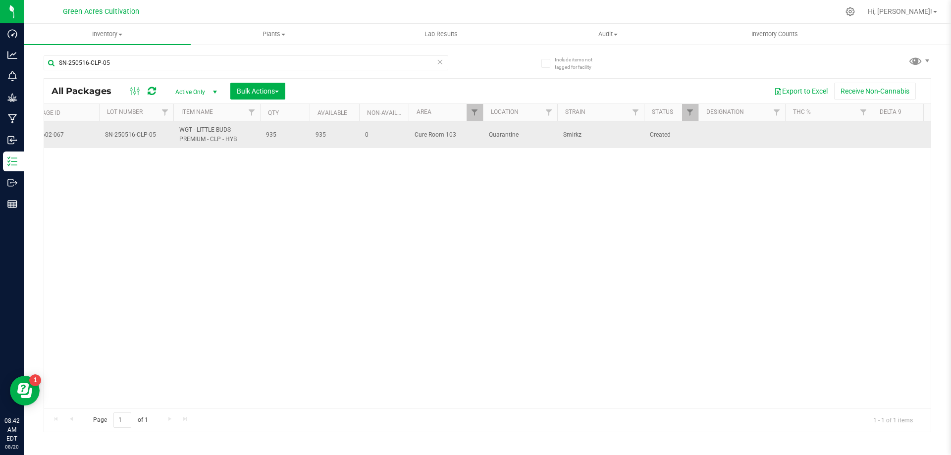
click at [733, 135] on td at bounding box center [741, 134] width 87 height 27
type input "43370 PBO"
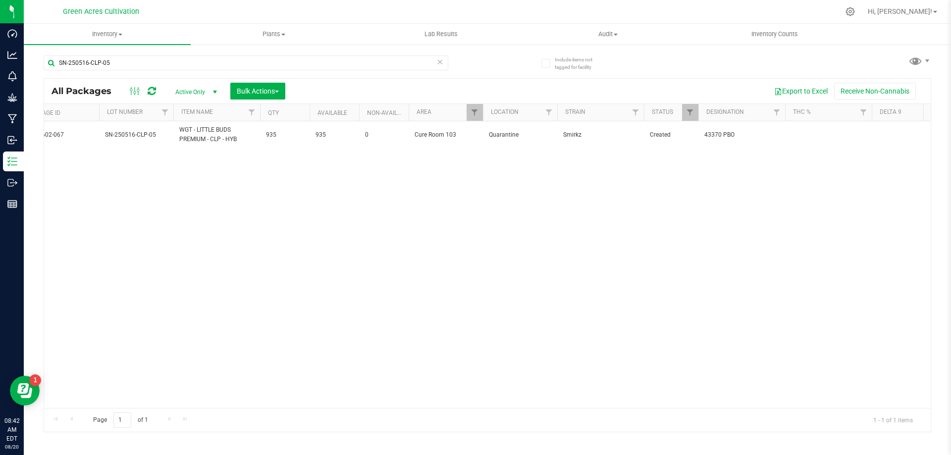
click at [440, 220] on div "Action Action Adjust qty Create package Edit attributes Global inventory Locate…" at bounding box center [487, 264] width 886 height 287
click at [317, 67] on input "SN-250516-CLP-05" at bounding box center [246, 62] width 405 height 15
paste input "GA-250514-7UP-35C-FA"
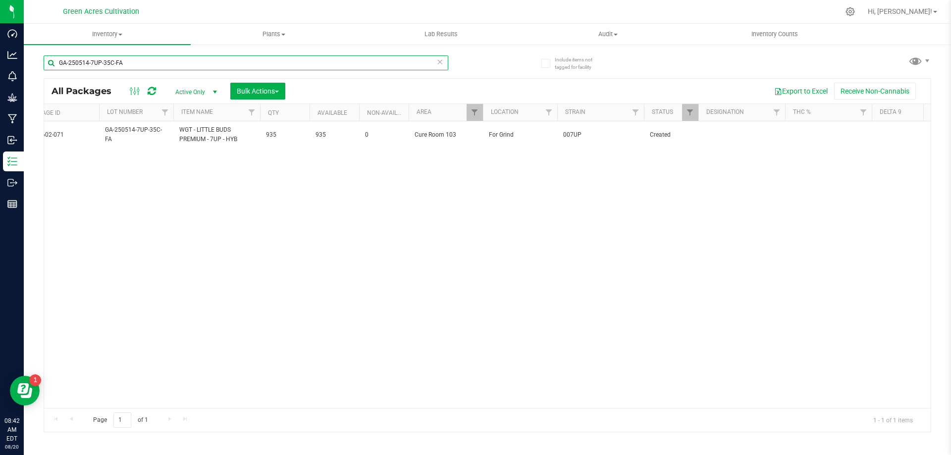
type input "GA-250514-7UP-35C-FA"
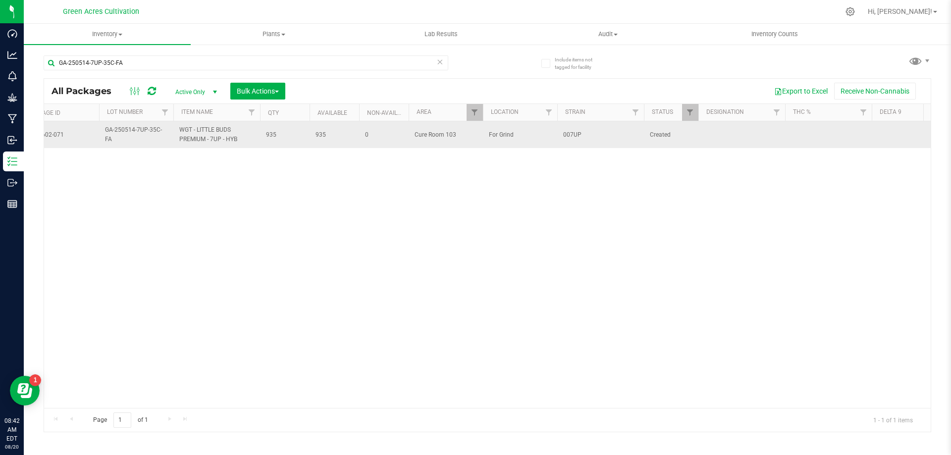
click at [720, 137] on td at bounding box center [741, 134] width 87 height 27
click at [745, 136] on input "text" at bounding box center [739, 134] width 83 height 15
type input "ND PBO"
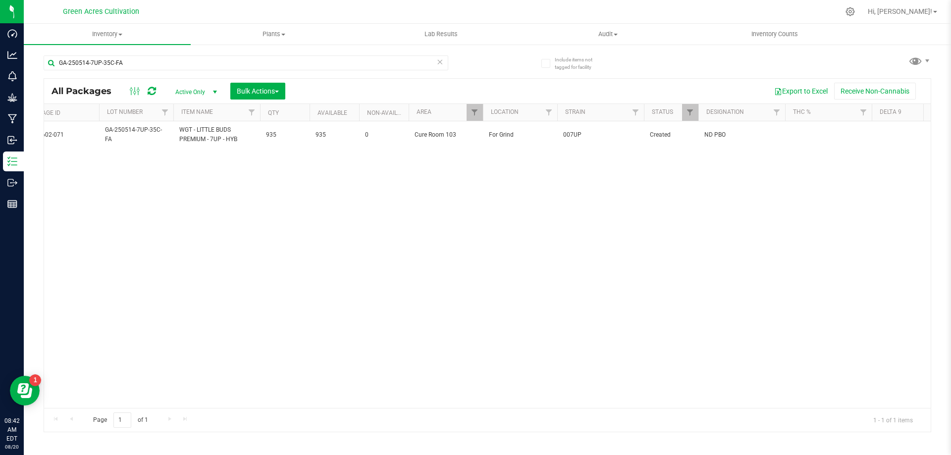
click at [604, 222] on div "Action Action Adjust qty Create package Edit attributes Global inventory Locate…" at bounding box center [487, 264] width 886 height 287
click at [315, 65] on input "GA-250514-7UP-35C-FA" at bounding box center [246, 62] width 405 height 15
paste input "T-"
click at [315, 65] on input "GA-250514-7UP-T-35C-FA" at bounding box center [246, 62] width 405 height 15
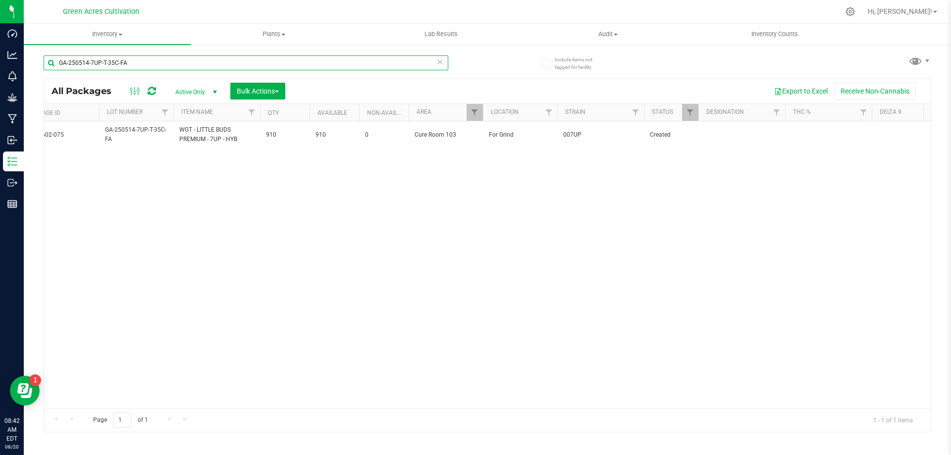
type input "GA-250514-7UP-T-35C-FA"
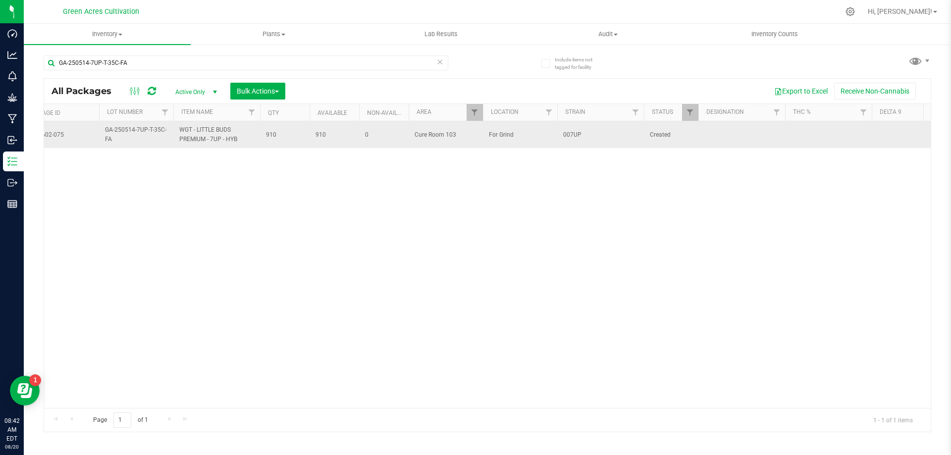
click at [739, 133] on td at bounding box center [741, 134] width 87 height 27
type input "ND PBO"
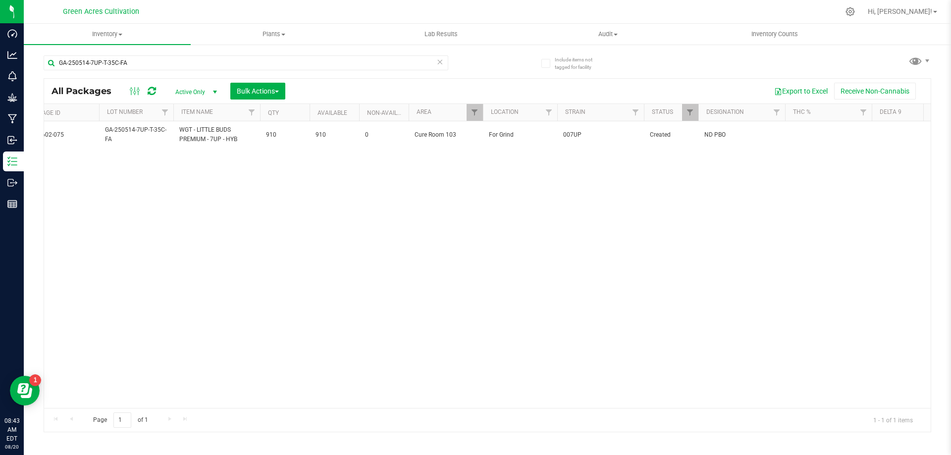
click at [438, 278] on div "Action Action Adjust qty Create package Edit attributes Global inventory Locate…" at bounding box center [487, 264] width 886 height 287
click at [334, 50] on div "GA-250514-7UP-T-35C-FA" at bounding box center [266, 63] width 444 height 32
click at [334, 55] on input "GA-250514-7UP-T-35C-FA" at bounding box center [246, 62] width 405 height 15
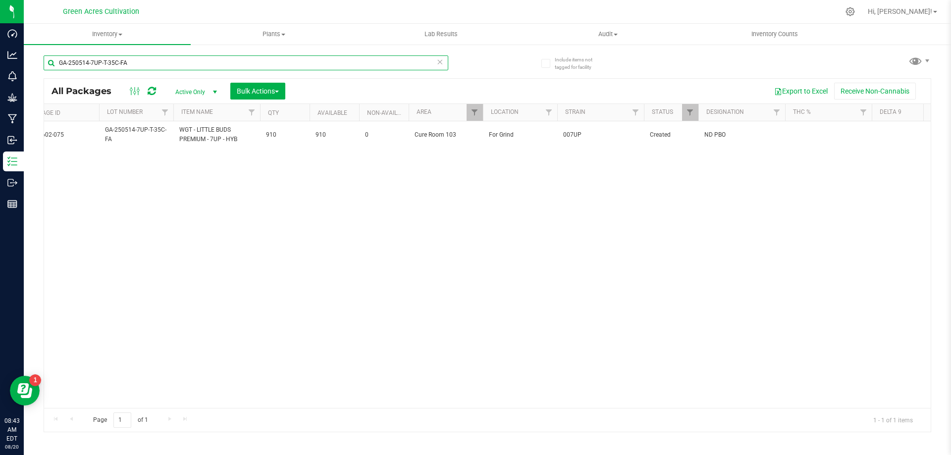
paste input "SN-250516-CLP-05"
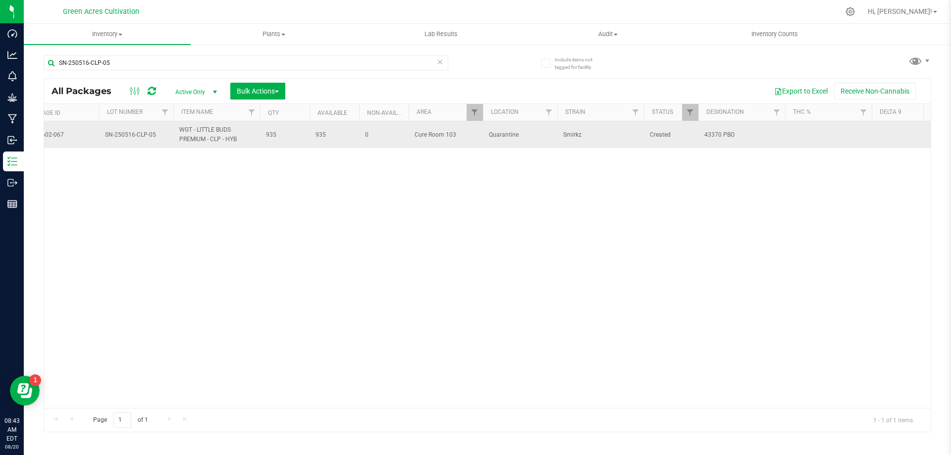
click at [720, 135] on span "43370 PBO" at bounding box center [741, 134] width 75 height 9
click at [315, 64] on input "SN-250516-CLP-05" at bounding box center [246, 62] width 405 height 15
click at [220, 71] on div "SN-250516-CLP-05" at bounding box center [246, 66] width 405 height 23
click at [213, 63] on input "SN-250516-CLP-05" at bounding box center [246, 62] width 405 height 15
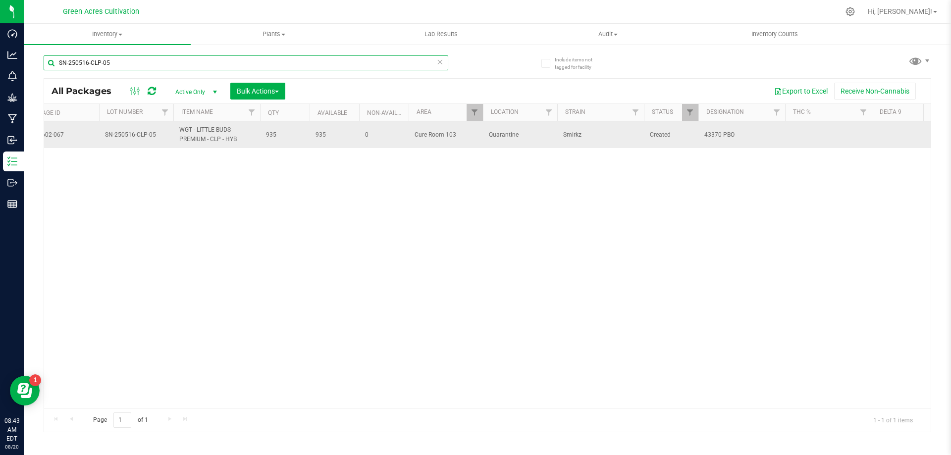
click at [213, 63] on input "SN-250516-CLP-05" at bounding box center [246, 62] width 405 height 15
paste input "W-JUN25CLP02"
type input "W-JUN25CLP02"
click at [727, 144] on td at bounding box center [741, 134] width 87 height 27
type input "5494 PBO"
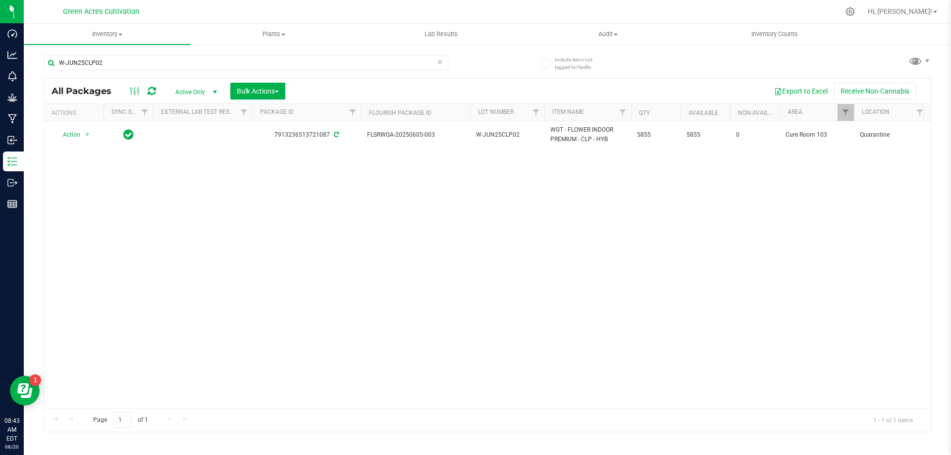
click at [340, 302] on div "Action Action Adjust qty Create package Edit attributes Global inventory Locate…" at bounding box center [487, 264] width 886 height 287
click at [336, 66] on input "W-JUN25CLP02" at bounding box center [246, 62] width 405 height 15
paste input "GA-250430-WBV-33N-FA"
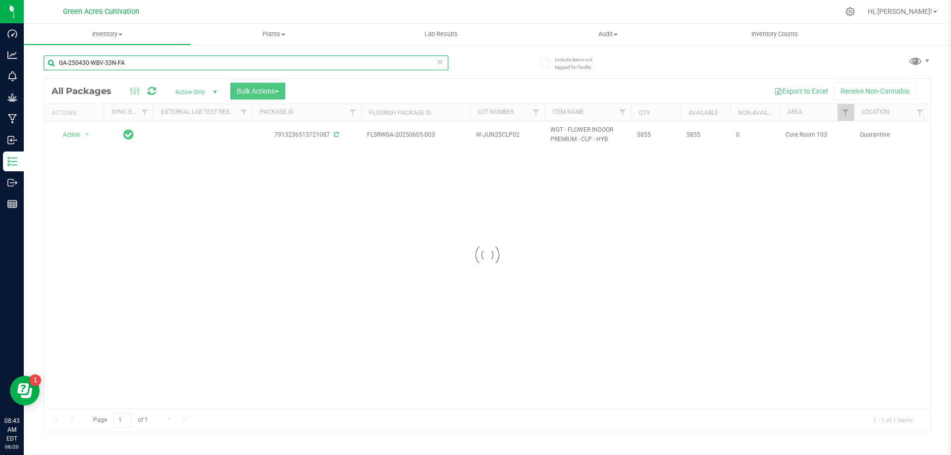
type input "GA-250430-WBV-33N-FA"
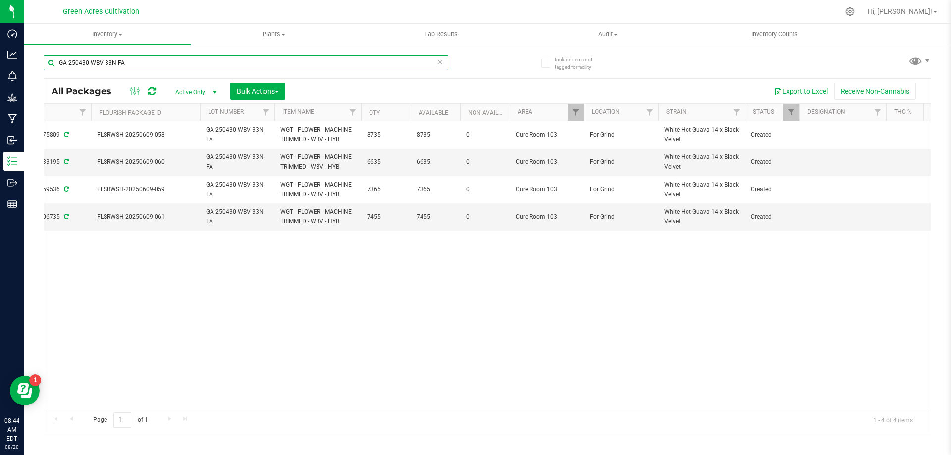
scroll to position [0, 305]
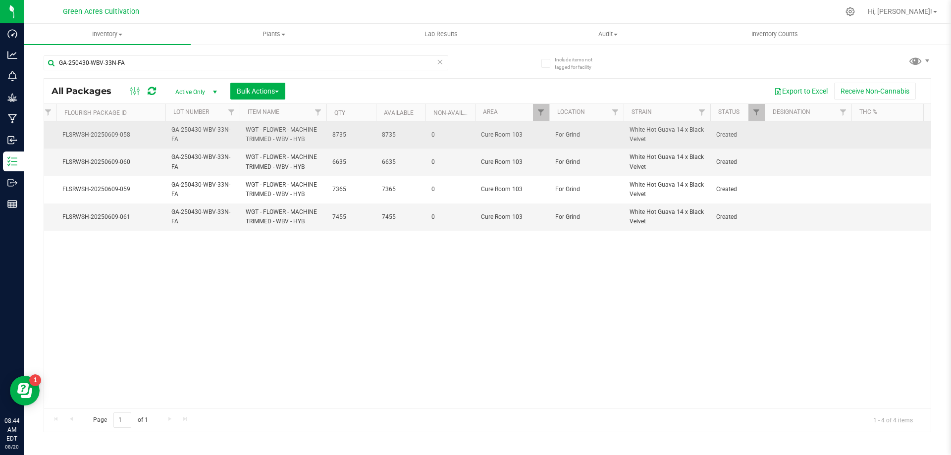
click at [791, 139] on td at bounding box center [808, 134] width 87 height 27
type input "ND PBO"
click at [792, 139] on input "ND PBO" at bounding box center [805, 134] width 83 height 15
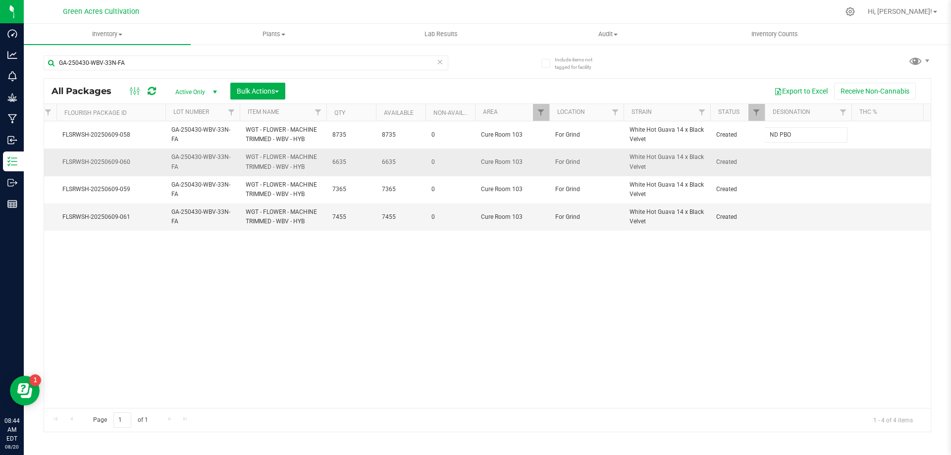
click at [793, 165] on div "All Packages Active Only Active Only Lab Samples Locked All External Internal B…" at bounding box center [487, 255] width 887 height 354
click at [784, 161] on td at bounding box center [808, 162] width 87 height 27
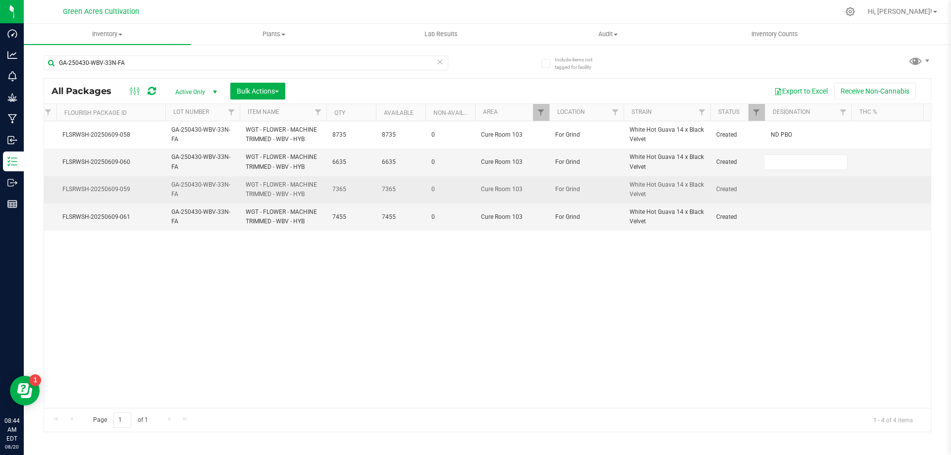
type input "ND PBO"
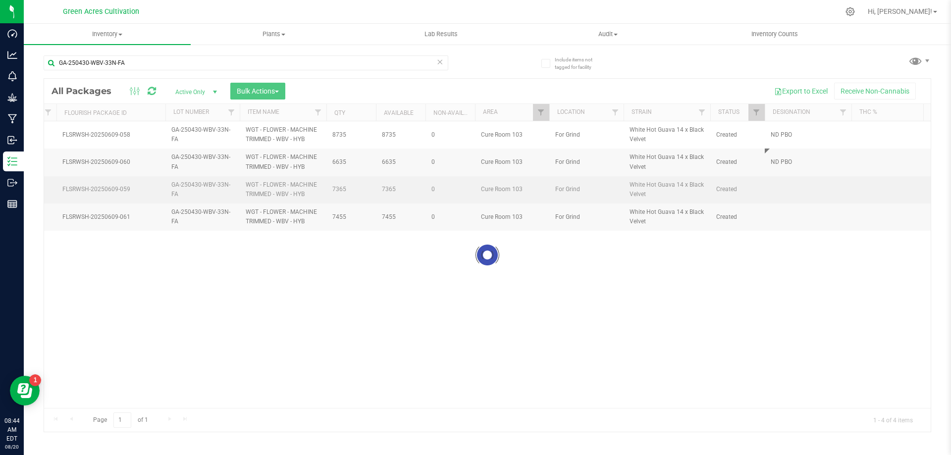
click at [782, 183] on div "Loading... All Packages Active Only Active Only Lab Samples Locked All External…" at bounding box center [487, 255] width 887 height 354
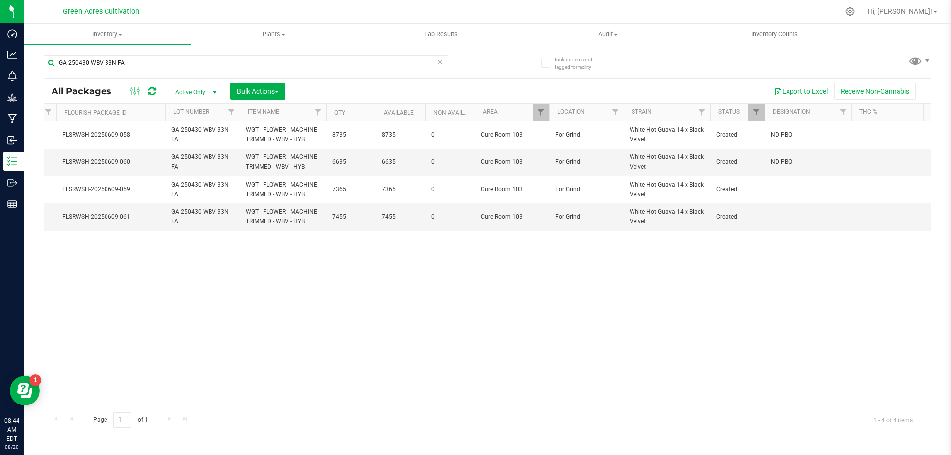
click at [782, 183] on td at bounding box center [808, 189] width 87 height 27
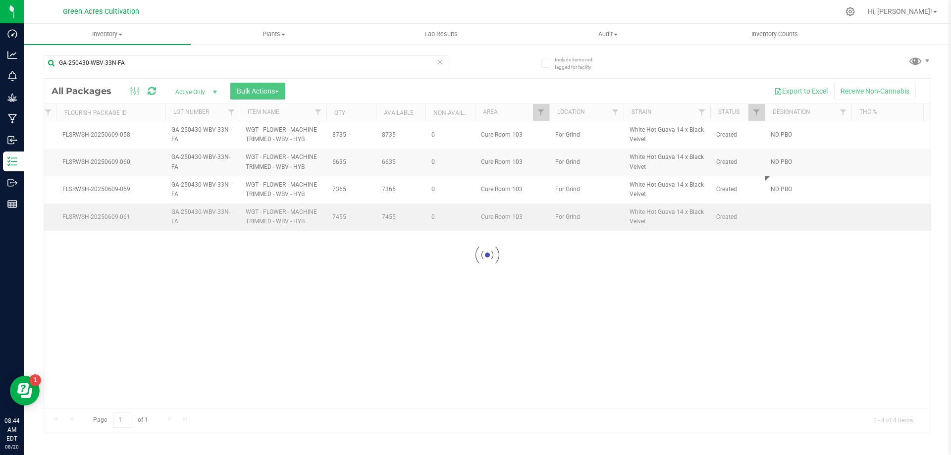
click at [789, 218] on div "Loading... All Packages Active Only Active Only Lab Samples Locked All External…" at bounding box center [487, 255] width 887 height 354
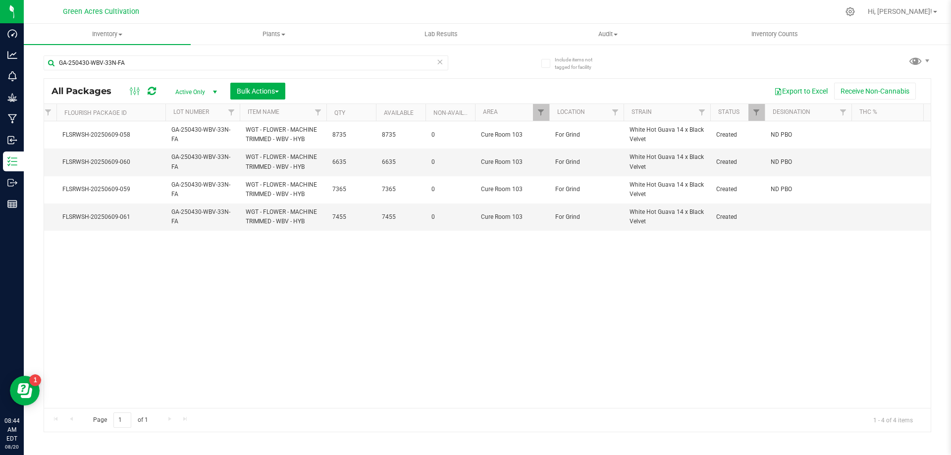
click at [789, 218] on td at bounding box center [808, 217] width 87 height 27
click at [754, 278] on div "All Packages Active Only Active Only Lab Samples Locked All External Internal B…" at bounding box center [487, 255] width 887 height 354
click at [307, 73] on div "GA-250430-WBV-33N-FA" at bounding box center [246, 66] width 405 height 23
click at [309, 68] on input "GA-250430-WBV-33N-FA" at bounding box center [246, 62] width 405 height 15
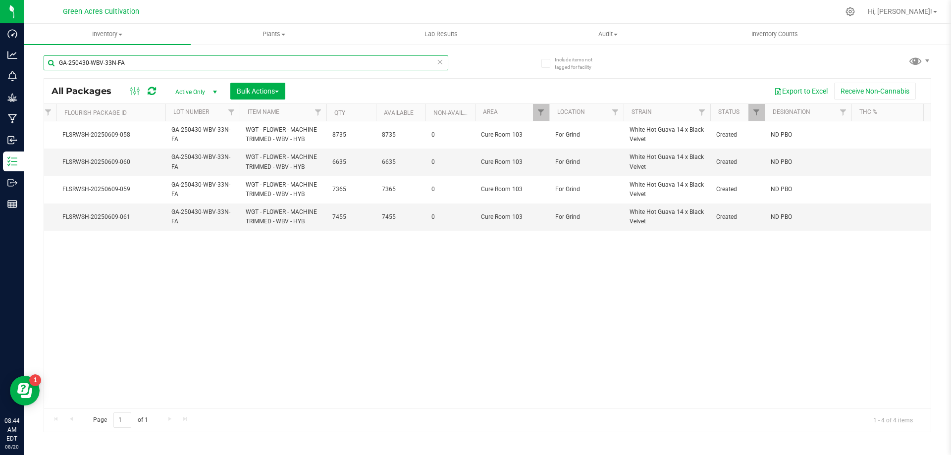
click at [309, 68] on input "GA-250430-WBV-33N-FA" at bounding box center [246, 62] width 405 height 15
paste input "SN-250502-ABP-03"
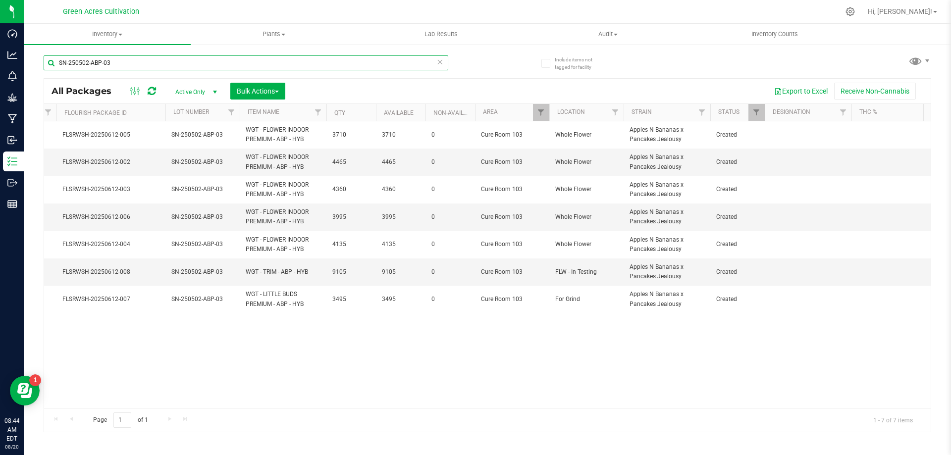
type input "SN-250502-ABP-03"
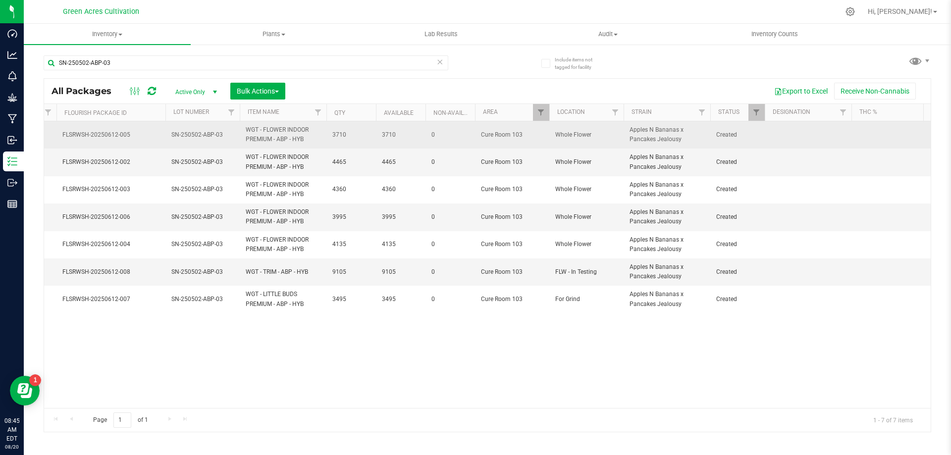
click at [795, 144] on td at bounding box center [808, 134] width 87 height 27
type input "ND PBO"
click at [794, 130] on input "ND PBO" at bounding box center [805, 134] width 83 height 15
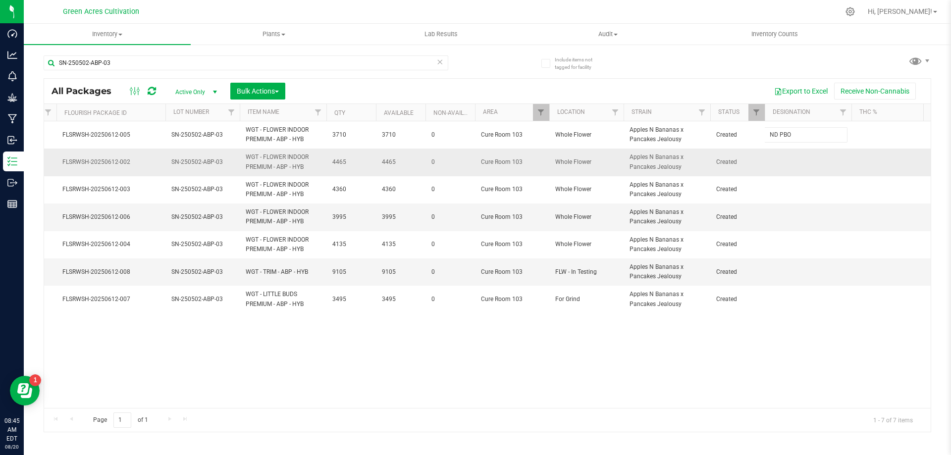
click at [794, 154] on div "All Packages Active Only Active Only Lab Samples Locked All External Internal B…" at bounding box center [487, 255] width 887 height 354
click at [785, 156] on td at bounding box center [808, 162] width 87 height 27
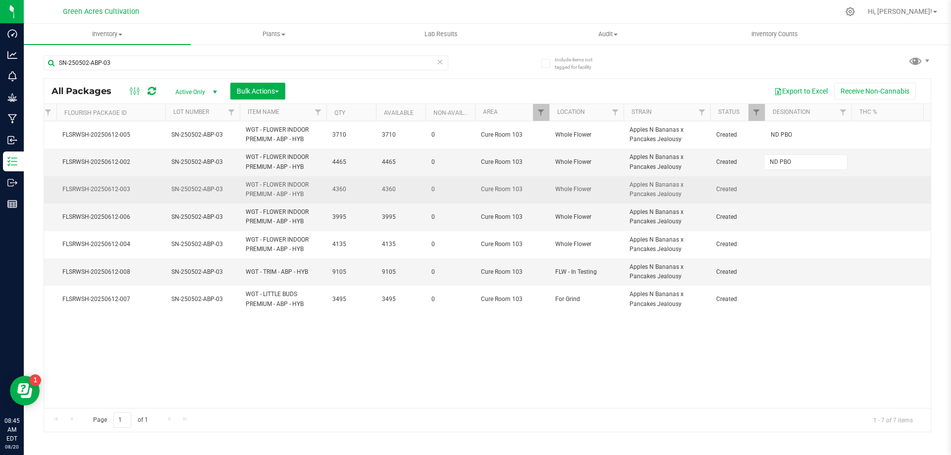
click at [784, 180] on div "All Packages Active Only Active Only Lab Samples Locked All External Internal B…" at bounding box center [487, 255] width 887 height 354
click at [785, 192] on td at bounding box center [808, 189] width 87 height 27
type input "ND PBO"
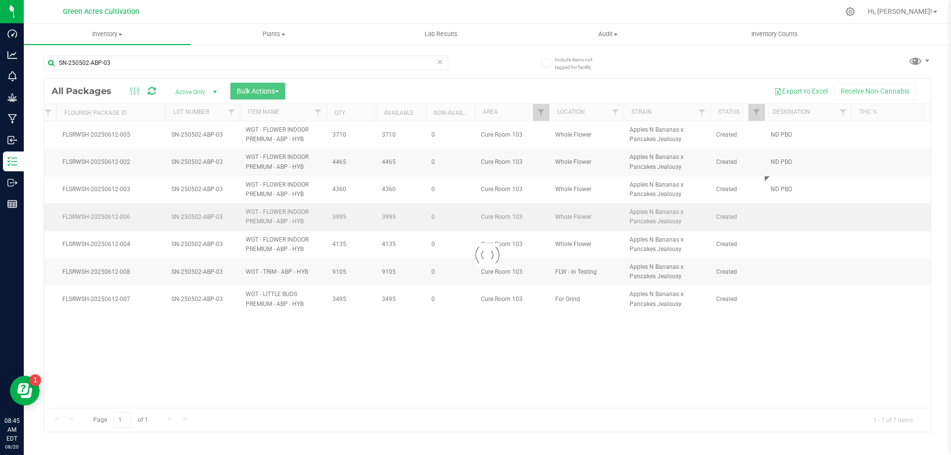
click at [785, 228] on div "Loading... All Packages Active Only Active Only Lab Samples Locked All External…" at bounding box center [487, 255] width 887 height 354
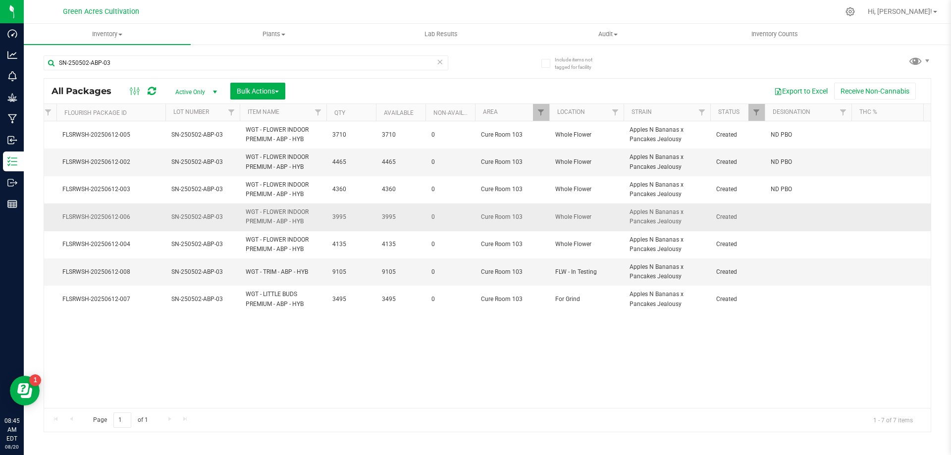
click at [786, 222] on td at bounding box center [808, 217] width 87 height 27
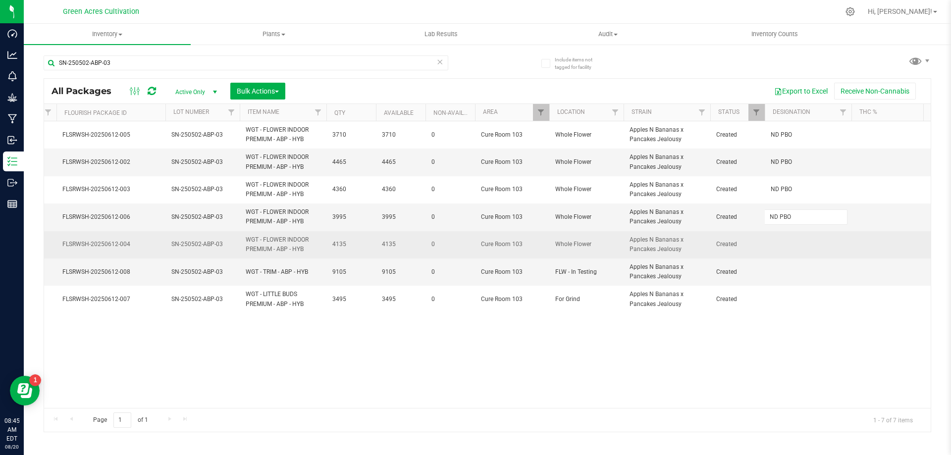
click at [782, 251] on div "All Packages Active Only Active Only Lab Samples Locked All External Internal B…" at bounding box center [487, 255] width 887 height 354
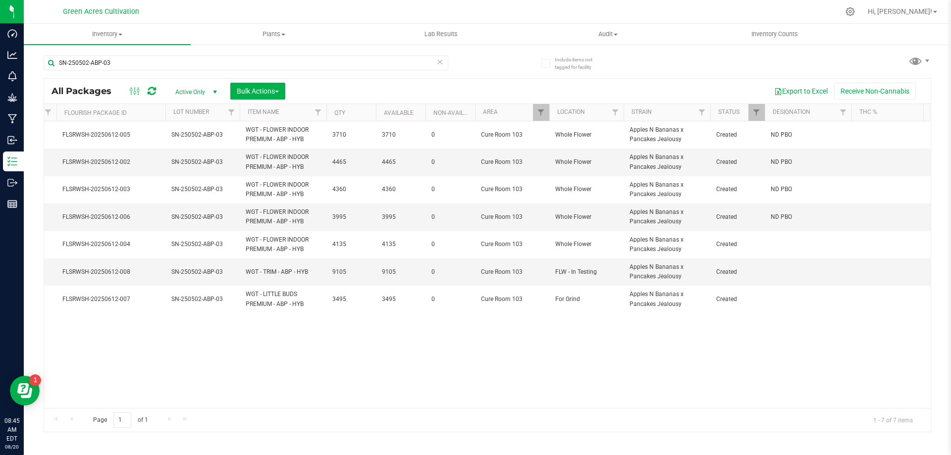
click at [782, 244] on td at bounding box center [808, 244] width 87 height 27
type input "ND PBO"
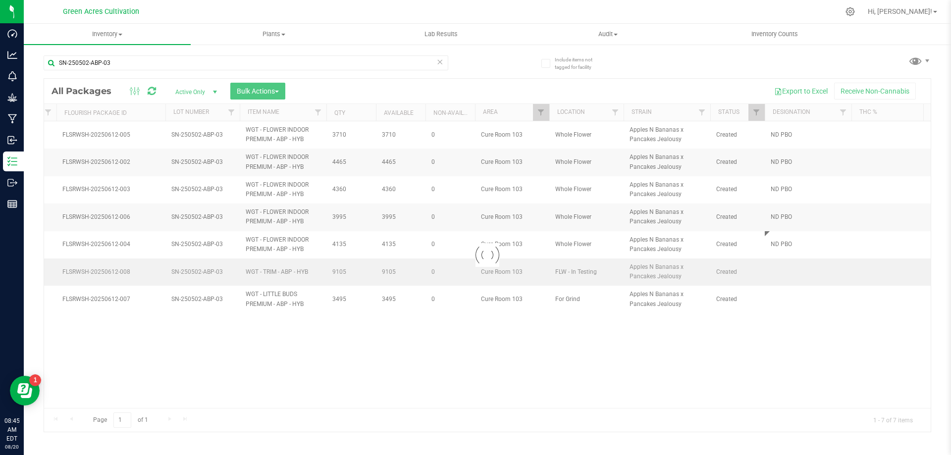
click at [784, 264] on div "Loading... All Packages Active Only Active Only Lab Samples Locked All External…" at bounding box center [487, 255] width 887 height 354
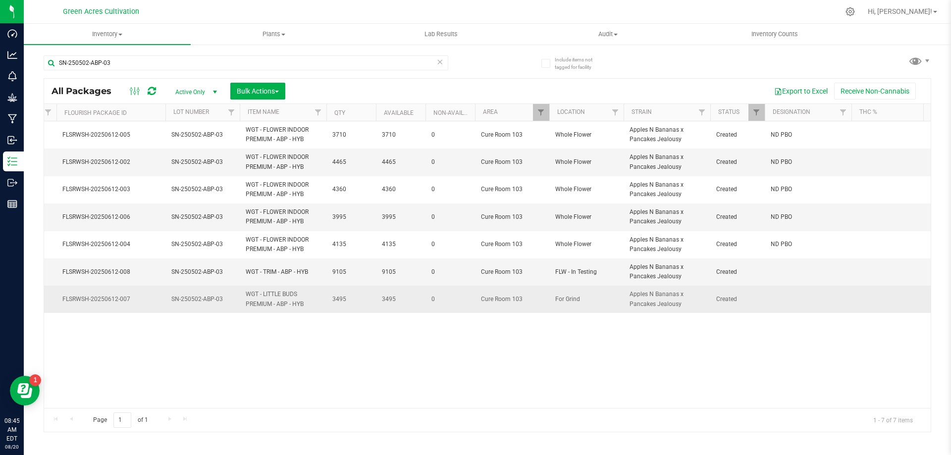
drag, startPoint x: 784, startPoint y: 270, endPoint x: 784, endPoint y: 293, distance: 23.3
click at [784, 272] on td at bounding box center [808, 272] width 87 height 27
type input "ND PBO"
click at [784, 296] on div "All Packages Active Only Active Only Lab Samples Locked All External Internal B…" at bounding box center [487, 255] width 887 height 354
click at [781, 304] on td at bounding box center [808, 299] width 87 height 27
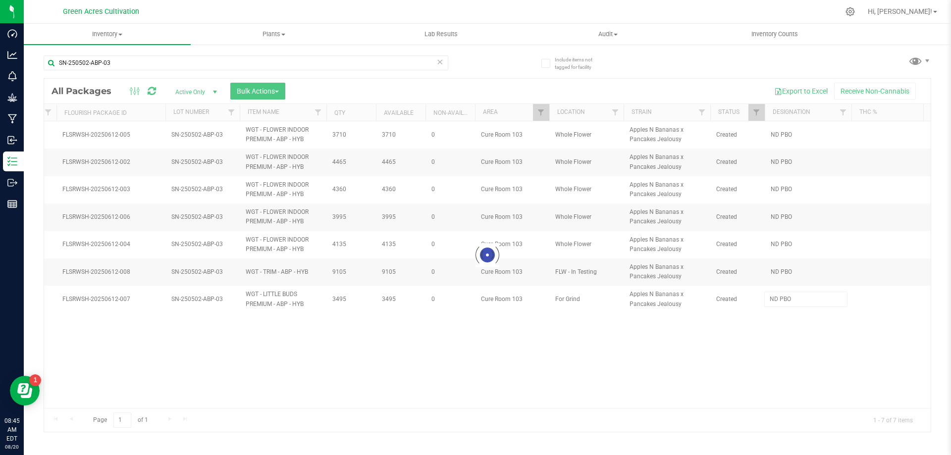
click at [768, 351] on div "Loading... All Packages Active Only Active Only Lab Samples Locked All External…" at bounding box center [487, 255] width 887 height 354
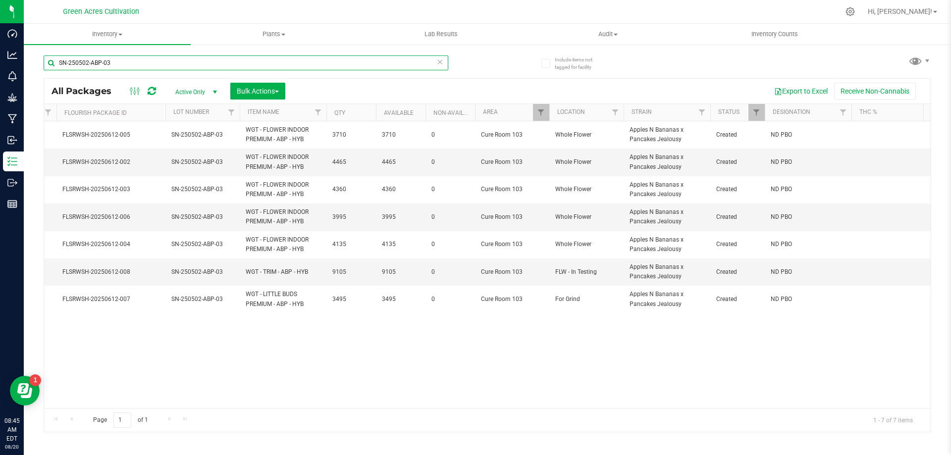
click at [346, 60] on input "SN-250502-ABP-03" at bounding box center [246, 62] width 405 height 15
paste input "GA-250528-GRZ-35A-FA"
type input "GA-250528-GRZ-35A-FA"
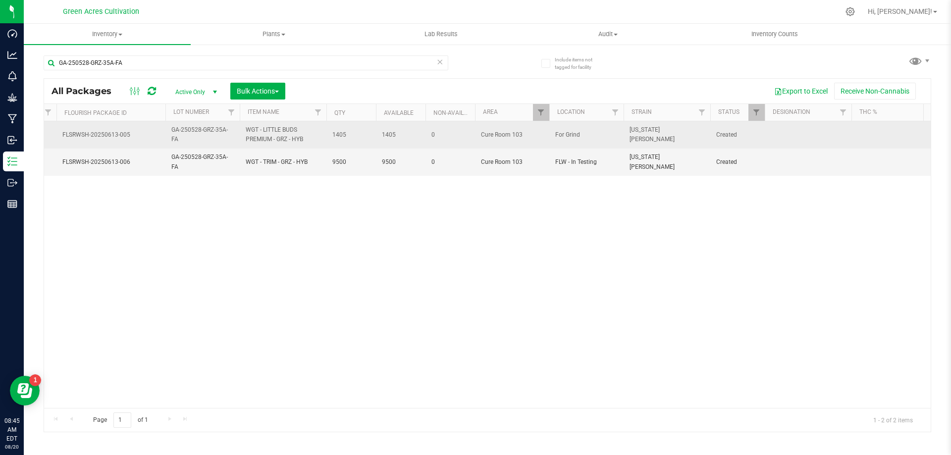
click at [769, 136] on td at bounding box center [808, 134] width 87 height 27
type input "ND PBO"
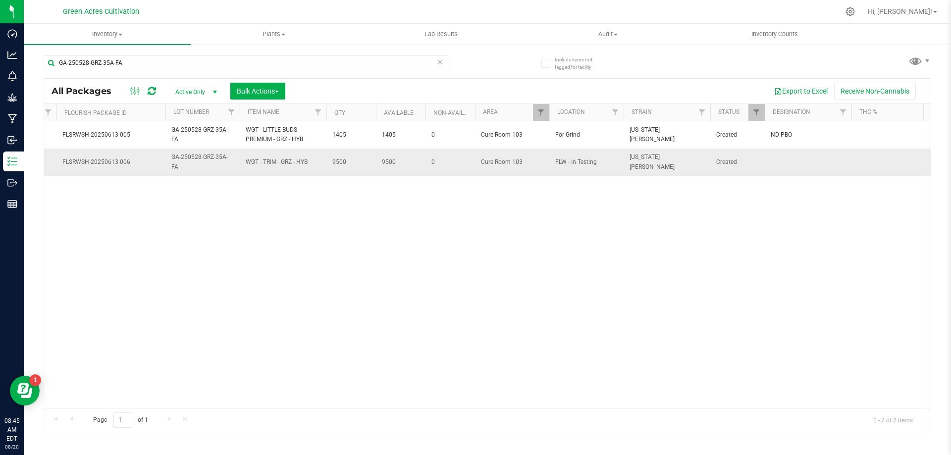
click at [778, 157] on td at bounding box center [808, 162] width 87 height 27
type input "ND PBO"
click at [704, 211] on div "Action Action Adjust qty Create package Edit attributes Global inventory Locate…" at bounding box center [487, 264] width 886 height 287
click at [453, 349] on div "Action Action Adjust qty Create package Edit attributes Global inventory Locate…" at bounding box center [487, 264] width 886 height 287
click at [543, 303] on div "Action Action Adjust qty Create package Edit attributes Global inventory Locate…" at bounding box center [487, 264] width 886 height 287
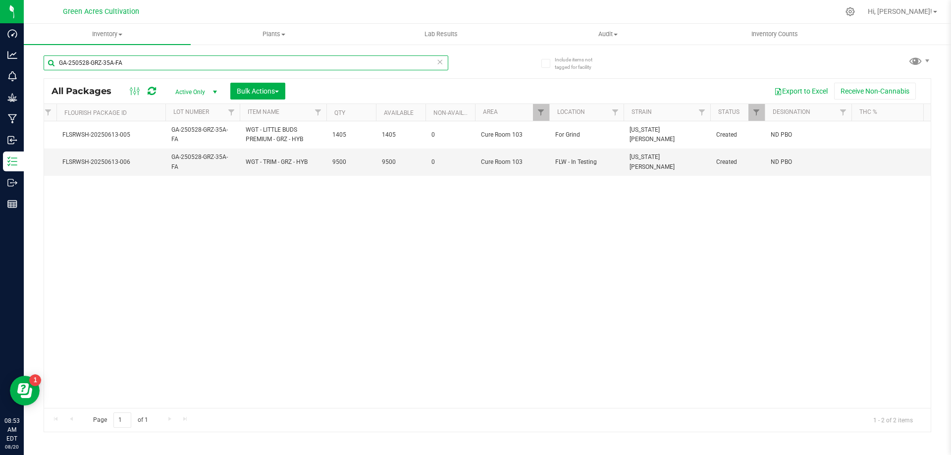
click at [174, 57] on input "GA-250528-GRZ-35A-FA" at bounding box center [246, 62] width 405 height 15
click at [358, 241] on div "Action Action Adjust qty Create package Edit attributes Global inventory Locate…" at bounding box center [487, 264] width 886 height 287
click at [222, 56] on input "GA-250528-GRZ-35A-FA" at bounding box center [246, 62] width 405 height 15
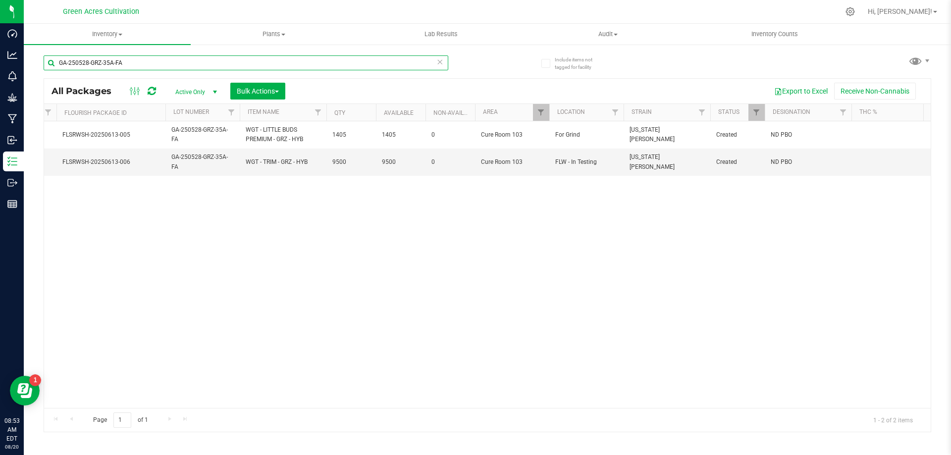
paste input "SN-250516-PBS-05"
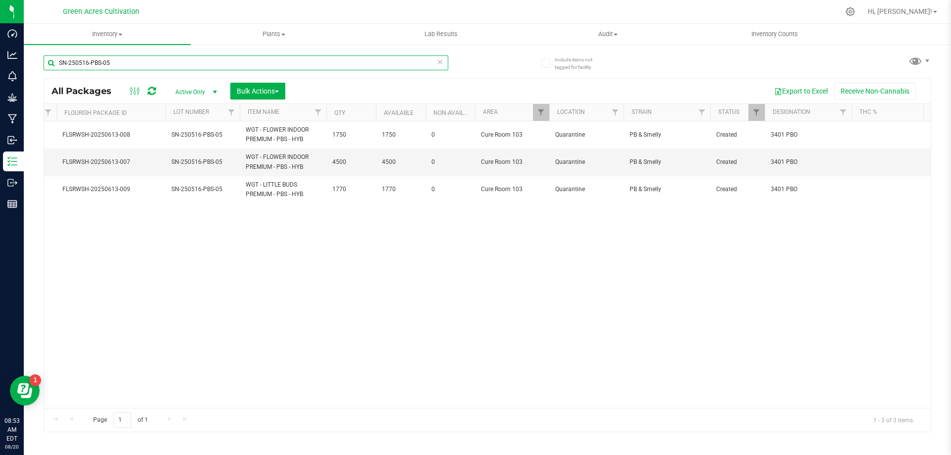
click at [269, 59] on input "SN-250516-PBS-05" at bounding box center [246, 62] width 405 height 15
paste input "GA-250528-7UP-35A-FA"
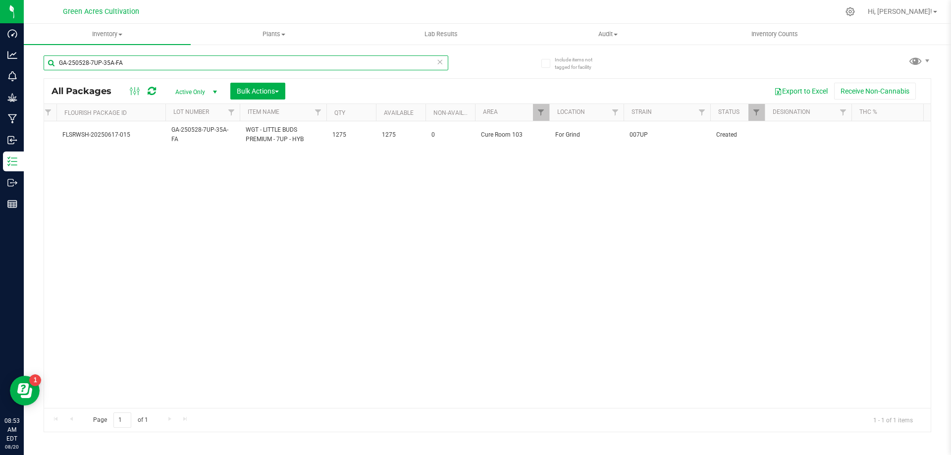
type input "GA-250528-7UP-35A-FA"
drag, startPoint x: 316, startPoint y: 187, endPoint x: 322, endPoint y: 187, distance: 5.4
click at [317, 188] on div "Action Action Adjust qty Create package Edit attributes Global inventory Locate…" at bounding box center [487, 264] width 886 height 287
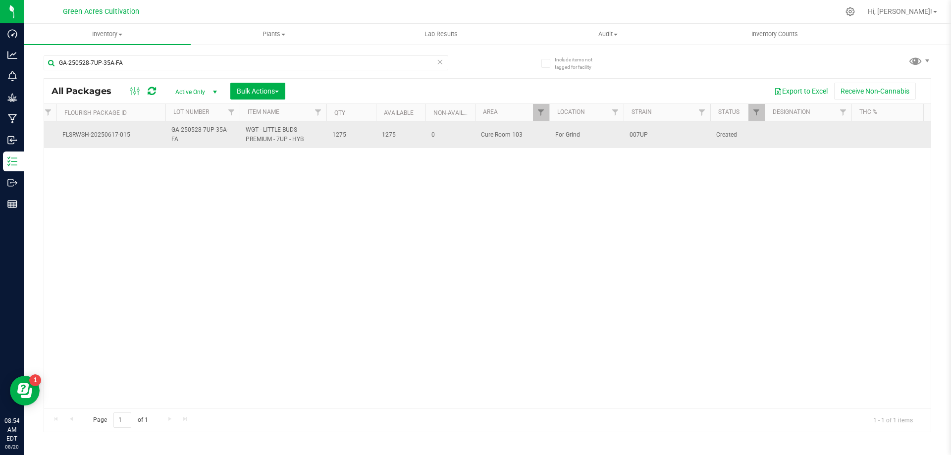
click at [785, 133] on td at bounding box center [808, 134] width 87 height 27
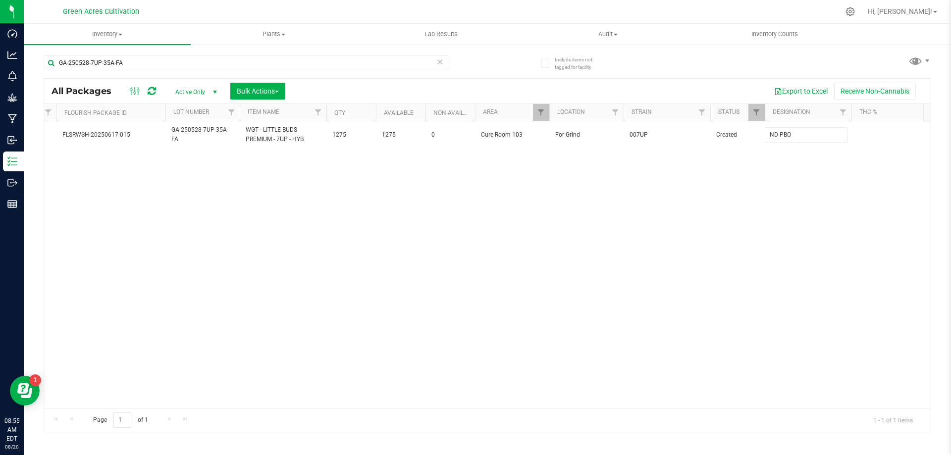
type input "ND PBO"
click at [493, 298] on div "All Packages Active Only Active Only Lab Samples Locked All External Internal B…" at bounding box center [487, 255] width 887 height 354
click at [330, 65] on input "GA-250528-7UP-35A-FA" at bounding box center [246, 62] width 405 height 15
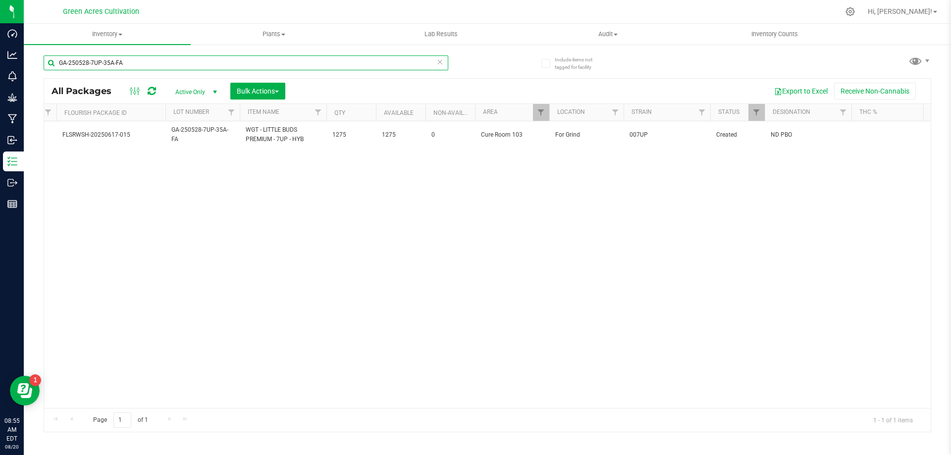
paste input "SN-250530-FIC-07"
type input "SN-250530-FIC-07"
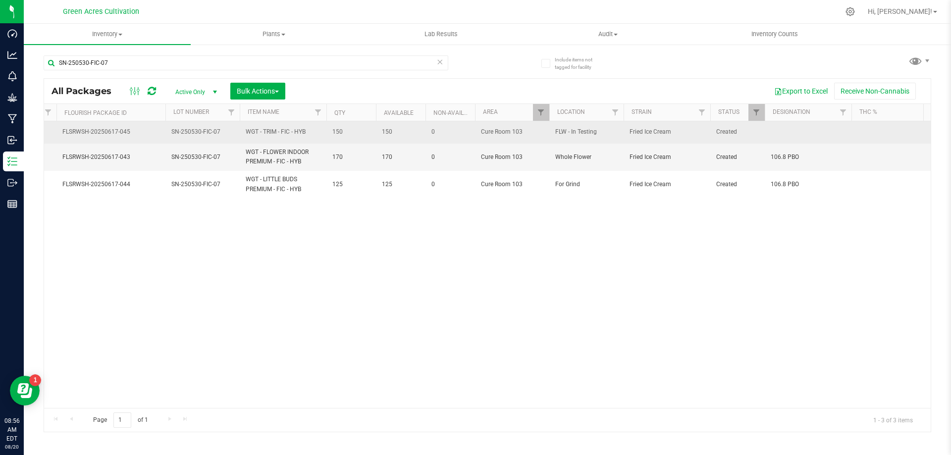
click at [779, 133] on td at bounding box center [808, 132] width 87 height 22
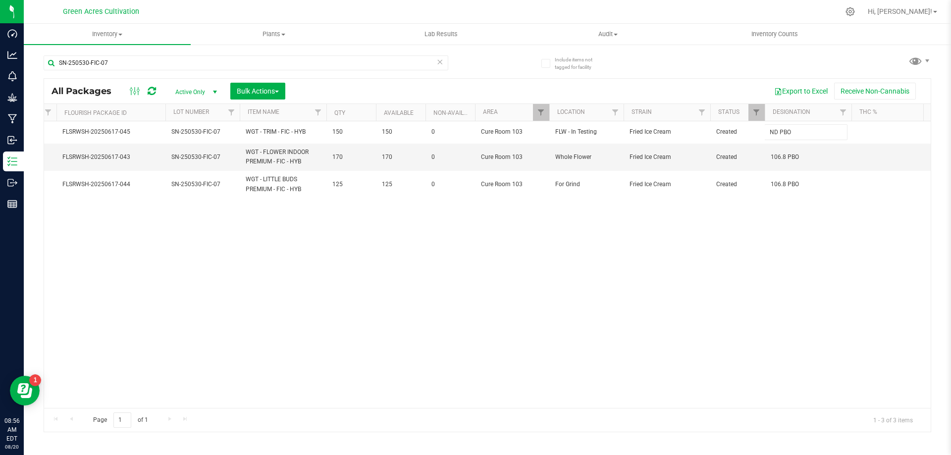
type input "ND PBO"
click at [600, 312] on div "Action Action Adjust qty Create package Edit attributes Global inventory Locate…" at bounding box center [487, 264] width 886 height 287
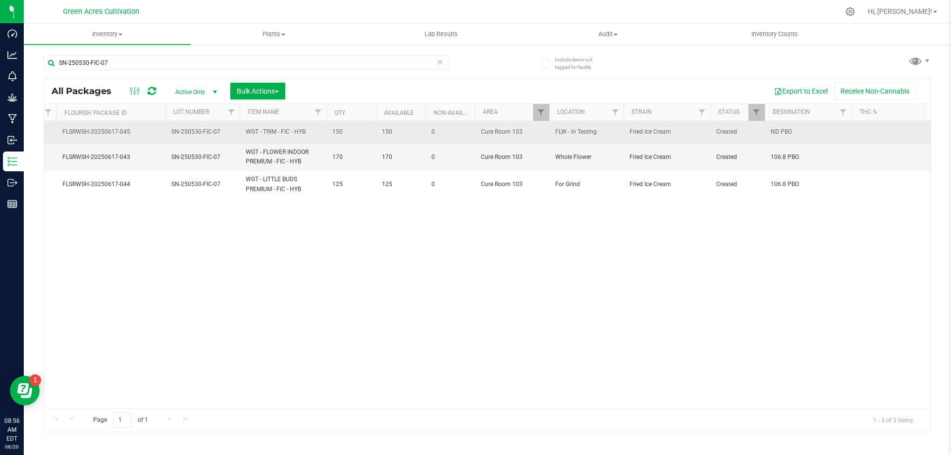
click at [793, 133] on span "ND PBO" at bounding box center [808, 131] width 75 height 9
click at [793, 133] on input "ND PBO" at bounding box center [805, 131] width 83 height 15
type input "??? PBO HIT"
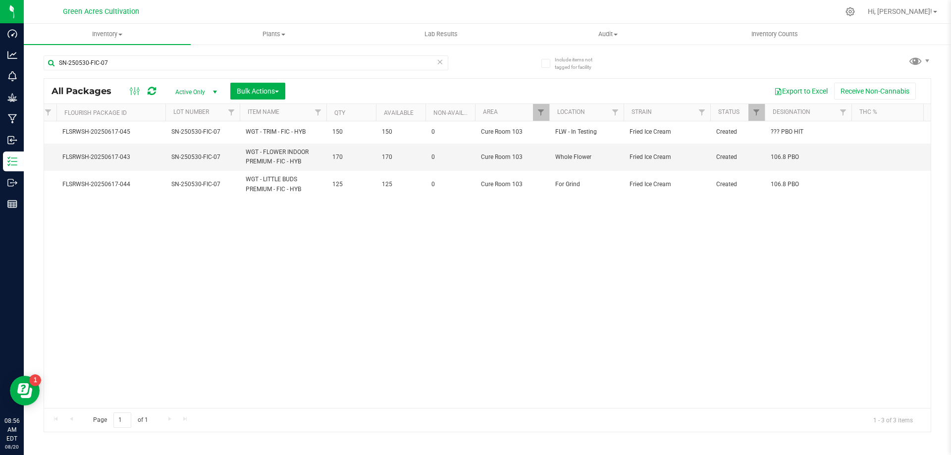
drag, startPoint x: 417, startPoint y: 400, endPoint x: 406, endPoint y: 400, distance: 10.9
click at [406, 400] on div "Action Action Adjust qty Create package Edit attributes Global inventory Locate…" at bounding box center [487, 264] width 886 height 287
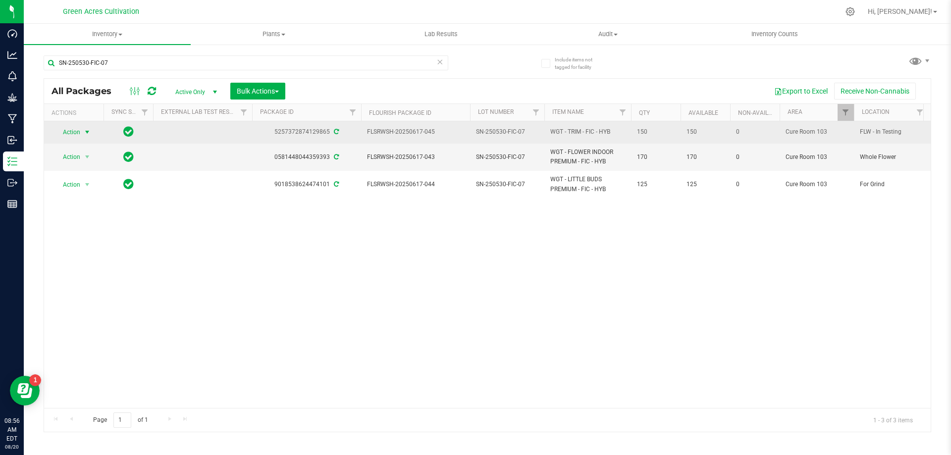
click at [58, 128] on span "Action" at bounding box center [67, 132] width 27 height 14
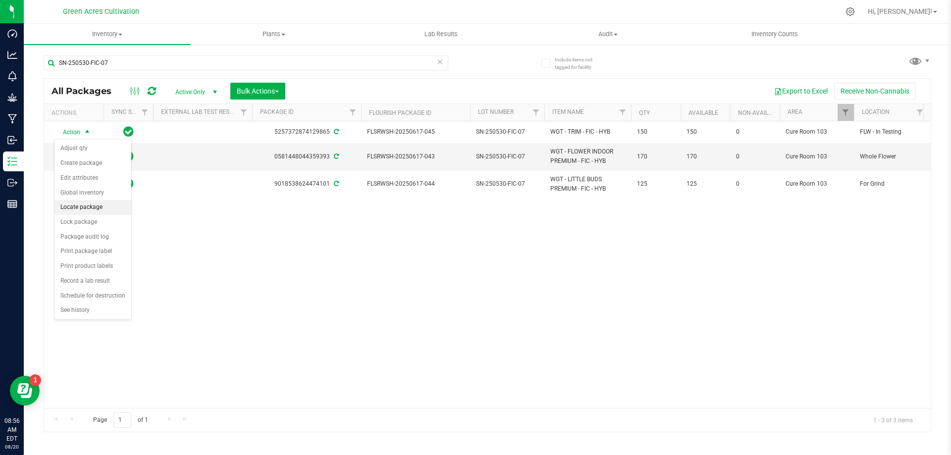
click at [99, 206] on li "Locate package" at bounding box center [92, 207] width 77 height 15
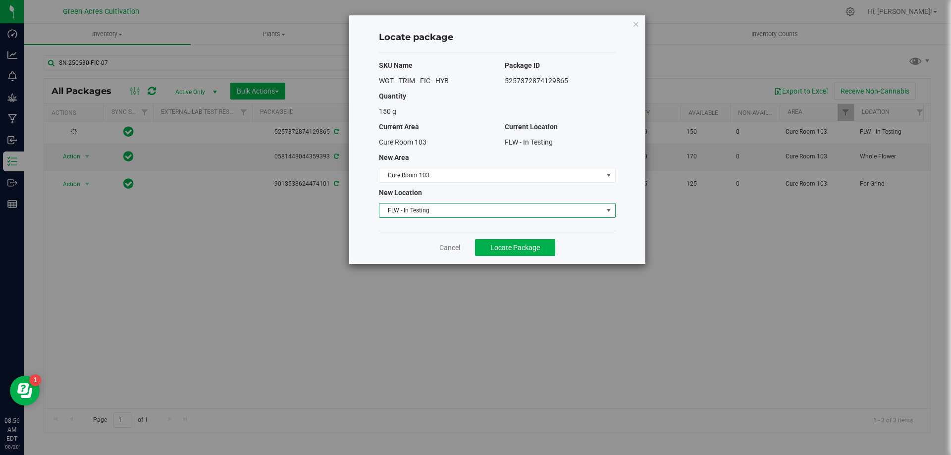
click at [480, 205] on span "FLW - In Testing" at bounding box center [490, 211] width 223 height 14
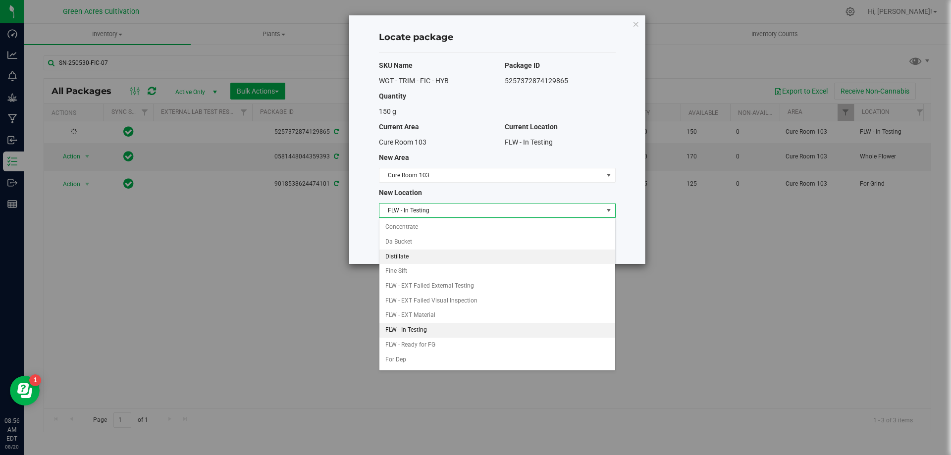
scroll to position [102, 0]
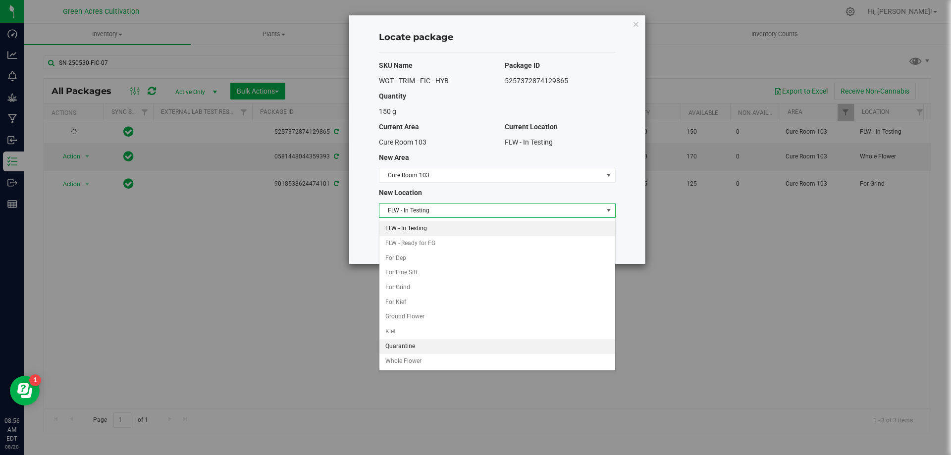
click at [430, 345] on li "Quarantine" at bounding box center [497, 346] width 236 height 15
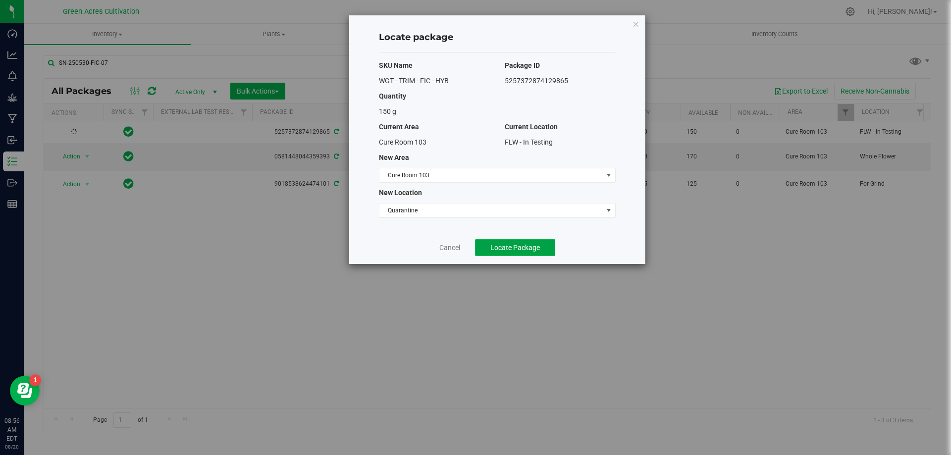
click at [506, 250] on span "Locate Package" at bounding box center [515, 248] width 50 height 8
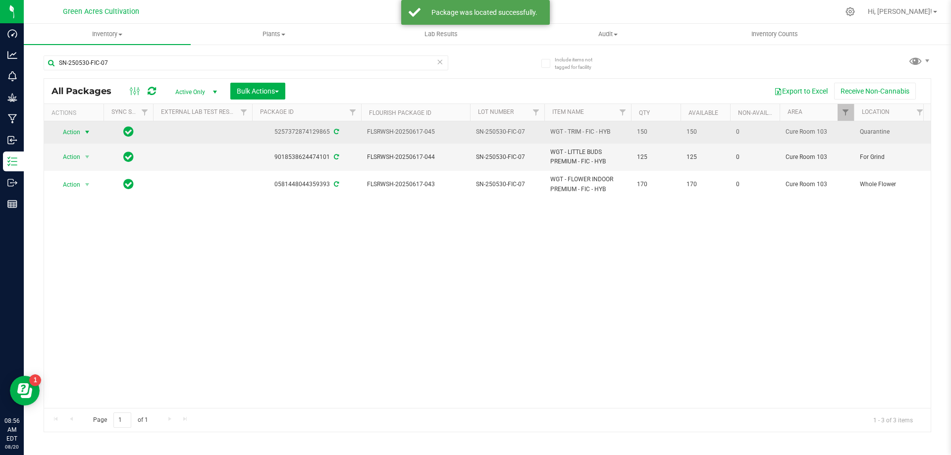
click at [82, 133] on span "select" at bounding box center [87, 132] width 12 height 14
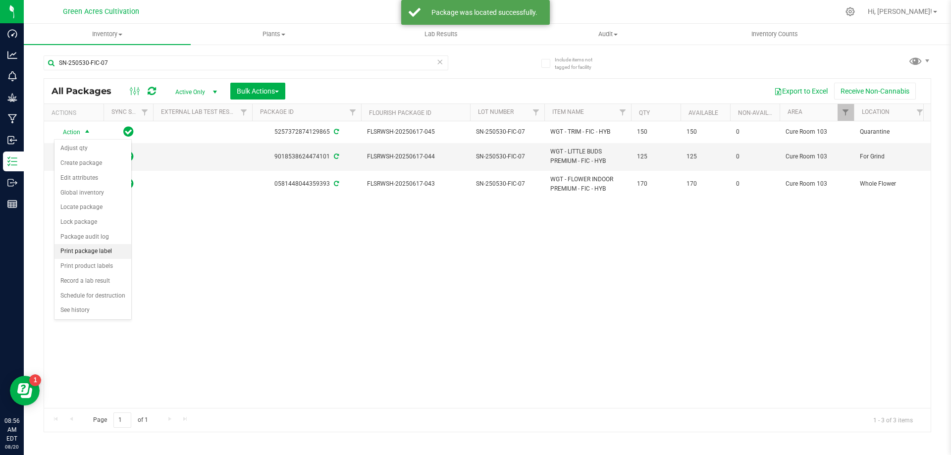
click at [90, 249] on li "Print package label" at bounding box center [92, 251] width 77 height 15
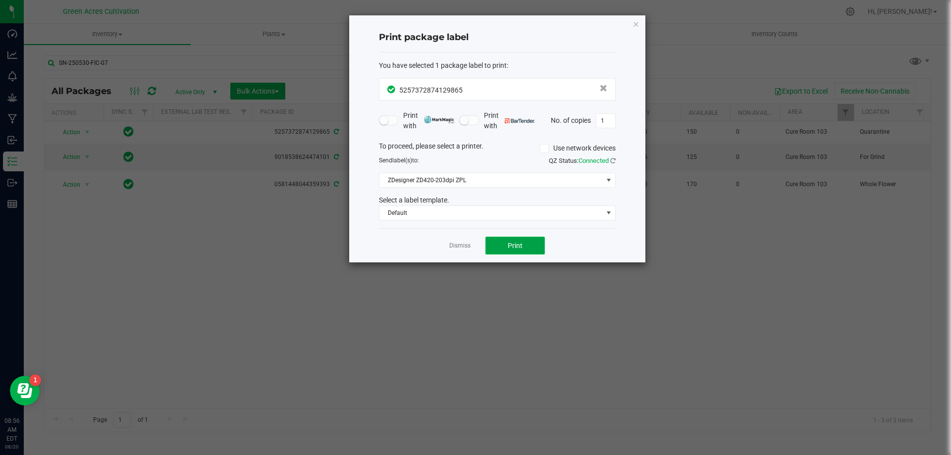
click at [521, 248] on span "Print" at bounding box center [515, 246] width 15 height 8
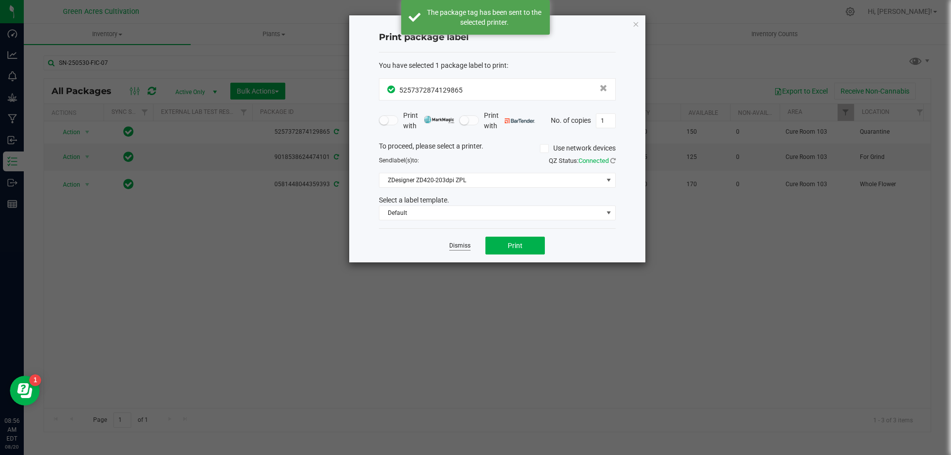
click at [460, 250] on link "Dismiss" at bounding box center [459, 246] width 21 height 8
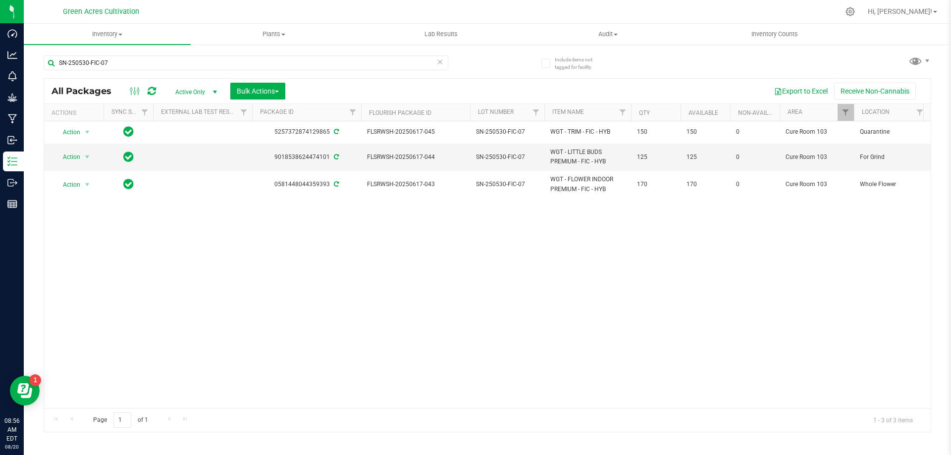
click at [396, 281] on div "Action Action Adjust qty Create package Edit attributes Global inventory Locate…" at bounding box center [487, 264] width 886 height 287
click at [282, 68] on input "SN-250530-FIC-07" at bounding box center [246, 62] width 405 height 15
paste input "JGN"
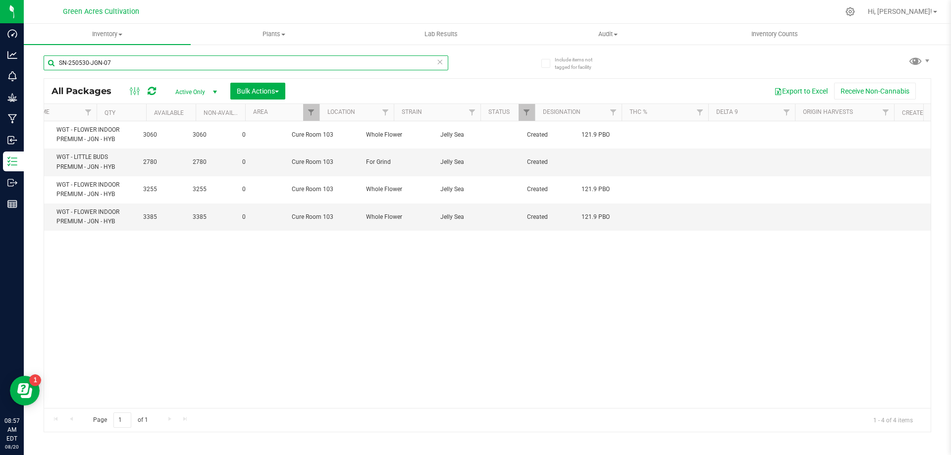
scroll to position [0, 491]
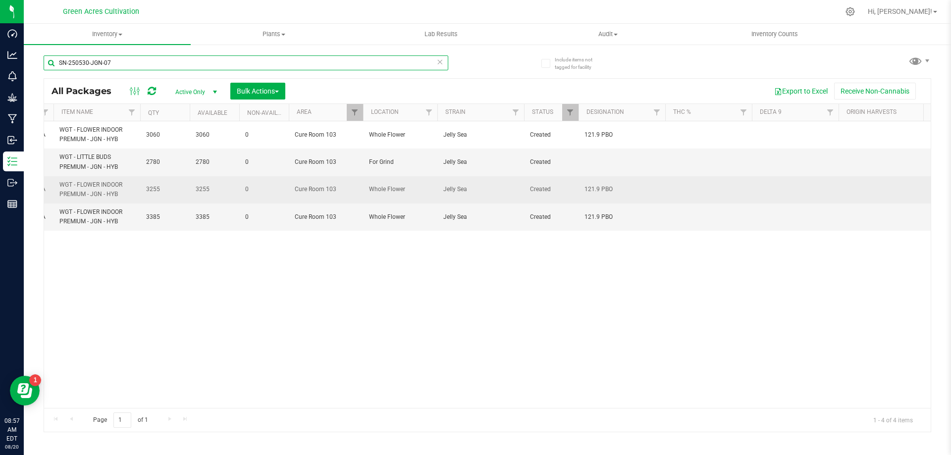
type input "SN-250530-JGN-07"
click at [602, 191] on span "121.9 PBO" at bounding box center [621, 189] width 75 height 9
click at [602, 191] on input "121.9 PBO" at bounding box center [619, 189] width 83 height 15
click at [604, 163] on td at bounding box center [621, 162] width 87 height 27
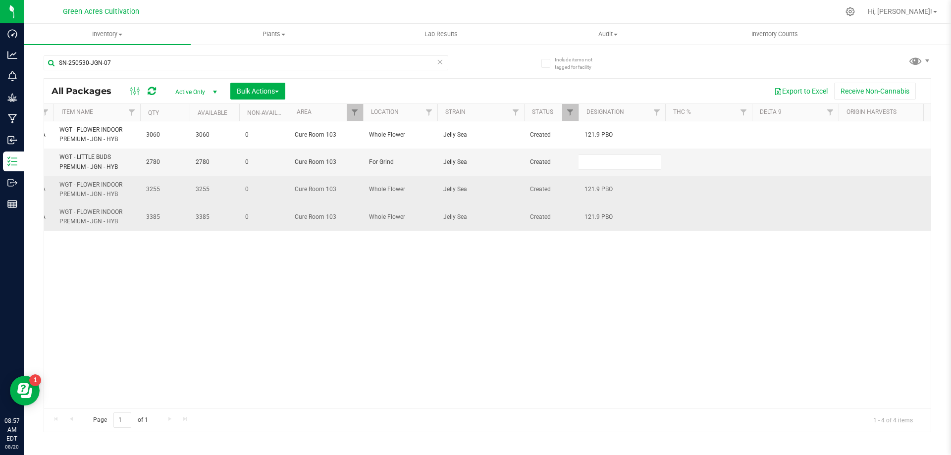
type input "121.9 PBO"
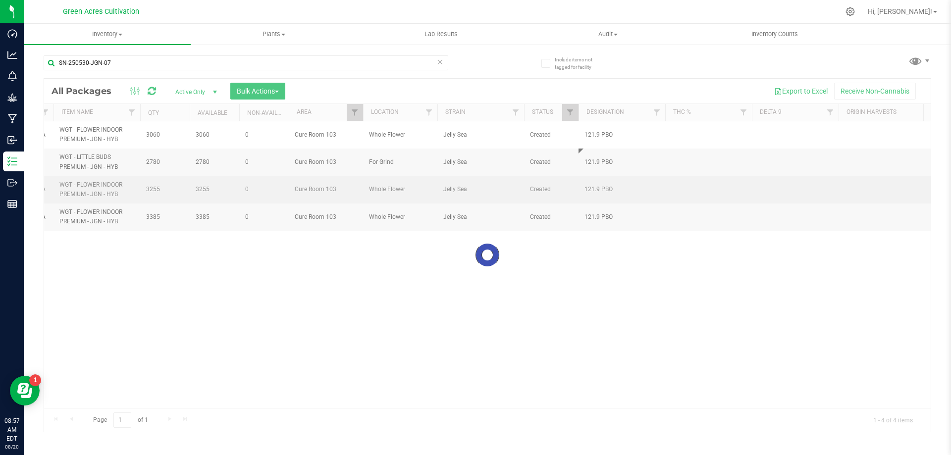
click at [511, 280] on div "Loading... All Packages Active Only Active Only Lab Samples Locked All External…" at bounding box center [487, 255] width 887 height 354
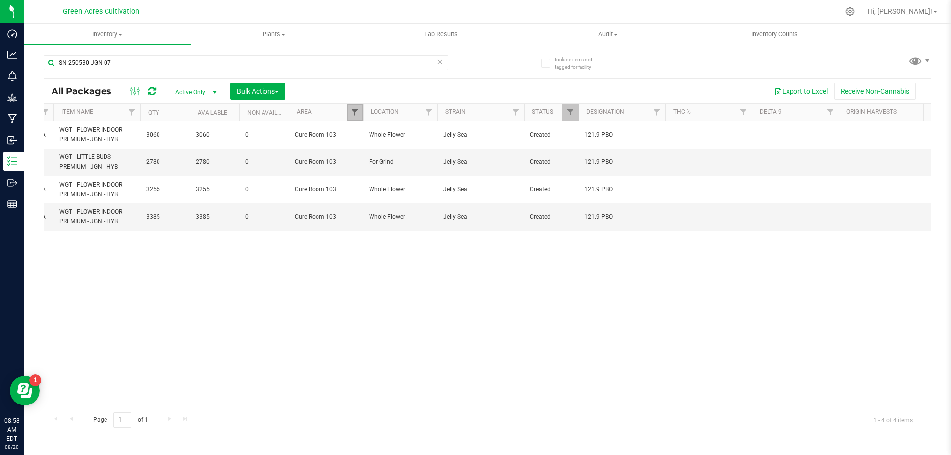
click at [356, 109] on span "Filter" at bounding box center [355, 112] width 8 height 8
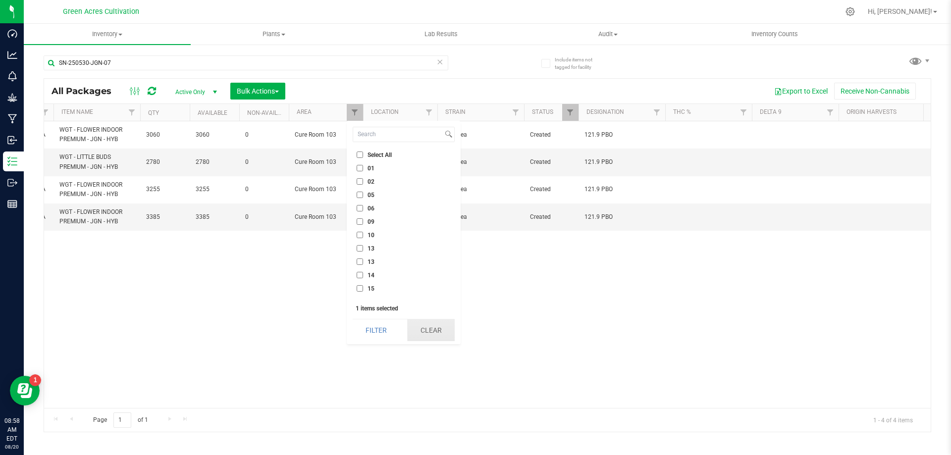
click at [438, 335] on button "Clear" at bounding box center [431, 330] width 48 height 22
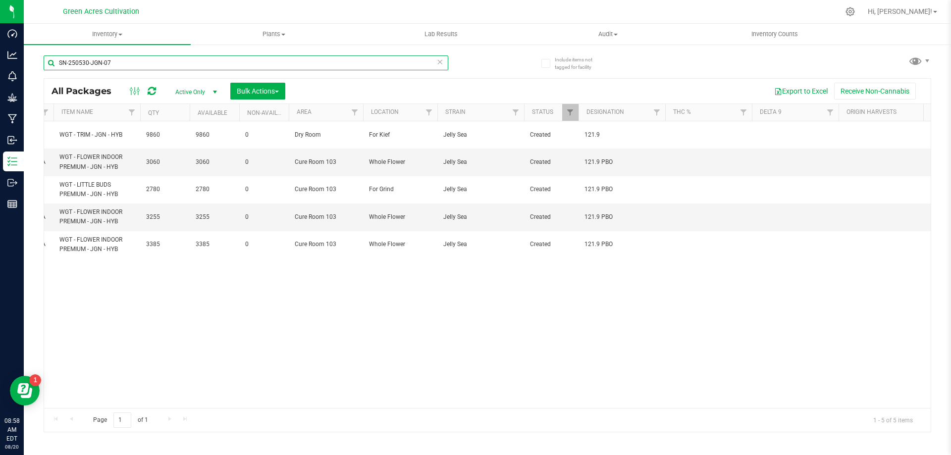
click at [292, 58] on input "SN-250530-JGN-07" at bounding box center [246, 62] width 405 height 15
paste input "121.9 PBO"
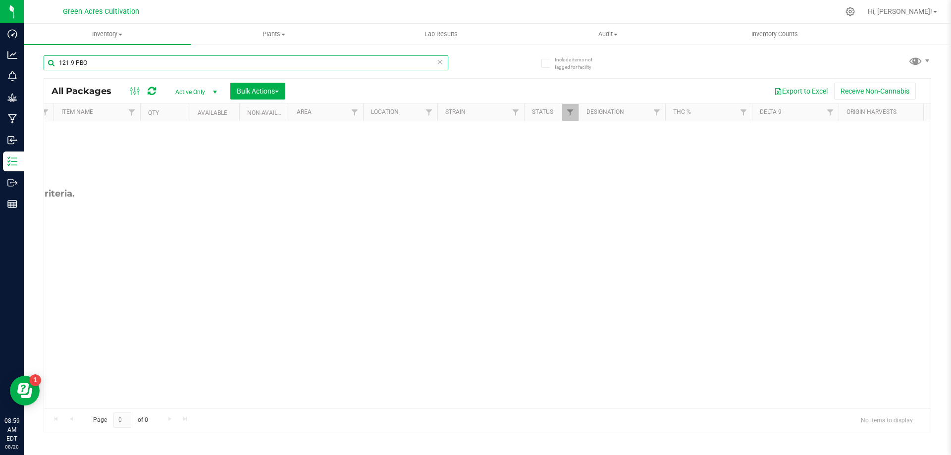
click at [257, 59] on input "121.9 PBO" at bounding box center [246, 62] width 405 height 15
paste input "GA-250728-CKZ-06-FA"
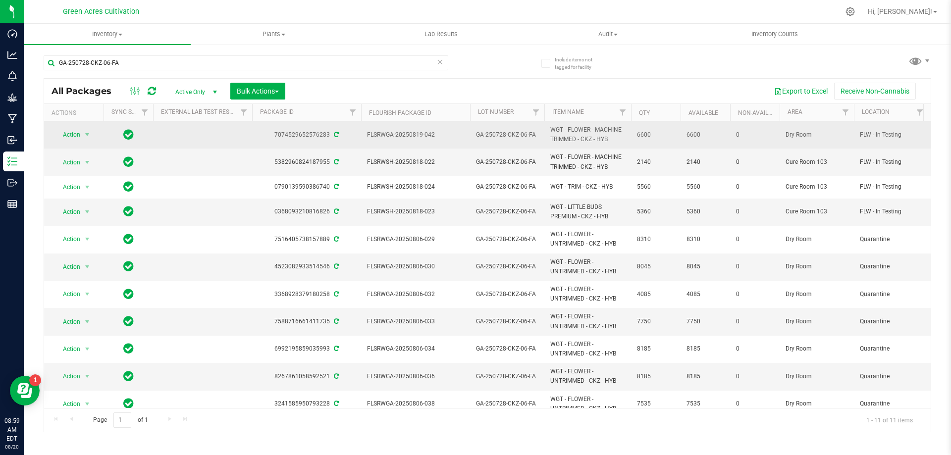
click at [404, 136] on span "FLSRWGA-20250819-042" at bounding box center [415, 134] width 97 height 9
copy tr "FLSRWGA-20250819-042"
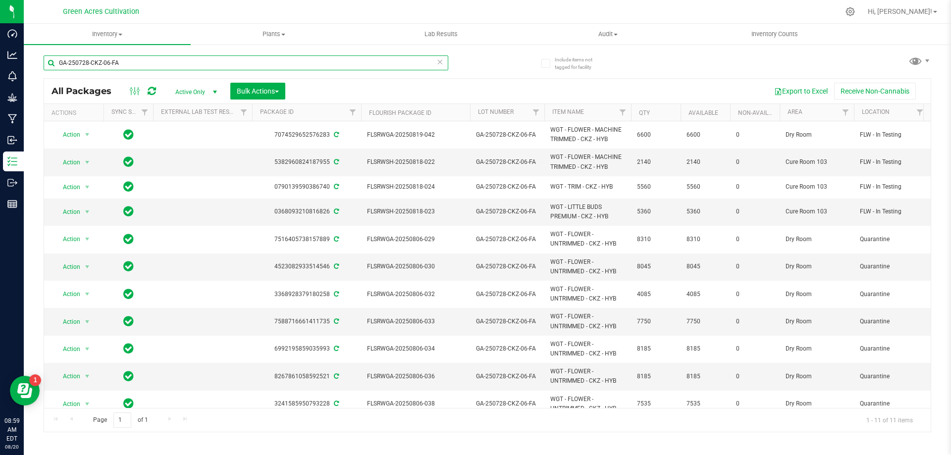
click at [267, 64] on input "GA-250728-CKZ-06-FA" at bounding box center [246, 62] width 405 height 15
paste input "FLSRWGA-20250819-042"
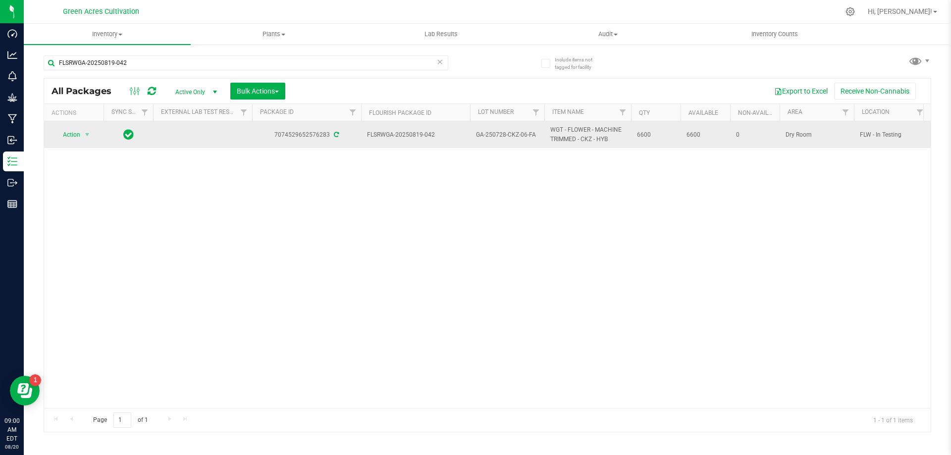
click at [491, 134] on span "GA-250728-CKZ-06-FA" at bounding box center [507, 134] width 62 height 9
click at [491, 134] on input "GA-250728-CKZ-06-FA" at bounding box center [504, 134] width 71 height 15
click at [176, 61] on input "FLSRWGA-20250819-042" at bounding box center [246, 62] width 405 height 15
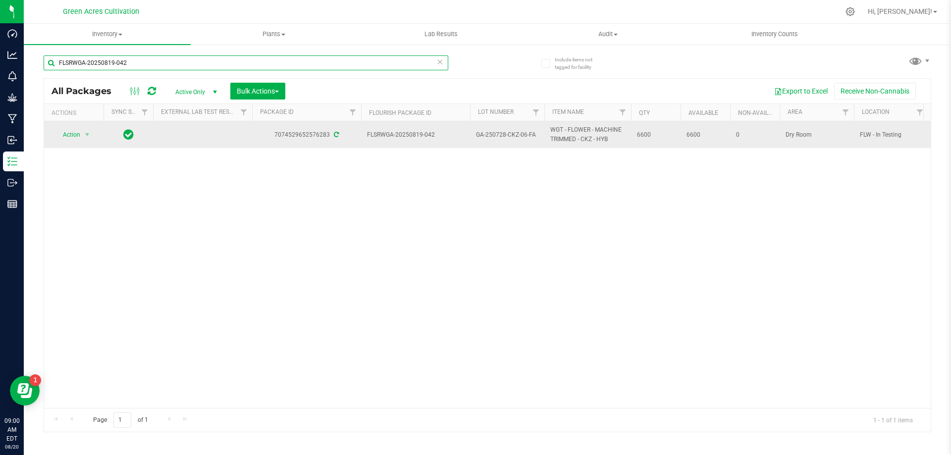
click at [176, 61] on input "FLSRWGA-20250819-042" at bounding box center [246, 62] width 405 height 15
paste input "GA-250728-CKZ-06-FA"
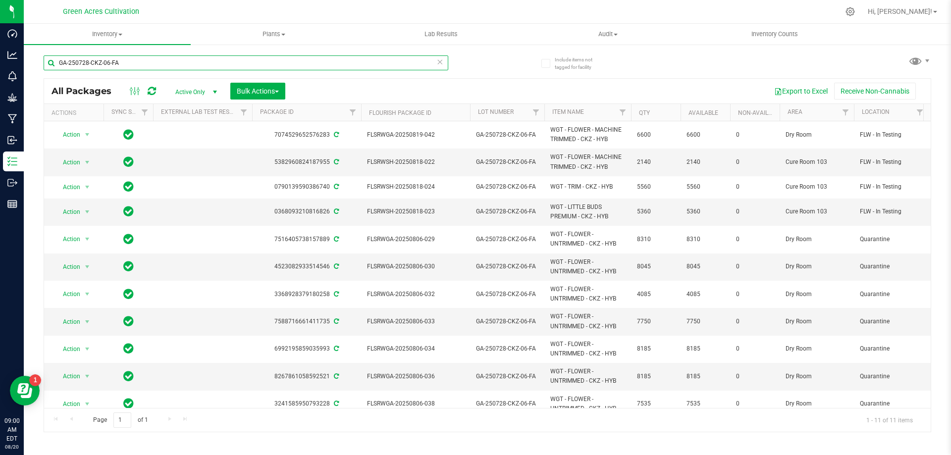
click at [280, 62] on input "GA-250728-CKZ-06-FA" at bounding box center [246, 62] width 405 height 15
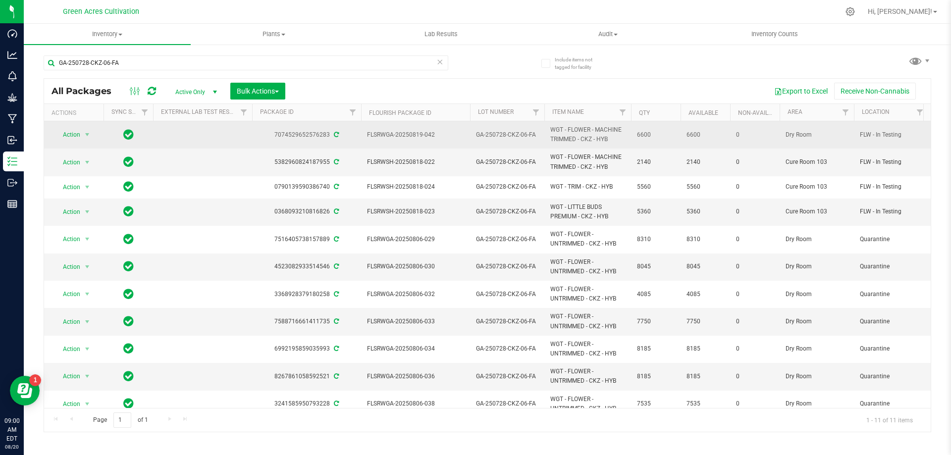
click at [416, 131] on span "FLSRWGA-20250819-042" at bounding box center [415, 134] width 97 height 9
click at [412, 132] on span "FLSRWGA-20250819-042" at bounding box center [415, 134] width 97 height 9
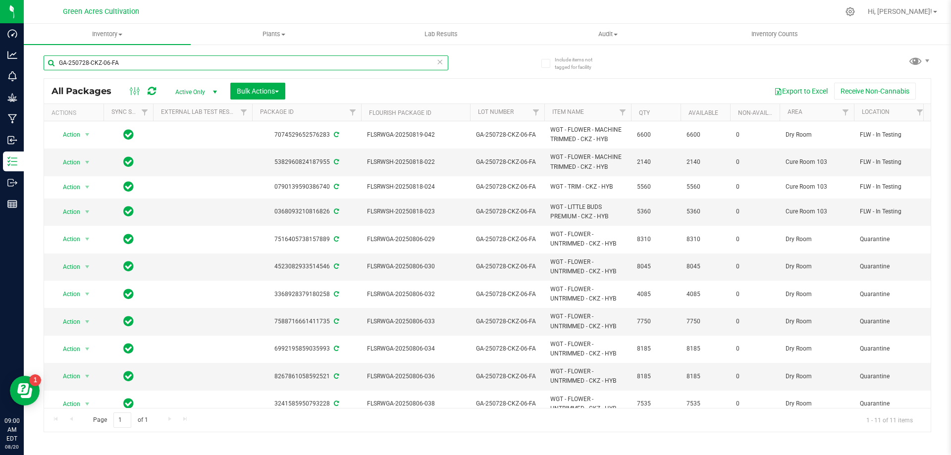
click at [213, 70] on input "GA-250728-CKZ-06-FA" at bounding box center [246, 62] width 405 height 15
paste input "FLSRWGA-20250819-042"
type input "FLSRWGA-20250819-042"
